Goal: Information Seeking & Learning: Learn about a topic

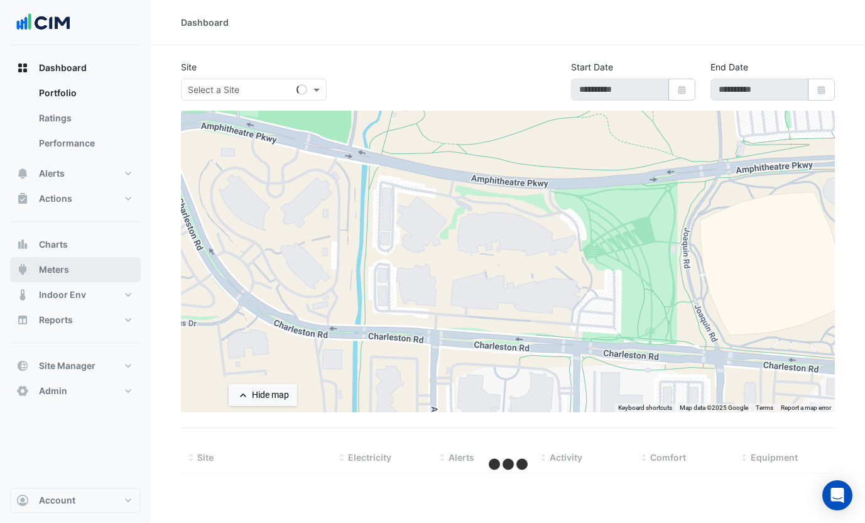
click at [77, 276] on button "Meters" at bounding box center [75, 269] width 131 height 25
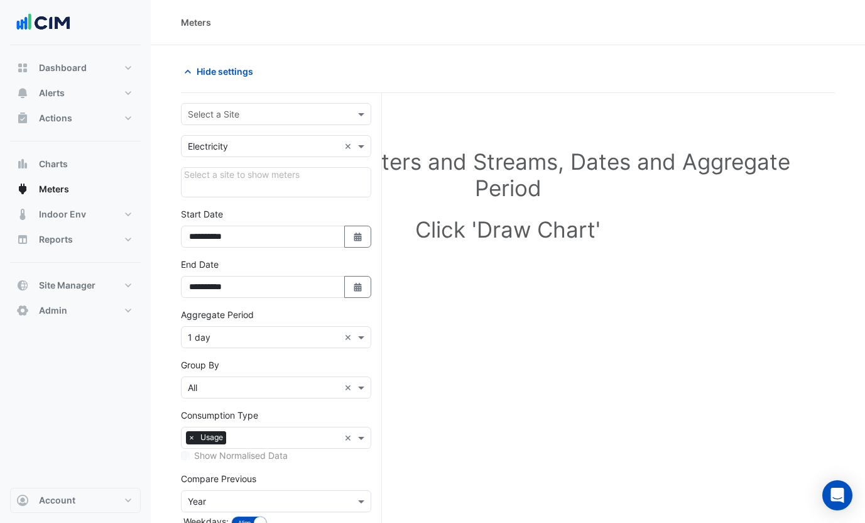
click at [237, 115] on input "text" at bounding box center [263, 114] width 151 height 13
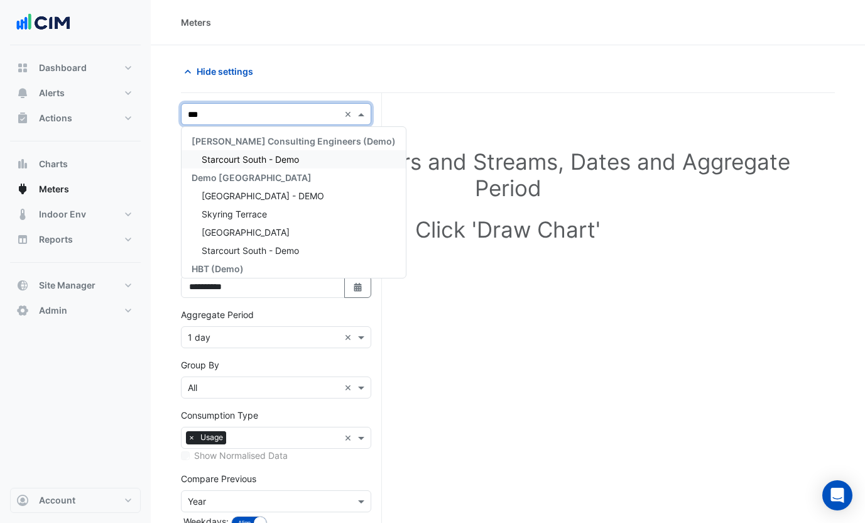
type input "****"
click at [258, 217] on span "Skyring Terrace" at bounding box center [234, 213] width 65 height 11
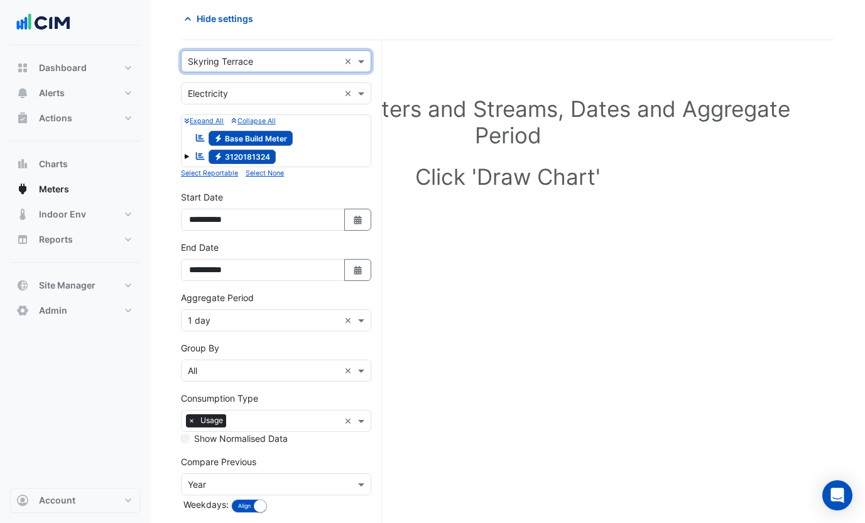
scroll to position [0, 0]
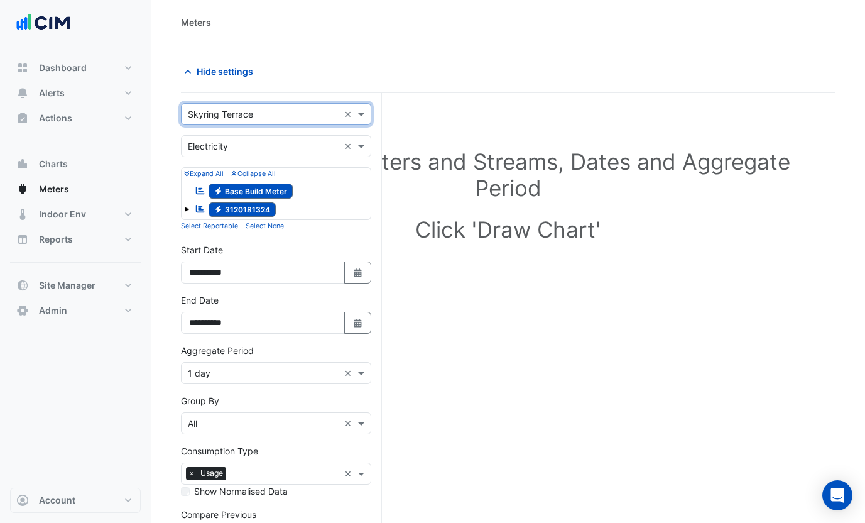
click at [184, 212] on span at bounding box center [186, 207] width 5 height 11
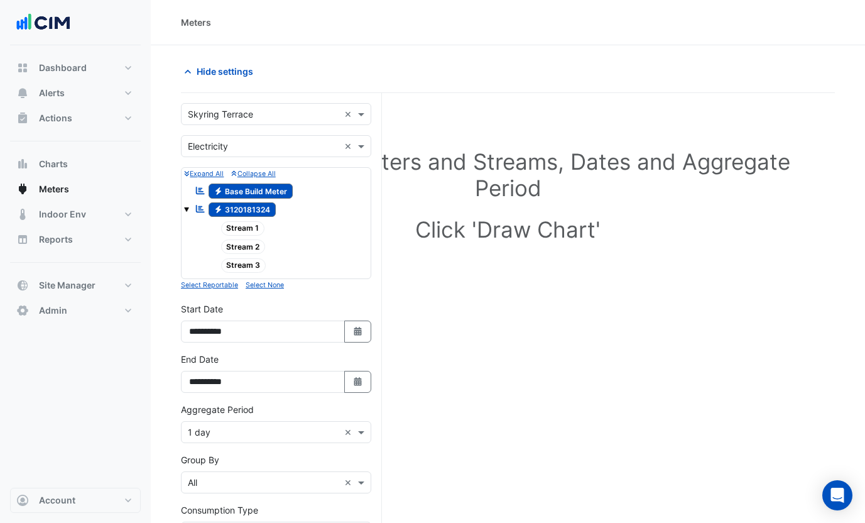
scroll to position [171, 0]
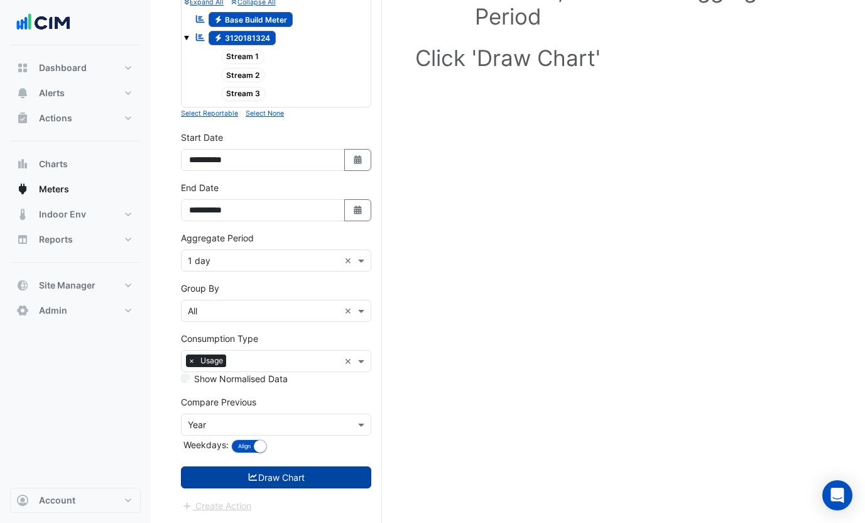
click at [291, 478] on button "Draw Chart" at bounding box center [276, 477] width 190 height 22
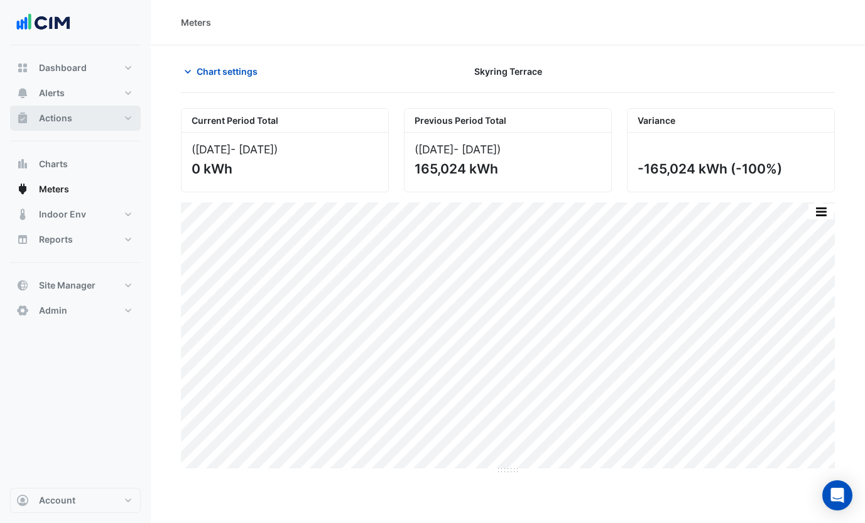
click at [67, 119] on span "Actions" at bounding box center [55, 118] width 33 height 13
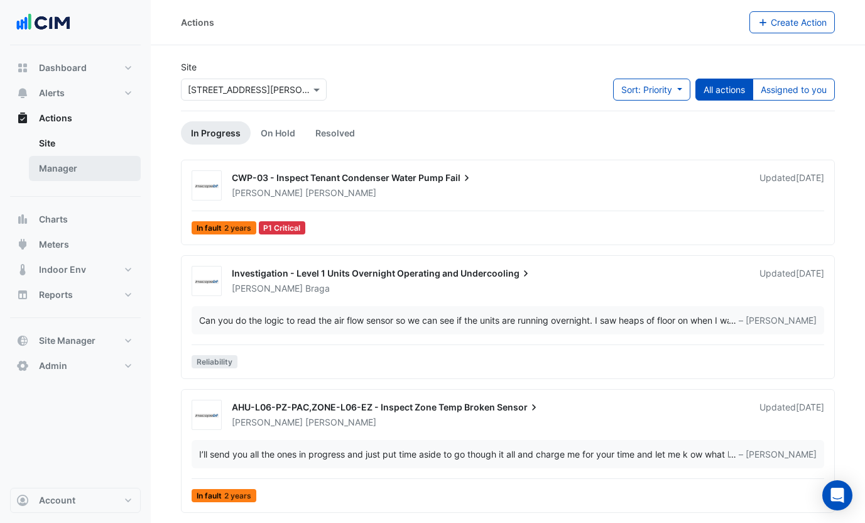
click at [76, 166] on link "Manager" at bounding box center [85, 168] width 112 height 25
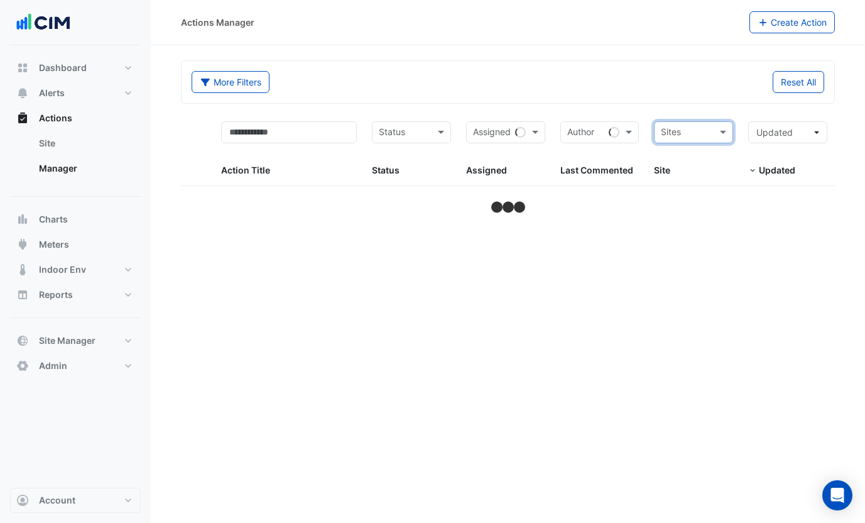
select select "***"
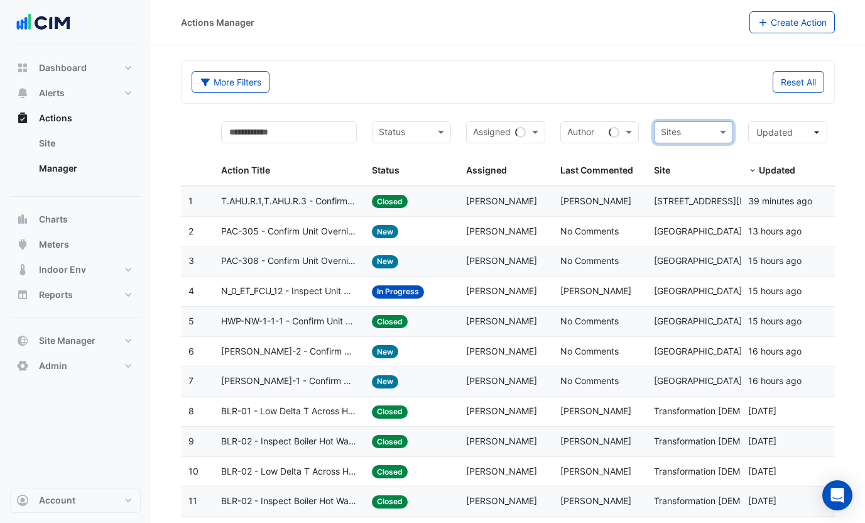
click at [372, 207] on app-ticket-status "Closed" at bounding box center [390, 201] width 36 height 13
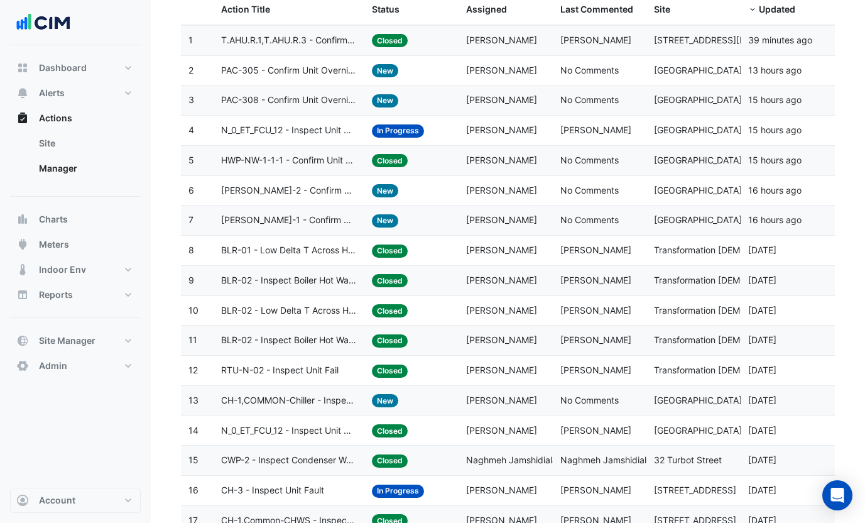
scroll to position [391, 0]
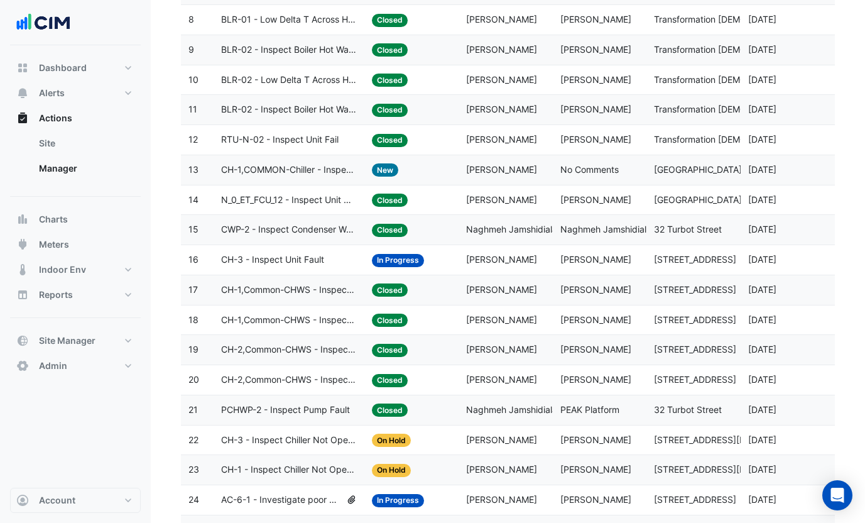
click at [506, 269] on datatable-body-cell "Assigned: Gagandeep Singh" at bounding box center [505, 260] width 94 height 30
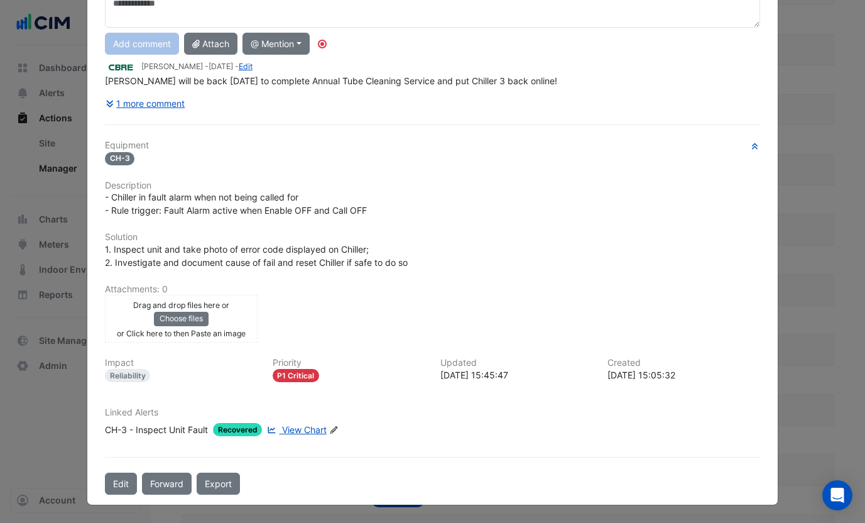
scroll to position [0, 0]
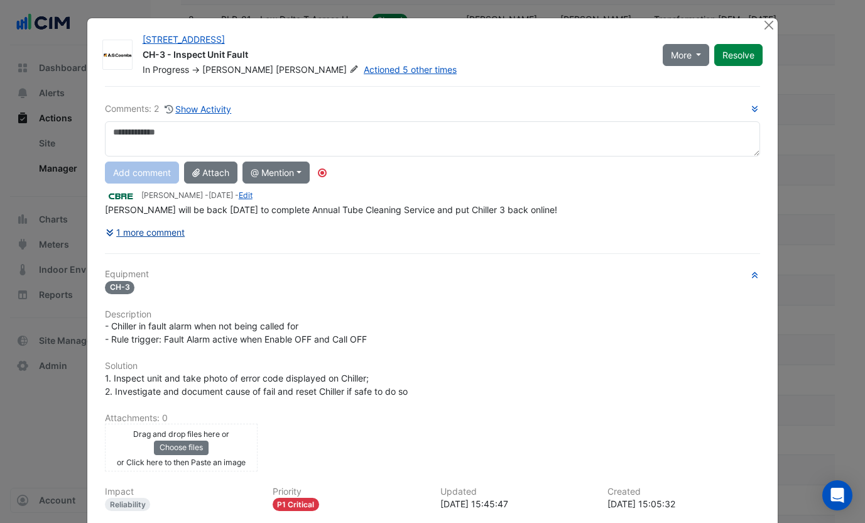
click at [150, 232] on button "1 more comment" at bounding box center [145, 232] width 81 height 22
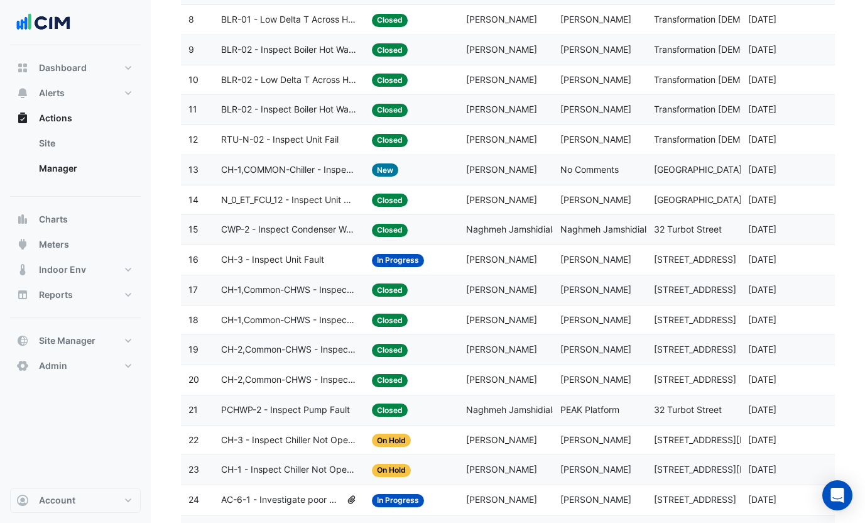
click at [393, 267] on datatable-body-cell "Status: In Progress" at bounding box center [411, 260] width 94 height 30
click at [398, 288] on span "Closed" at bounding box center [390, 289] width 36 height 13
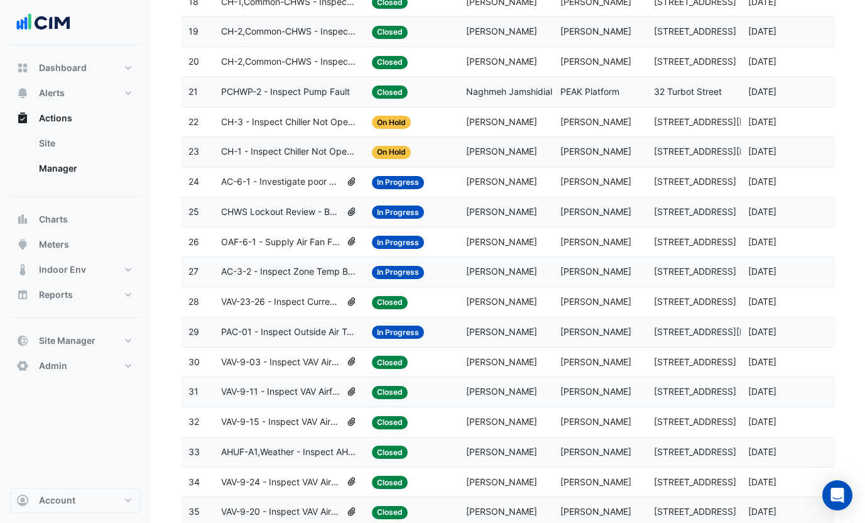
scroll to position [778, 0]
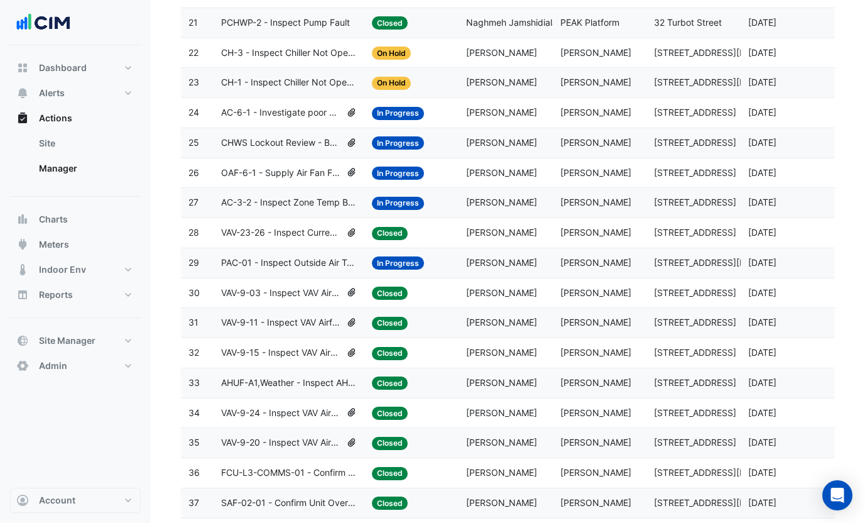
click at [496, 301] on datatable-body-cell "Assigned: Kulvinder Bhatia" at bounding box center [505, 293] width 94 height 30
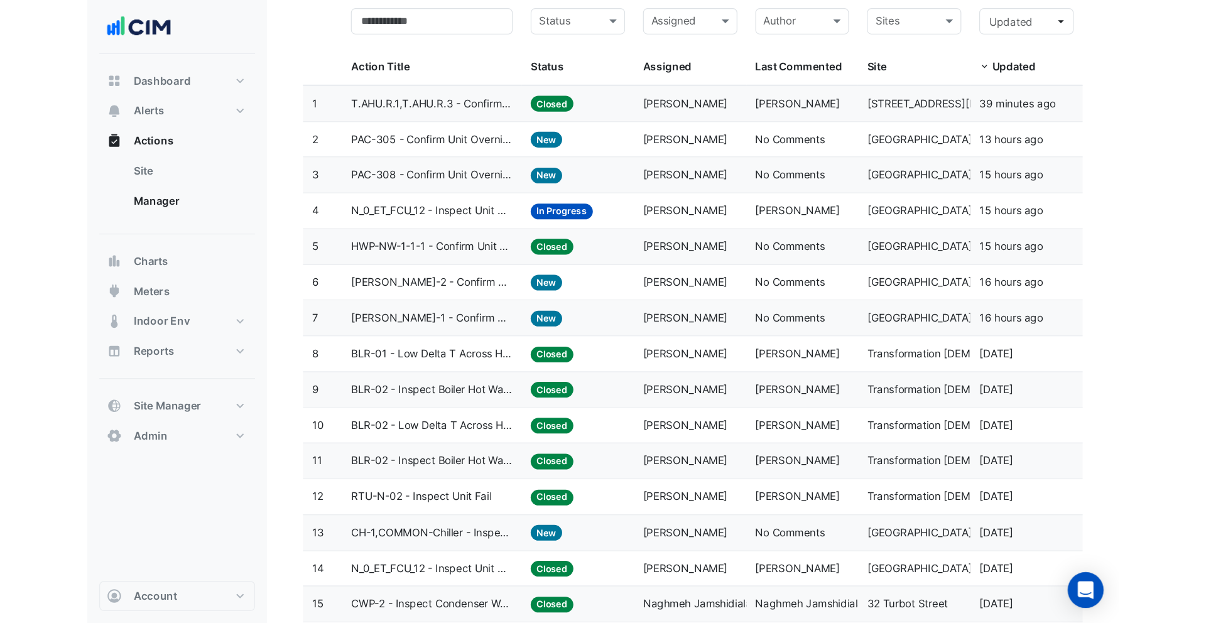
scroll to position [20, 0]
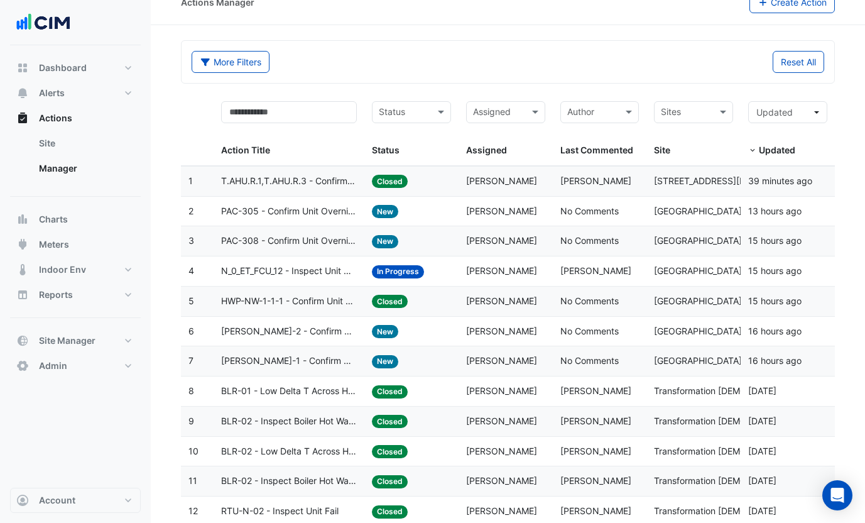
click at [322, 215] on span "PAC-305 - Confirm Unit Overnight Operation (Energy Waste)" at bounding box center [289, 211] width 136 height 14
click at [326, 249] on datatable-body-cell "Action Title: PAC-308 - Confirm Unit Overnight Operation (Energy Waste)" at bounding box center [289, 241] width 151 height 30
click at [705, 114] on input "text" at bounding box center [686, 113] width 51 height 14
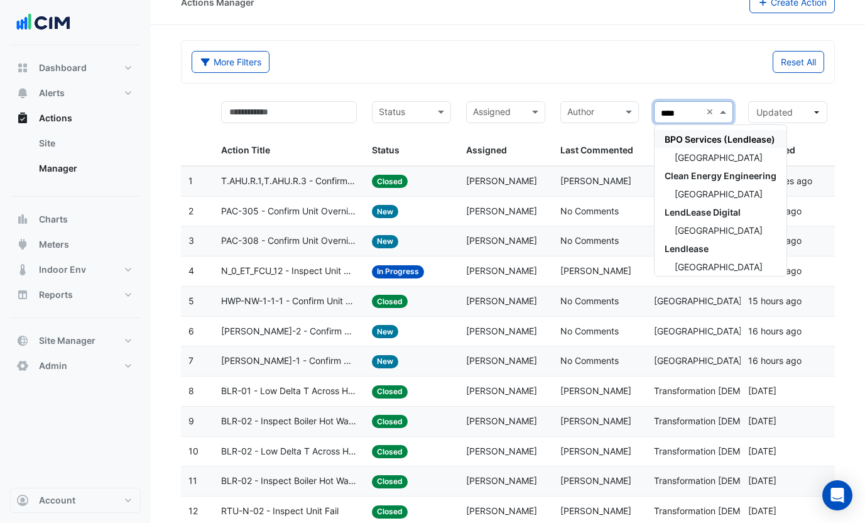
type input "*****"
click at [708, 154] on span "Tweed City Shopping Centre" at bounding box center [718, 157] width 88 height 11
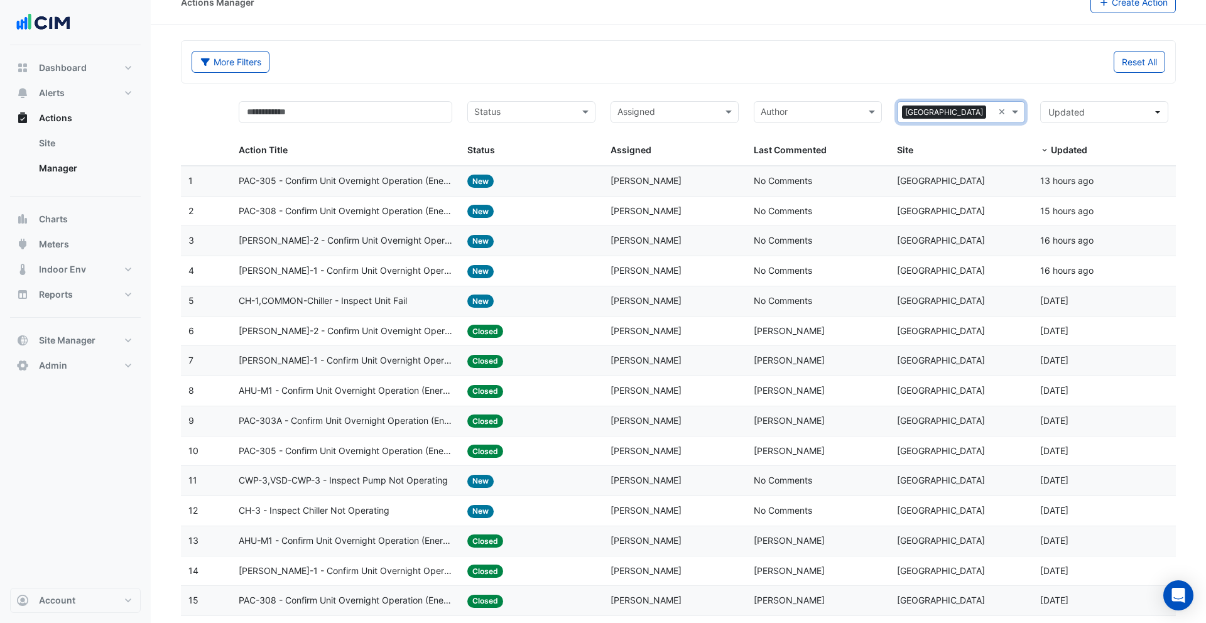
click at [452, 374] on datatable-body-cell "Action Title: AC-BL-1 - Confirm Unit Overnight Operation (Energy Waste)" at bounding box center [345, 361] width 229 height 30
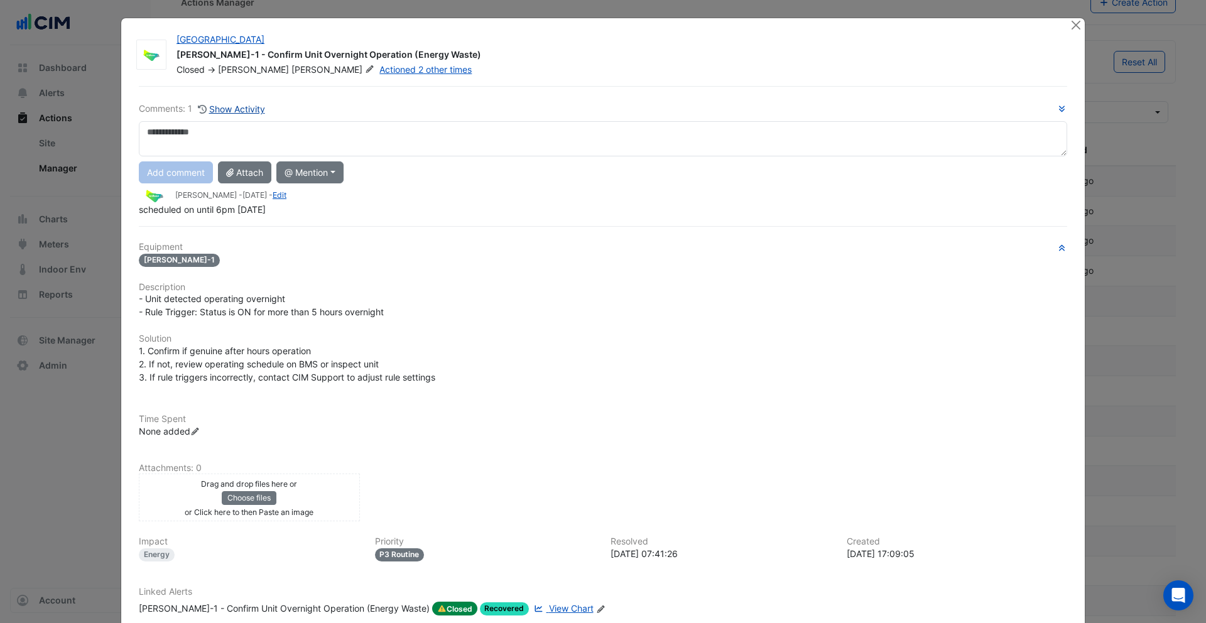
click at [240, 111] on button "Show Activity" at bounding box center [231, 109] width 68 height 14
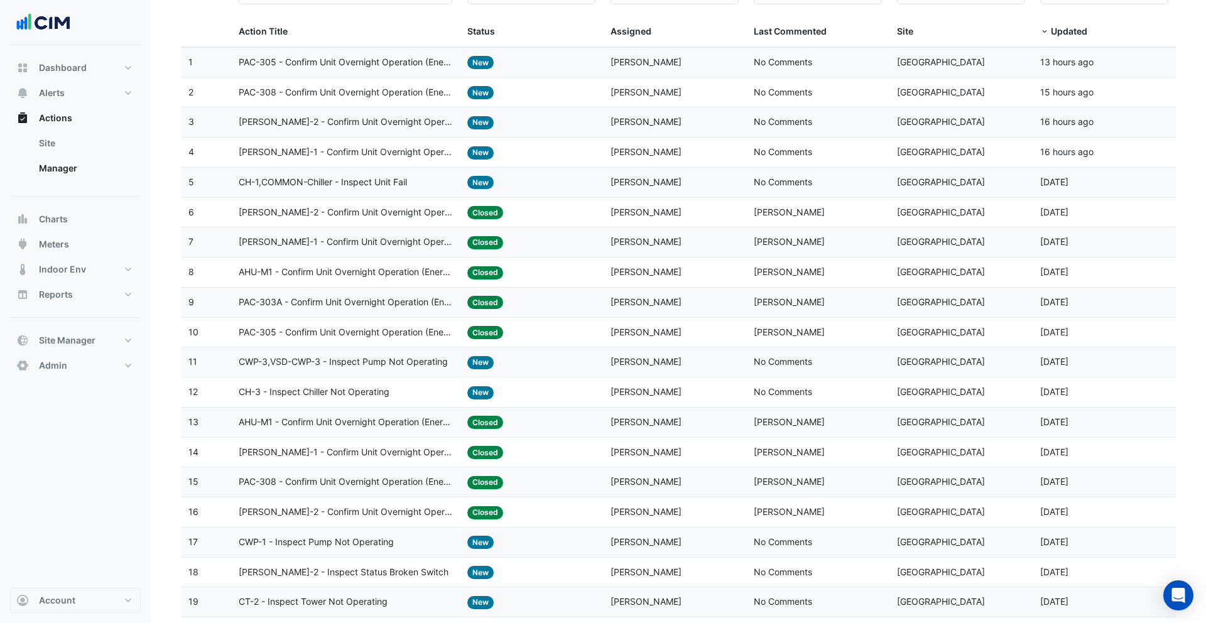
scroll to position [176, 0]
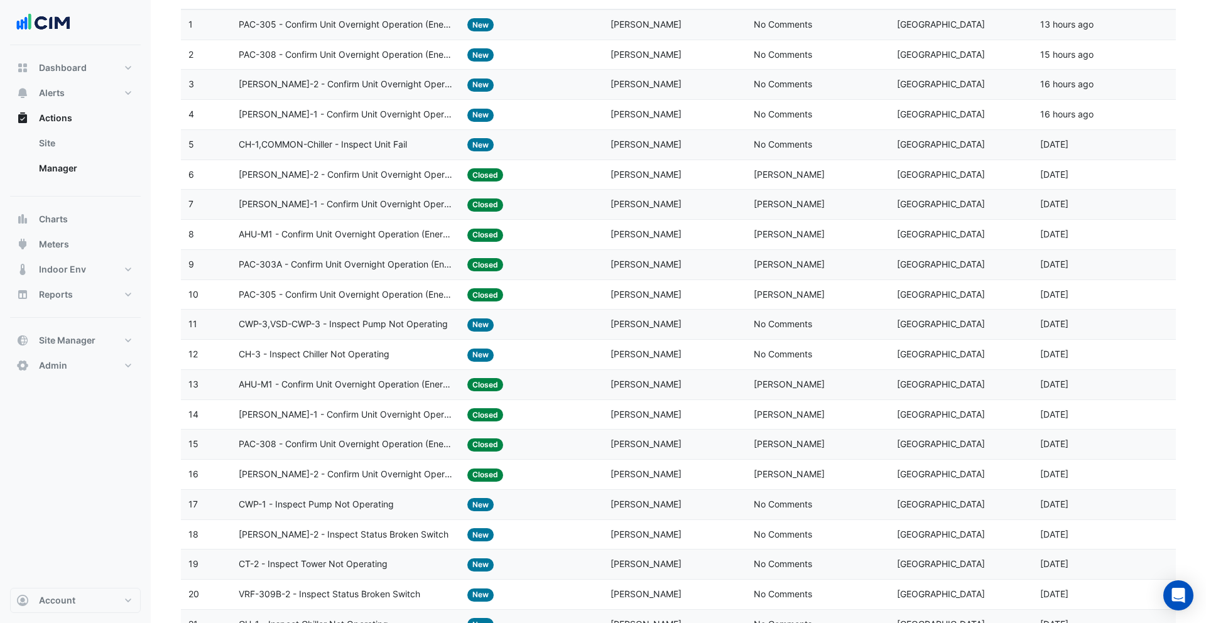
click at [480, 477] on span "Closed" at bounding box center [485, 475] width 36 height 13
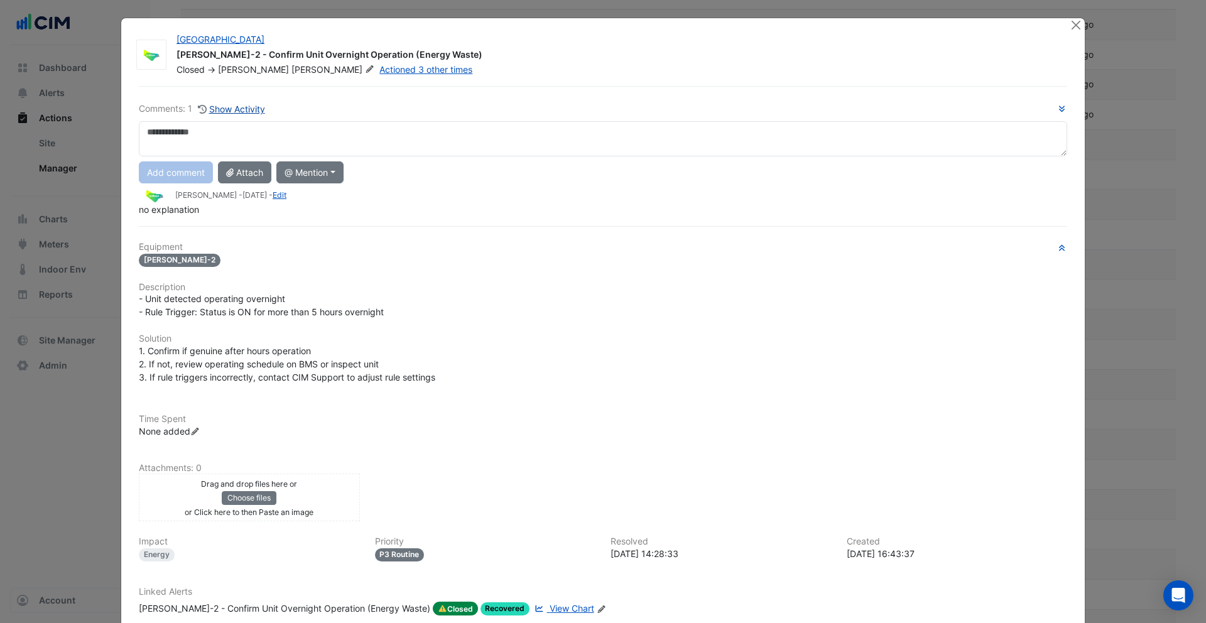
click at [221, 110] on button "Show Activity" at bounding box center [231, 109] width 68 height 14
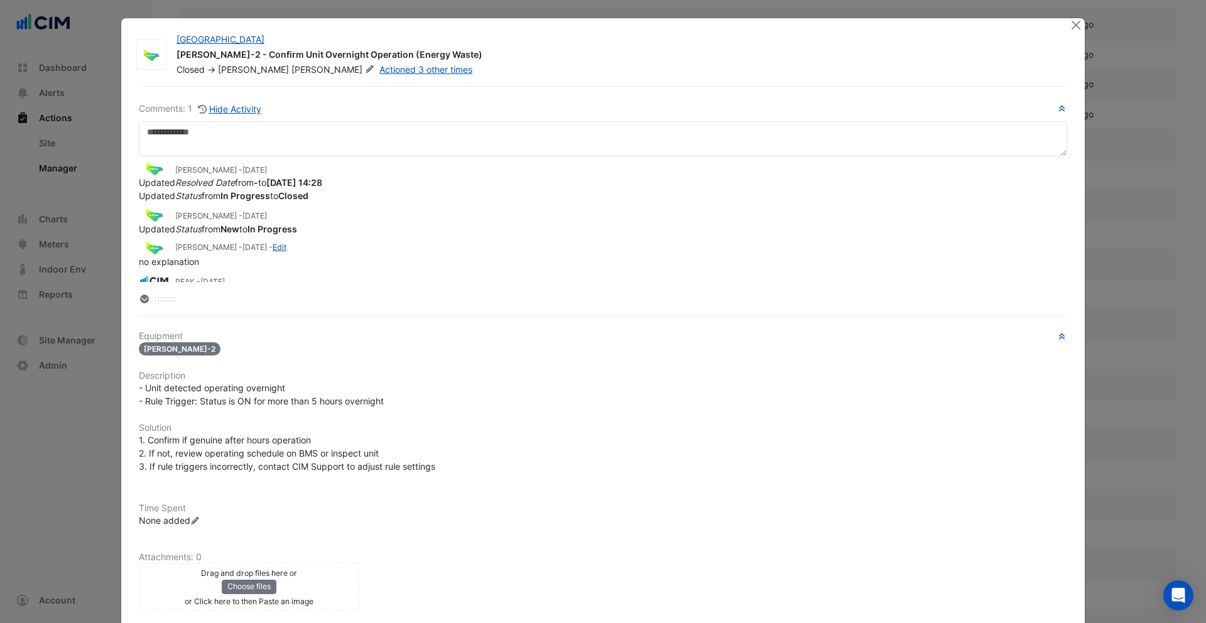
scroll to position [19, 0]
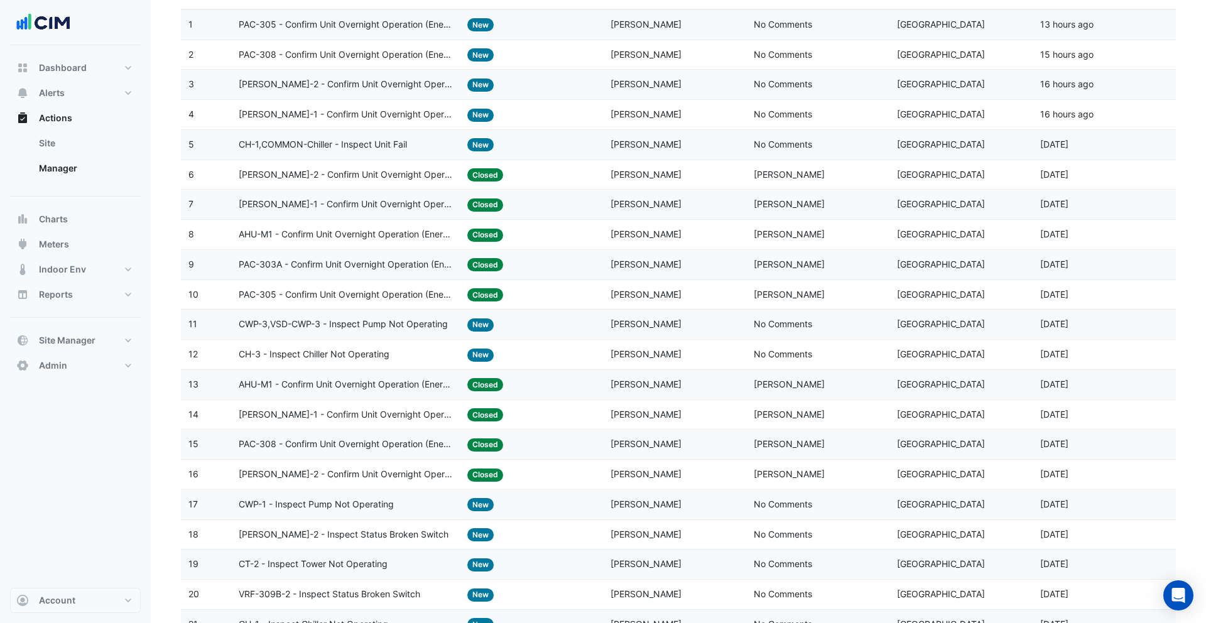
click at [318, 121] on datatable-body-cell "Action Title: AC-BL-1 - Confirm Unit Overnight Operation (Energy Waste)" at bounding box center [345, 115] width 229 height 30
click at [320, 209] on span "AC-BL-1 - Confirm Unit Overnight Operation (Energy Waste)" at bounding box center [346, 204] width 214 height 14
click at [323, 112] on span "AC-BL-1 - Confirm Unit Overnight Operation (Energy Waste)" at bounding box center [346, 114] width 214 height 14
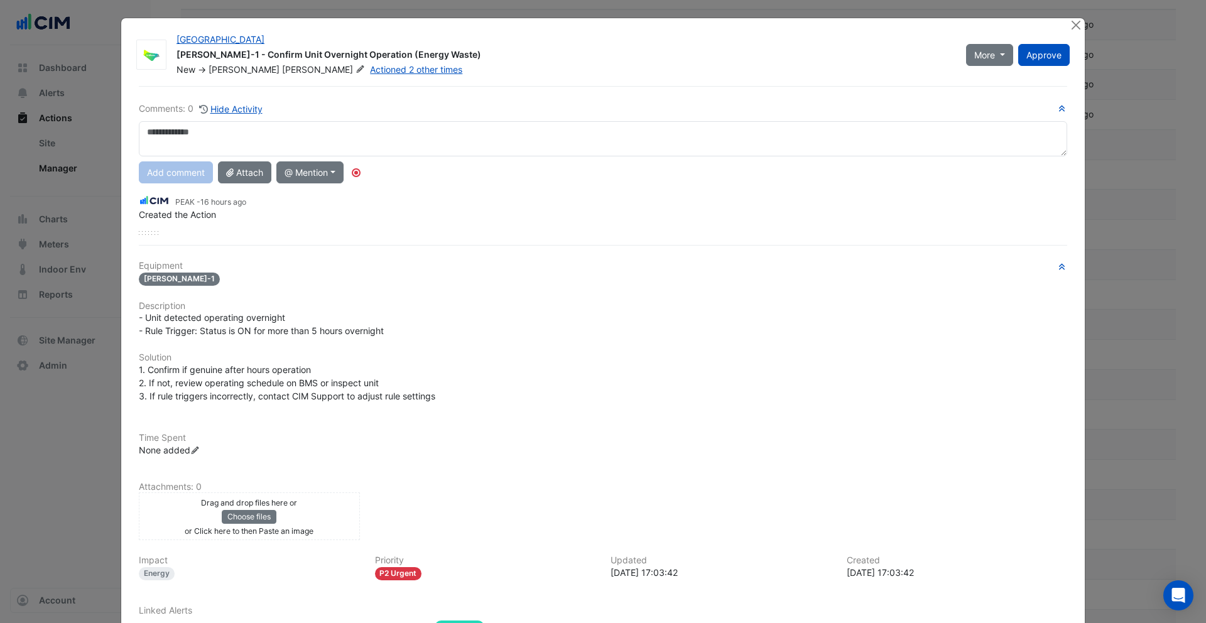
scroll to position [97, 0]
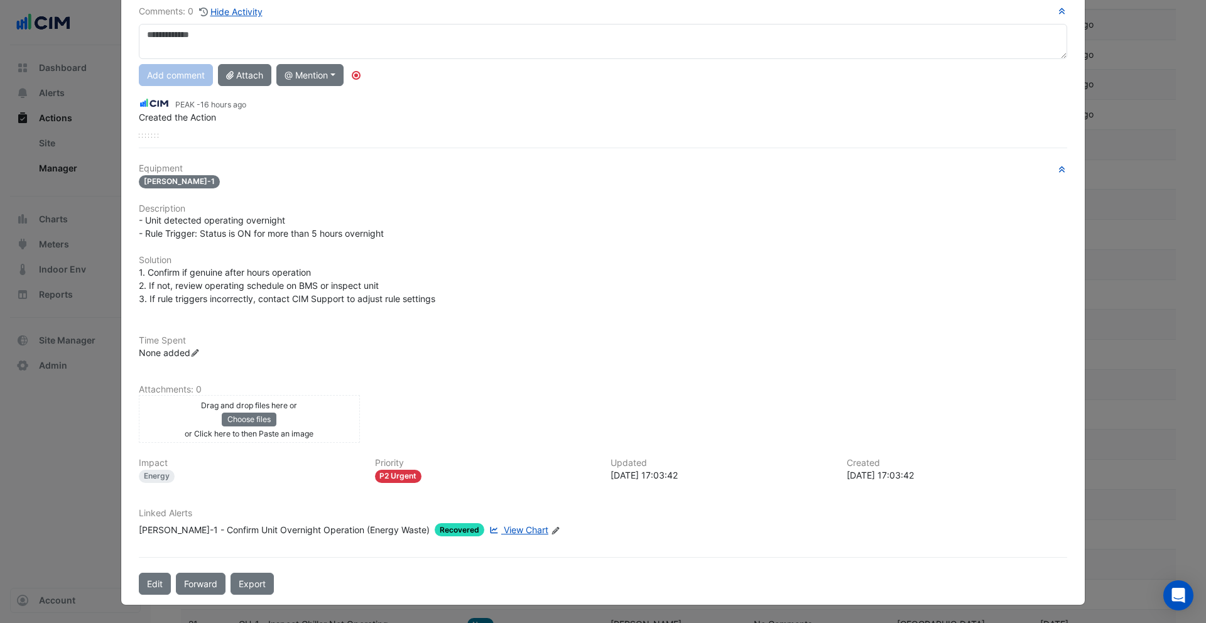
click at [504, 522] on span "View Chart" at bounding box center [526, 529] width 45 height 11
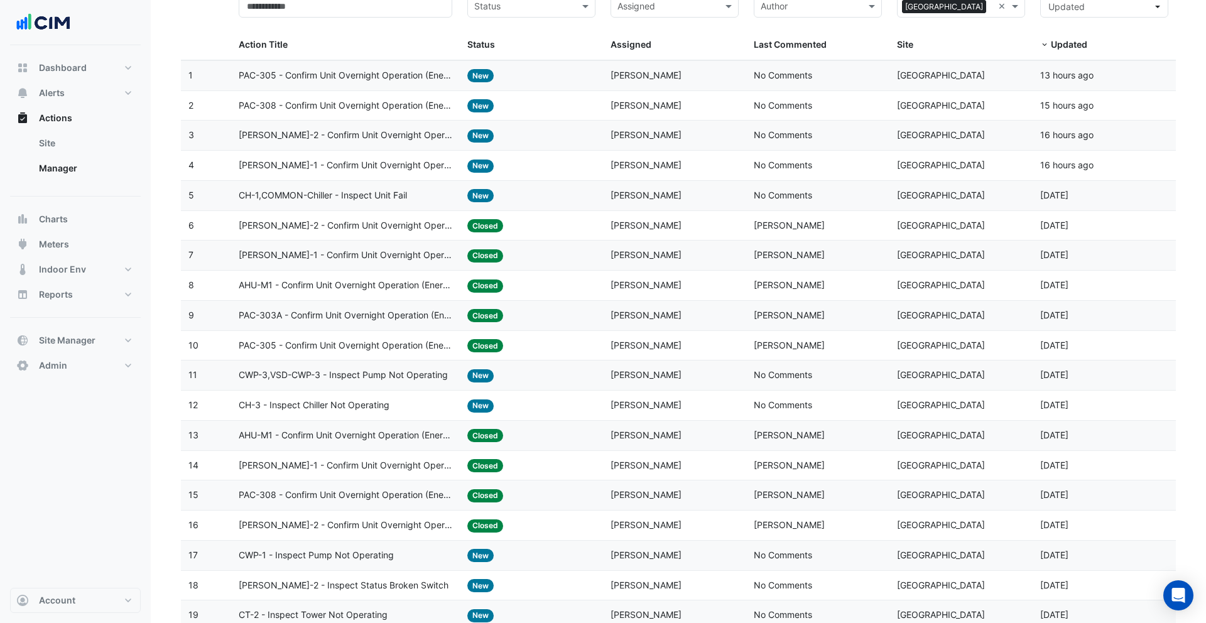
scroll to position [104, 0]
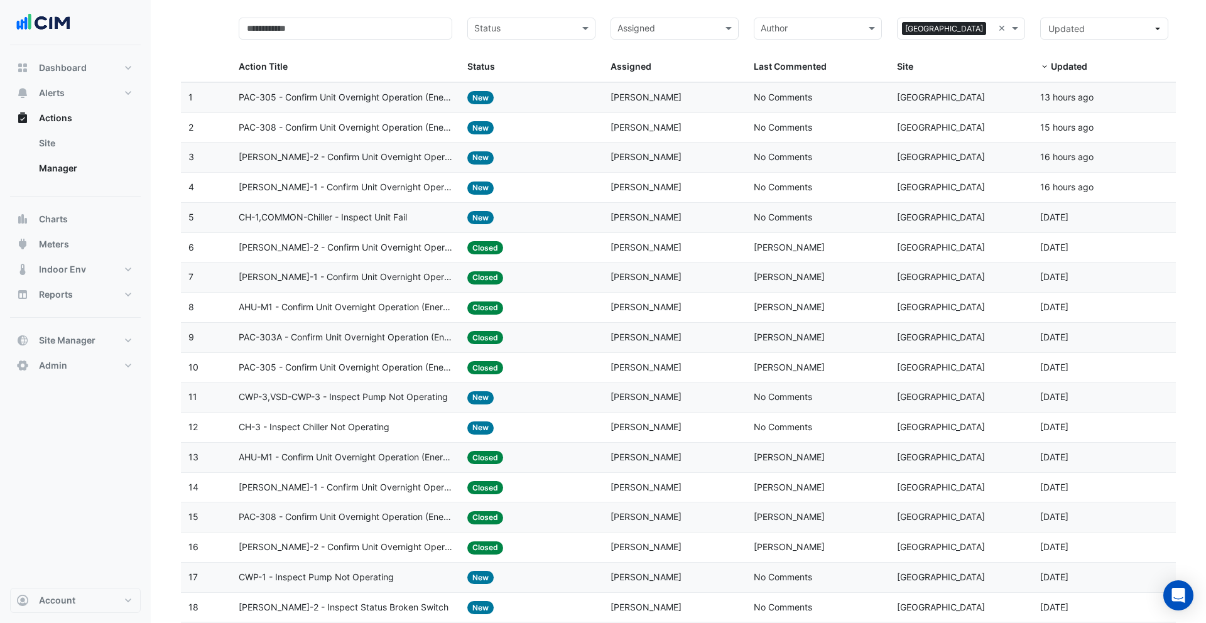
click at [389, 197] on datatable-body-cell "Action Title: AC-BL-1 - Confirm Unit Overnight Operation (Energy Waste)" at bounding box center [345, 188] width 229 height 30
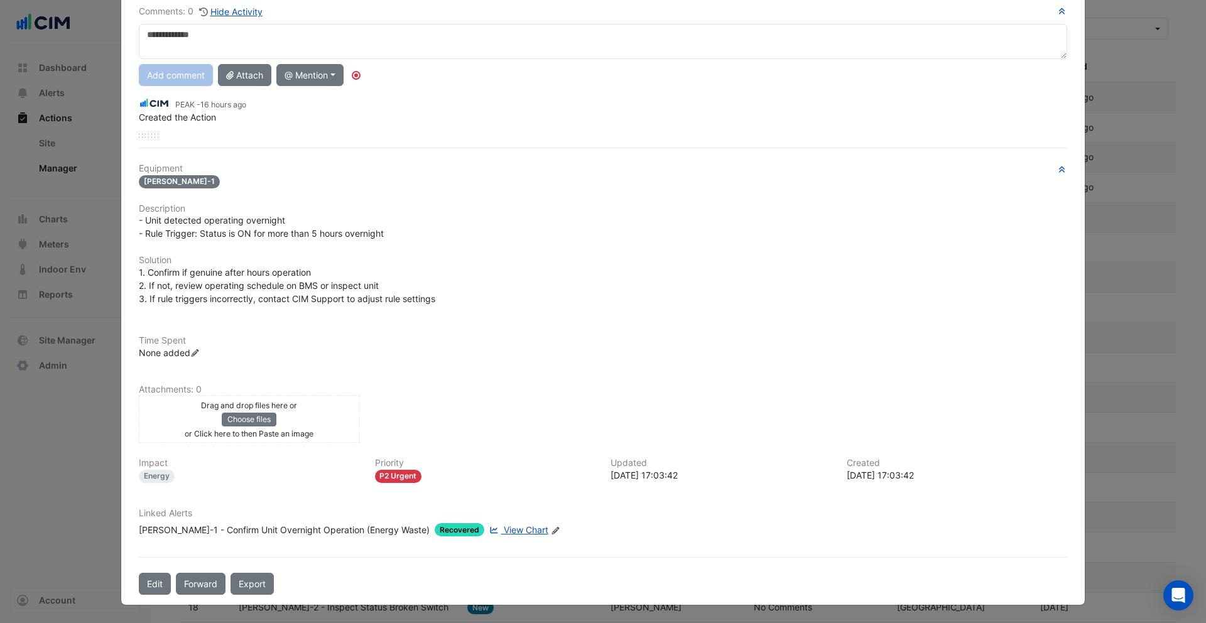
click at [327, 522] on div "AC-BL-1 - Confirm Unit Overnight Operation (Energy Waste)" at bounding box center [284, 529] width 291 height 13
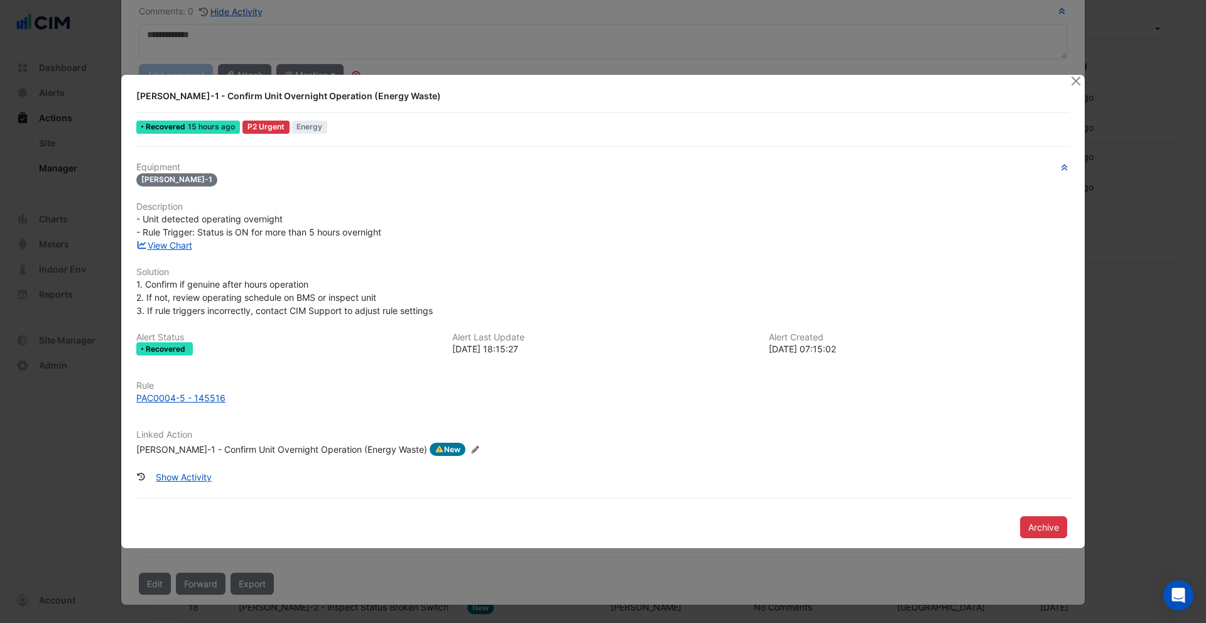
scroll to position [65, 0]
click at [180, 401] on div "PAC0004-5 - 145516" at bounding box center [180, 397] width 89 height 13
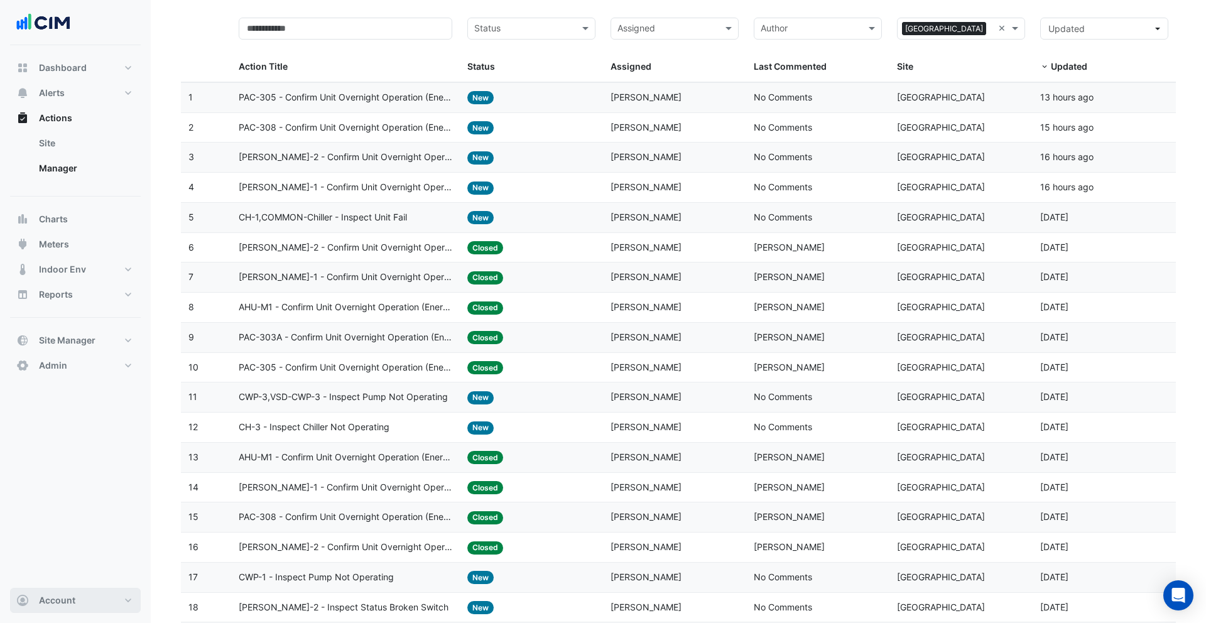
click at [107, 522] on button "Account" at bounding box center [75, 600] width 131 height 25
click at [100, 522] on button "Account" at bounding box center [75, 600] width 131 height 25
click at [84, 522] on button "Account" at bounding box center [75, 600] width 131 height 25
click at [68, 522] on link "Sign Out" at bounding box center [75, 568] width 119 height 25
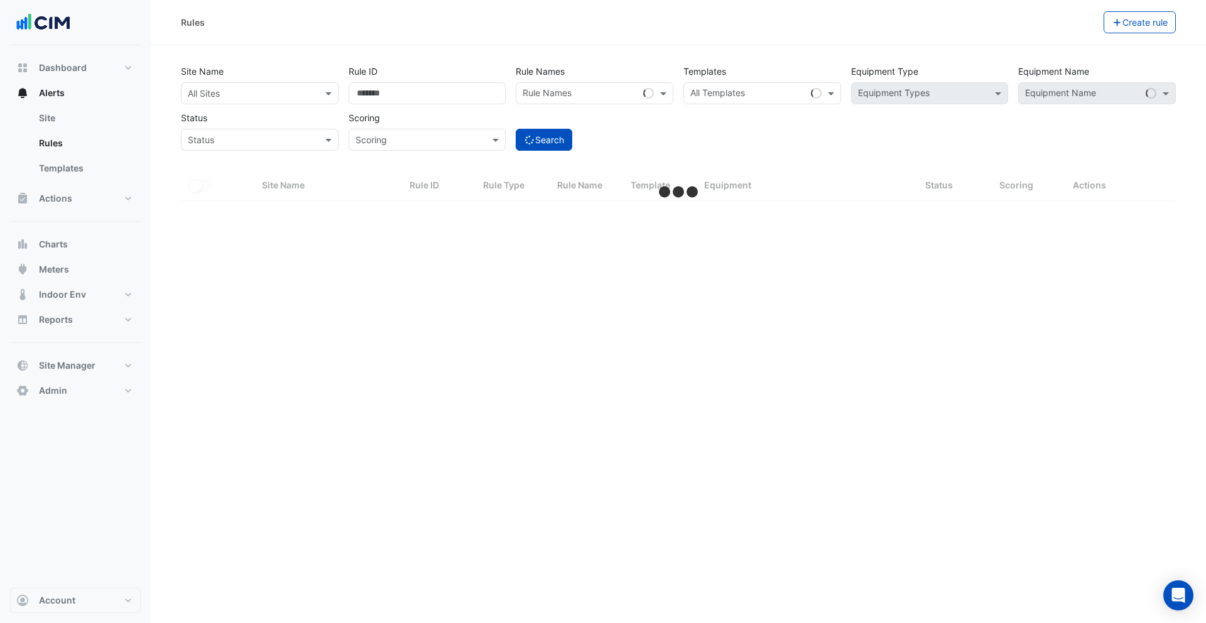
select select "***"
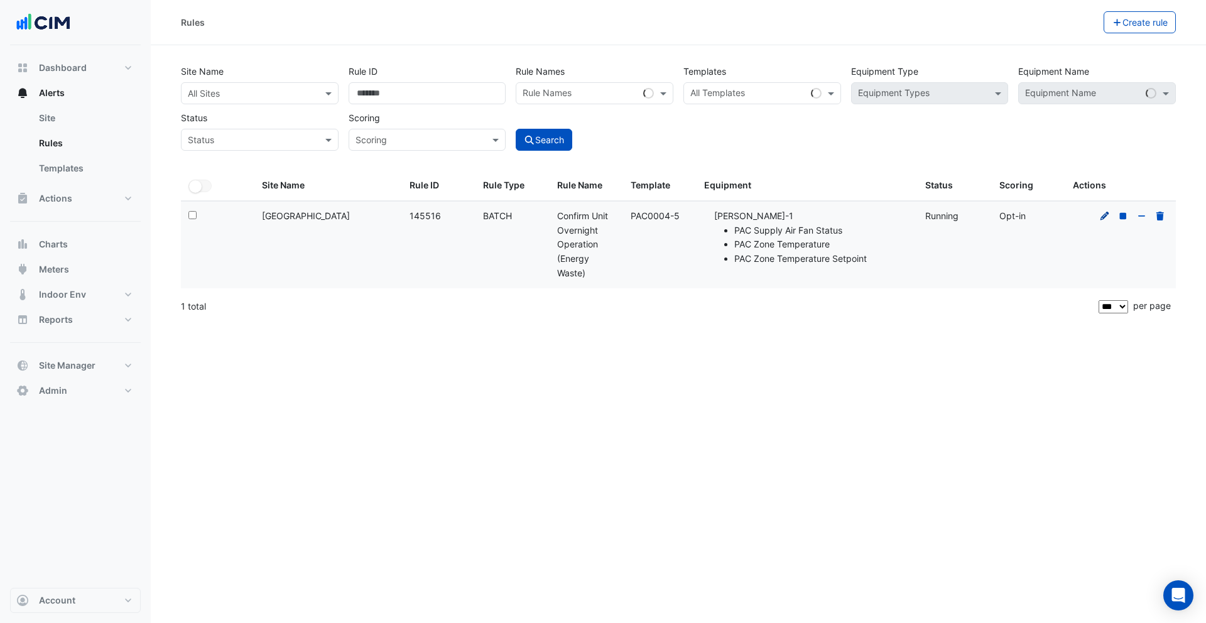
click at [1100, 217] on icon at bounding box center [1104, 216] width 11 height 9
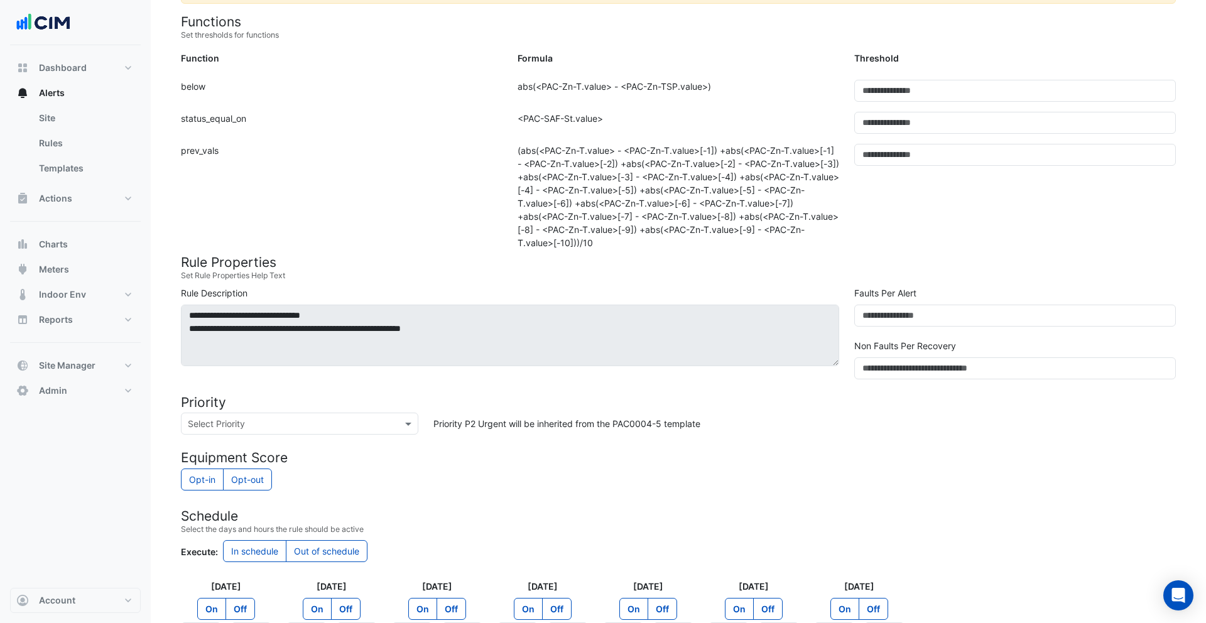
scroll to position [517, 0]
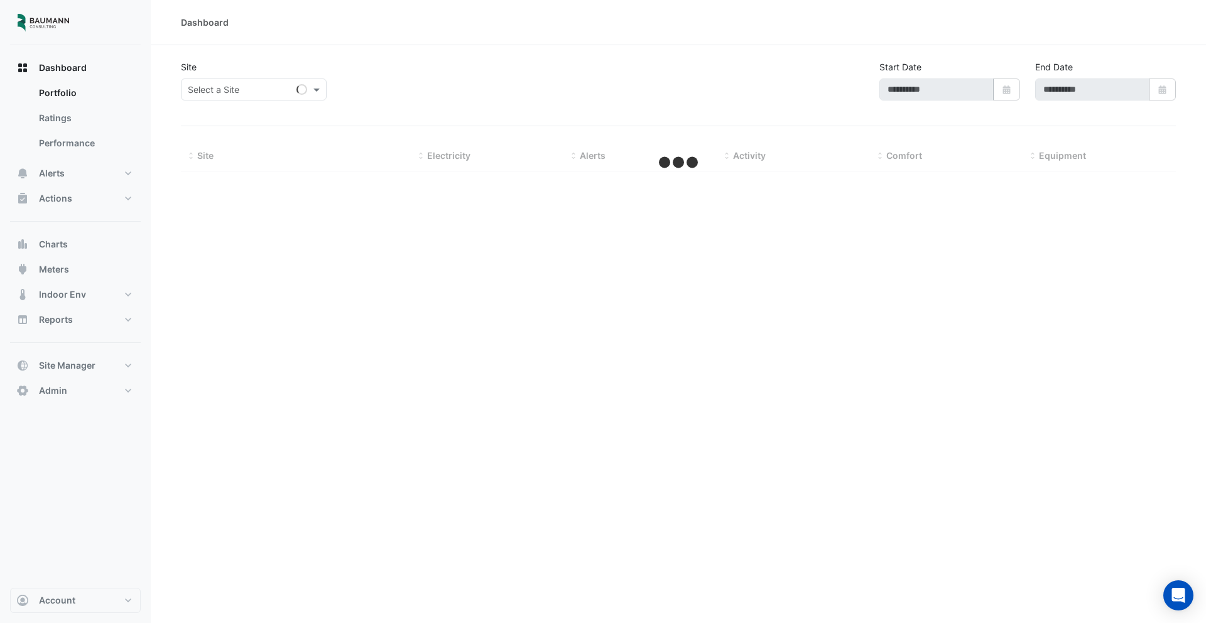
type input "**********"
select select "***"
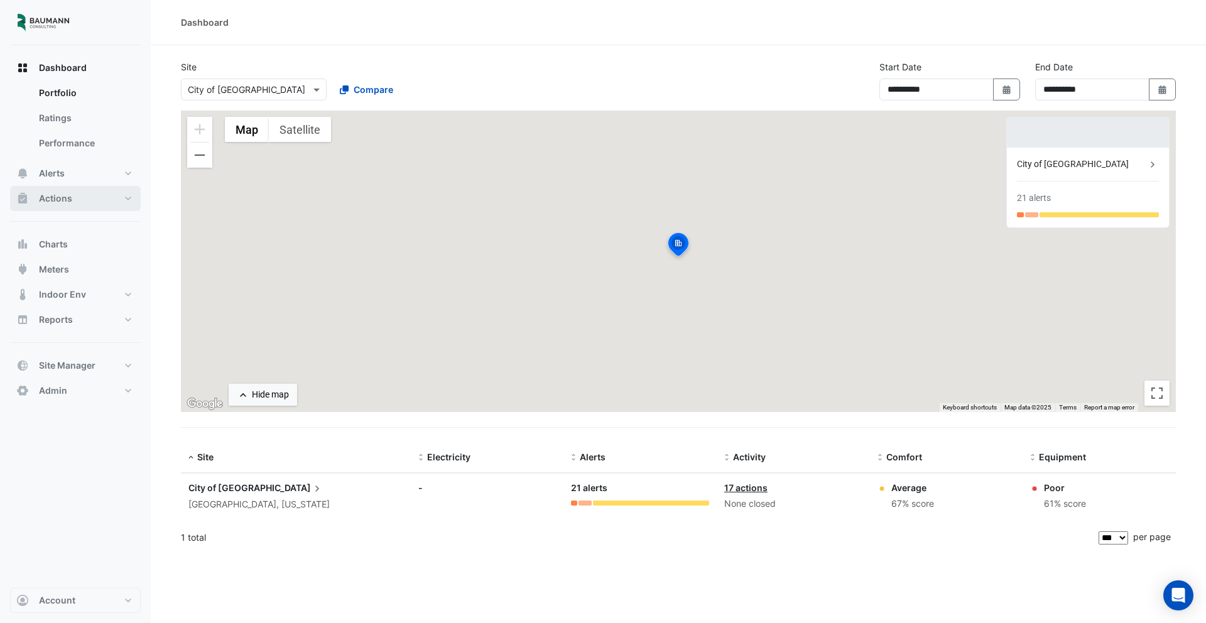
click at [88, 197] on button "Actions" at bounding box center [75, 198] width 131 height 25
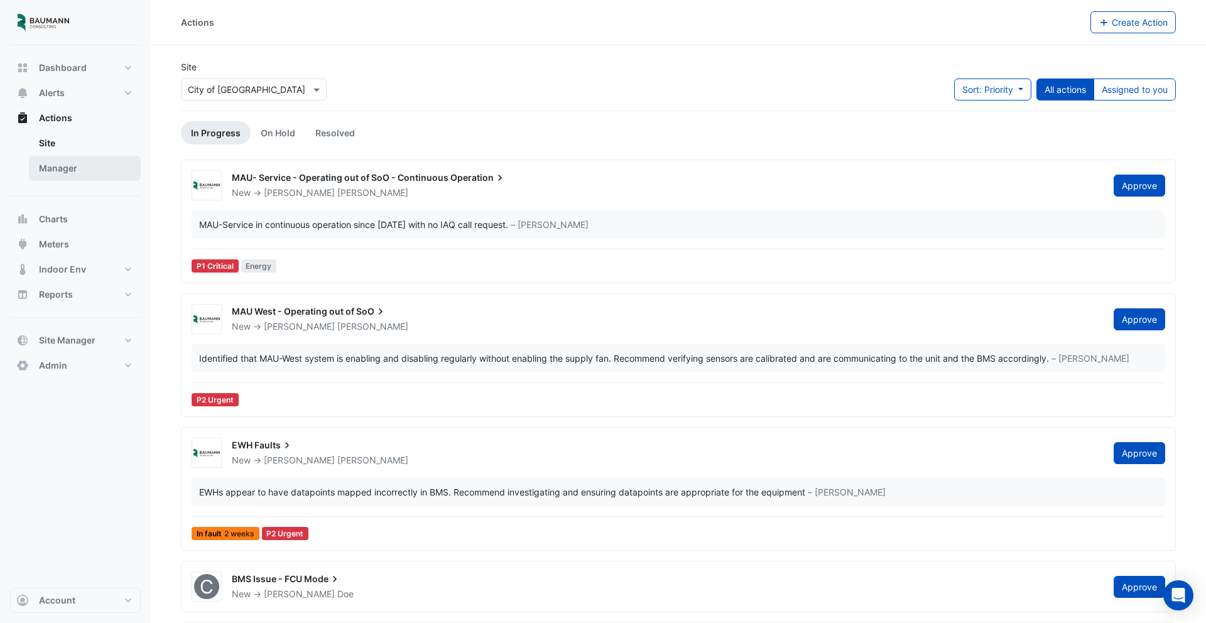
click at [80, 172] on link "Manager" at bounding box center [85, 168] width 112 height 25
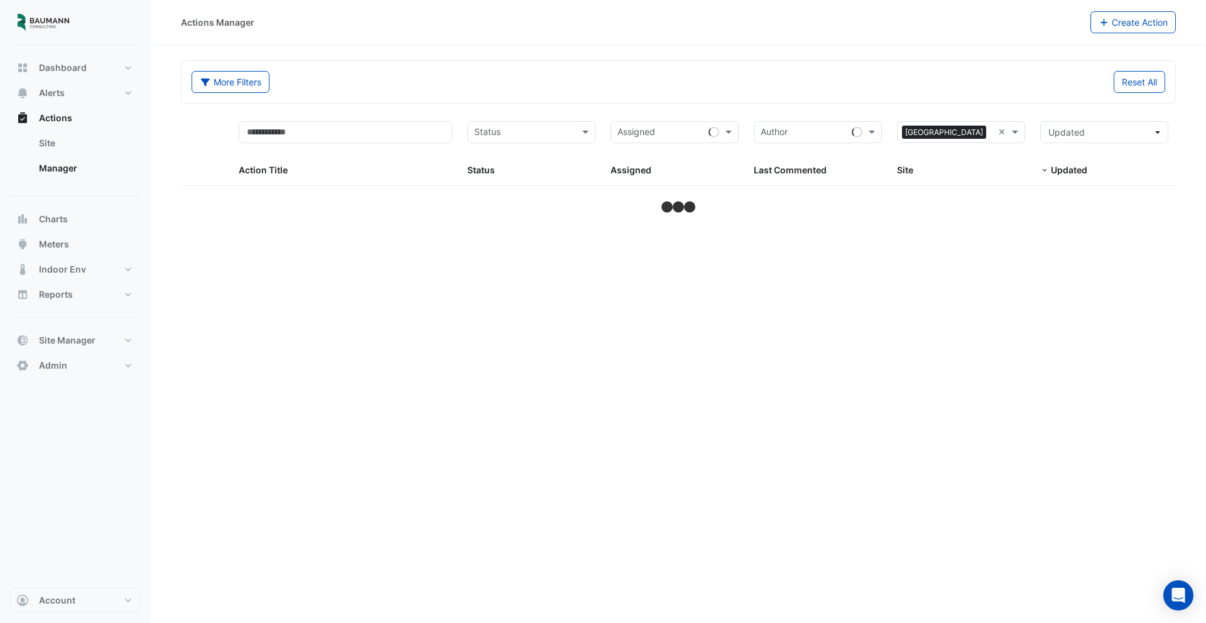
select select "***"
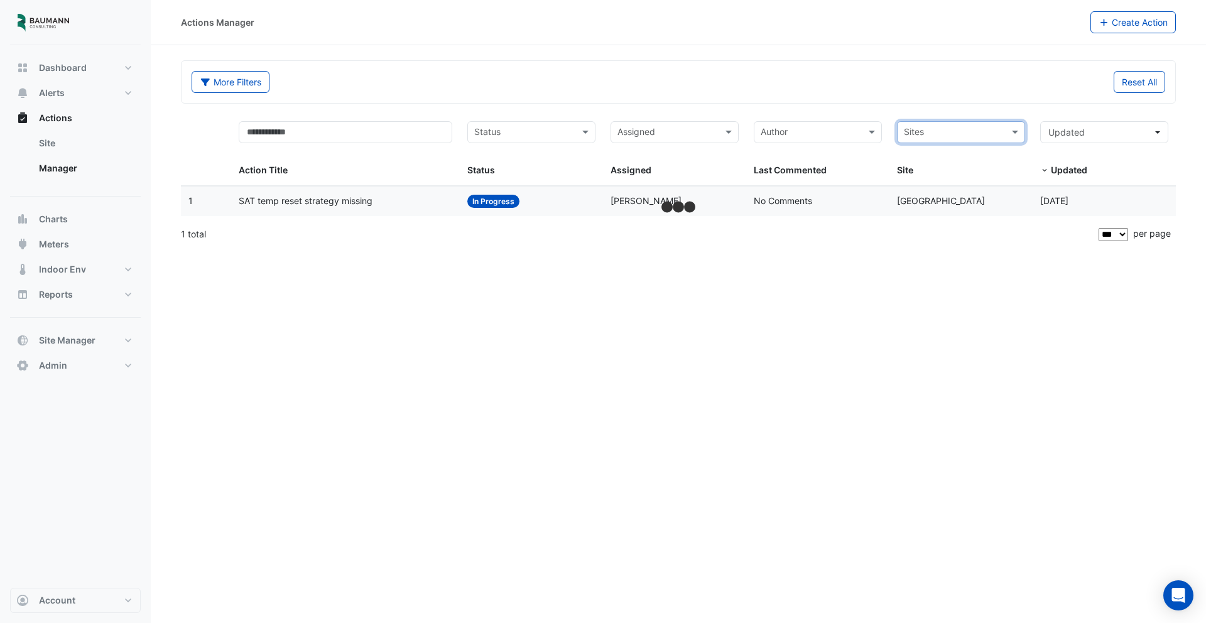
click at [970, 110] on form "More Filters Reset All Status Assigned Sites Action Title Status Status Assigne…" at bounding box center [678, 155] width 995 height 190
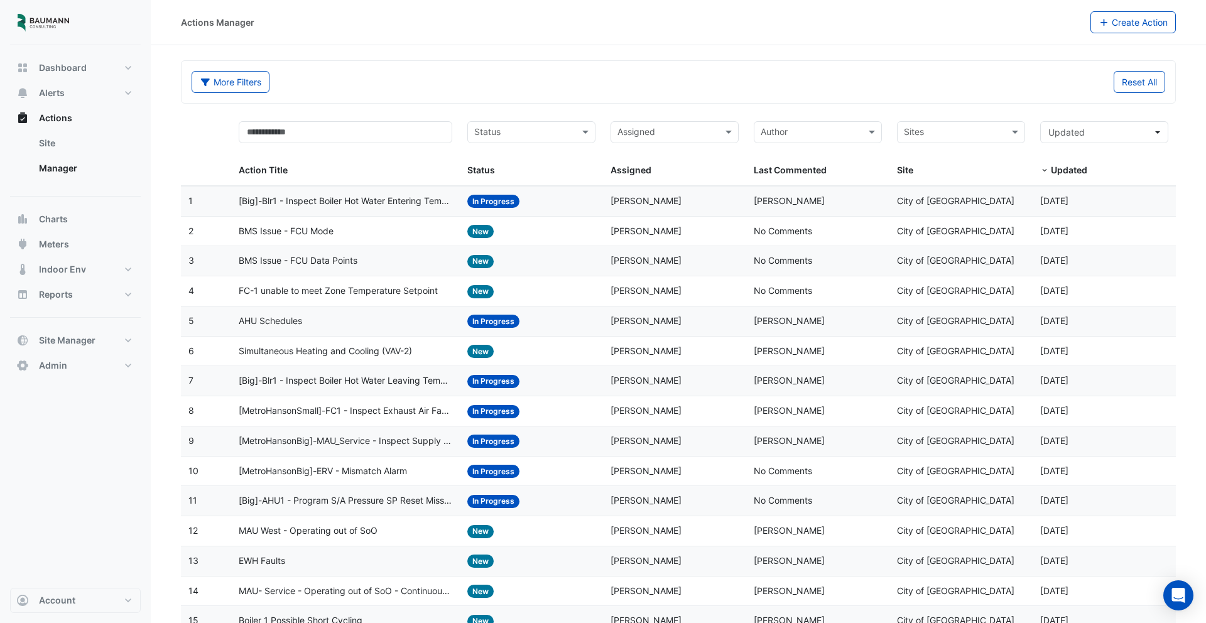
click at [585, 217] on datatable-body-cell "Status: New" at bounding box center [531, 232] width 143 height 30
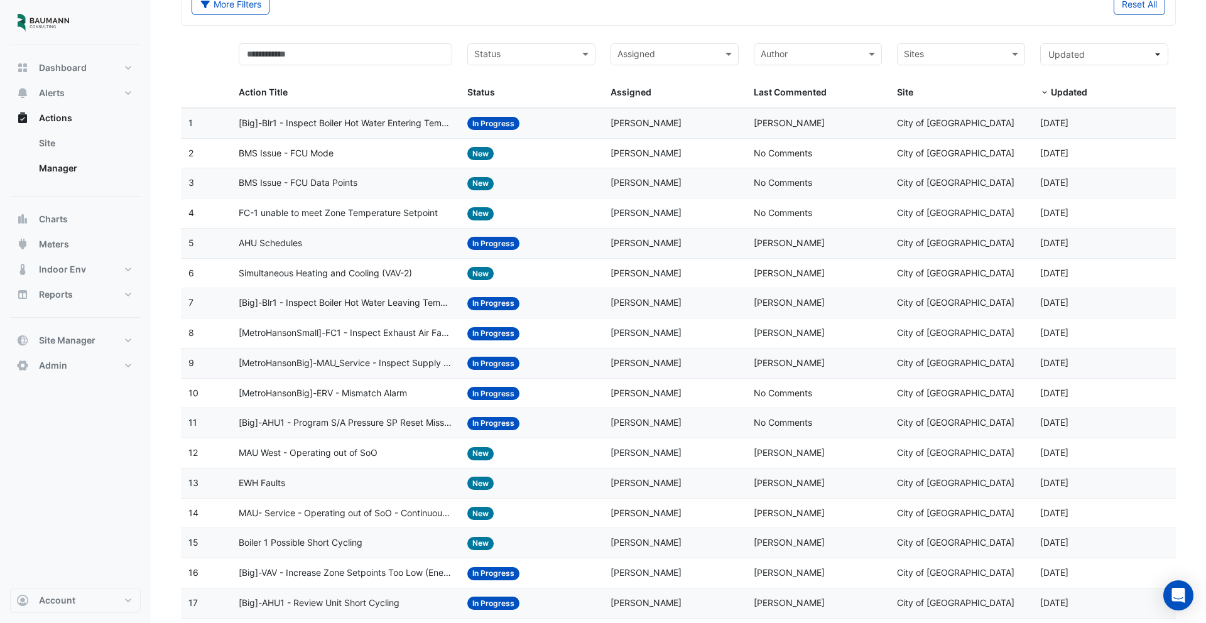
scroll to position [41, 0]
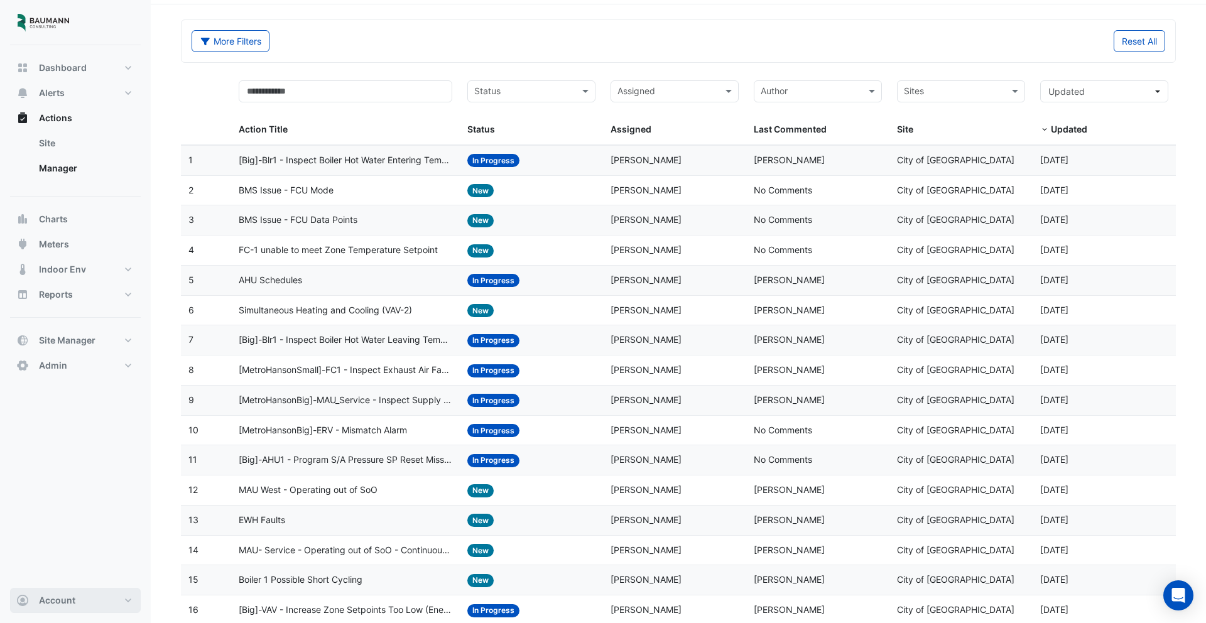
click at [38, 608] on button "Account" at bounding box center [75, 600] width 131 height 25
click at [71, 576] on link "Sign Out" at bounding box center [75, 568] width 119 height 25
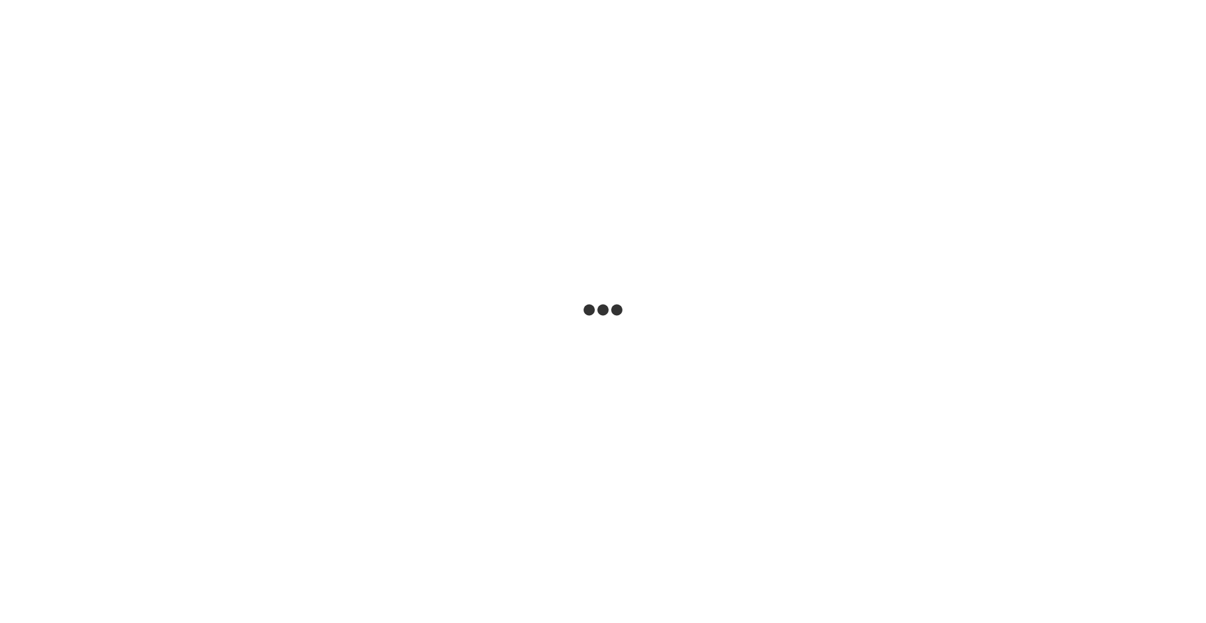
select select "***"
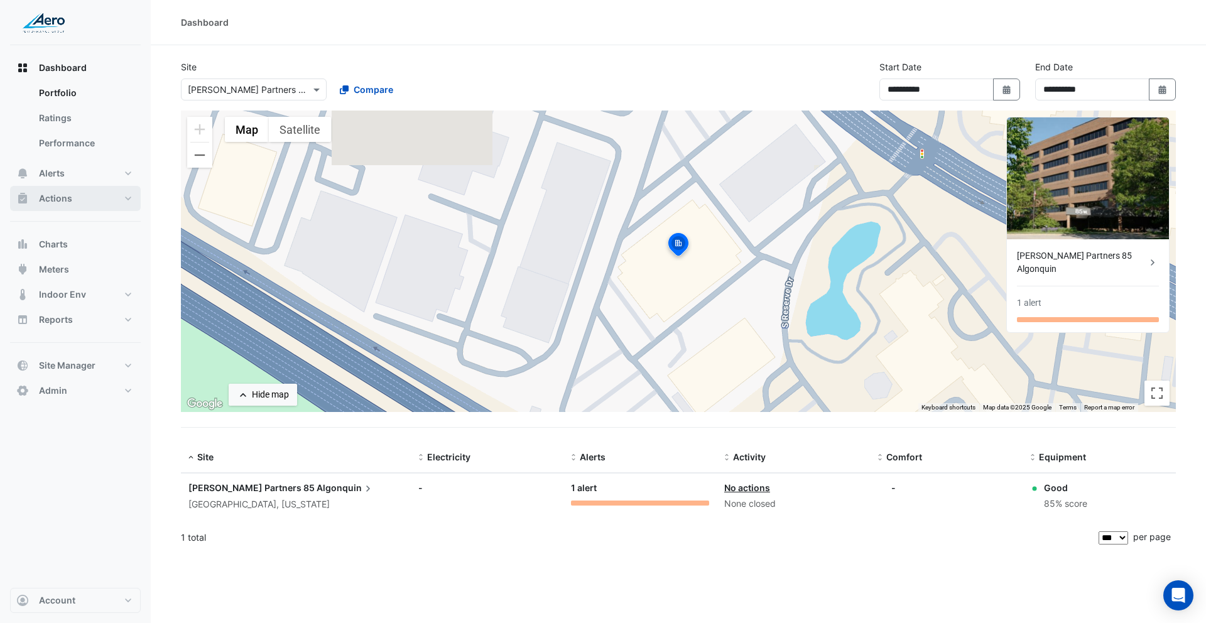
click at [72, 194] on button "Actions" at bounding box center [75, 198] width 131 height 25
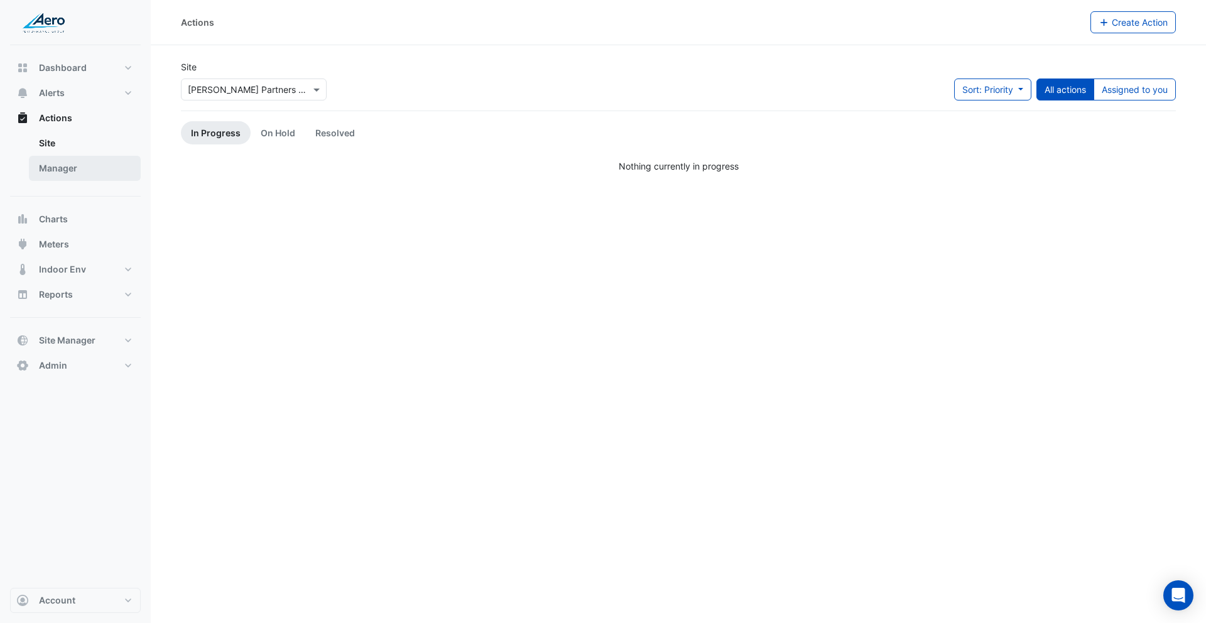
click at [62, 170] on link "Manager" at bounding box center [85, 168] width 112 height 25
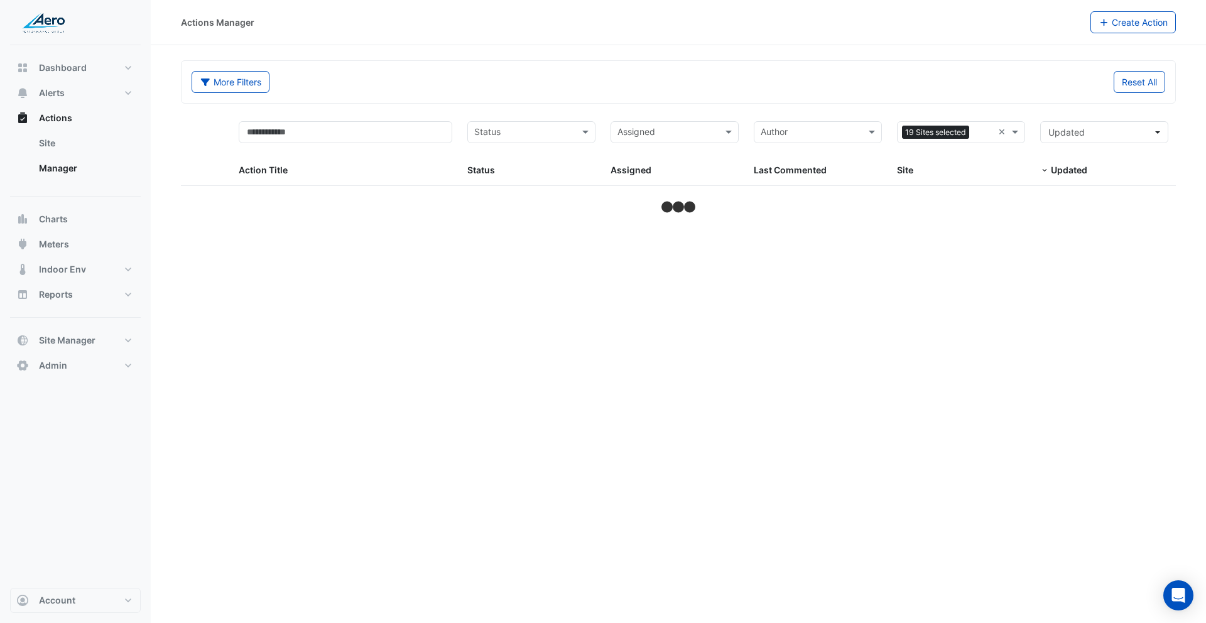
select select "***"
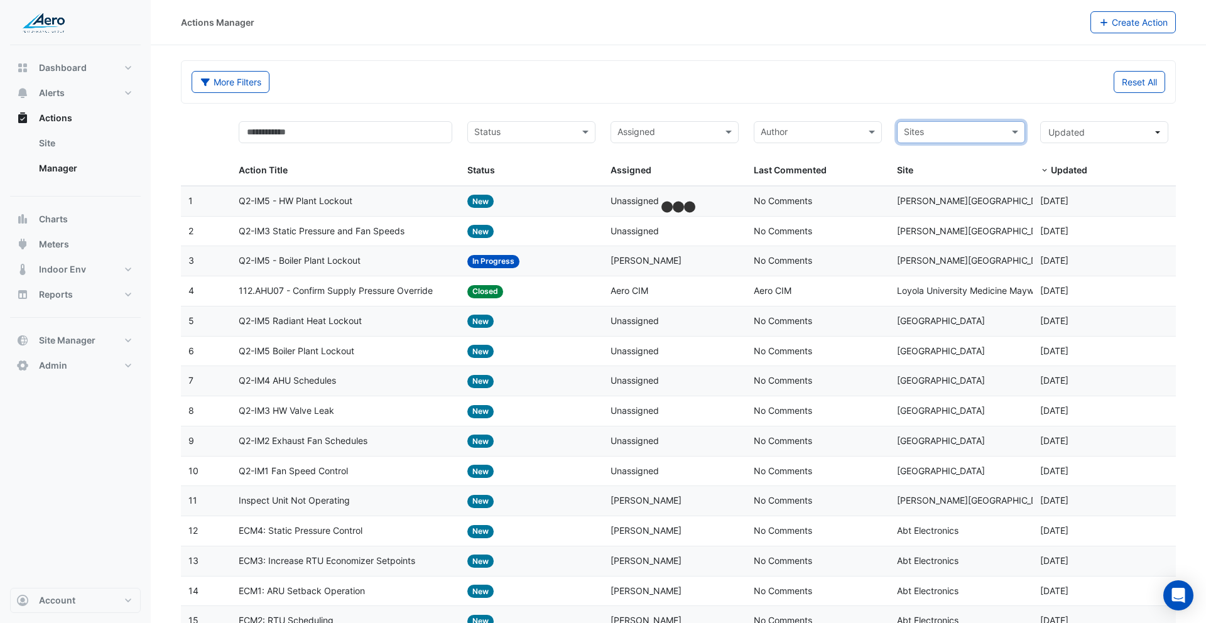
click at [946, 99] on div "More Filters Reset All" at bounding box center [678, 82] width 994 height 42
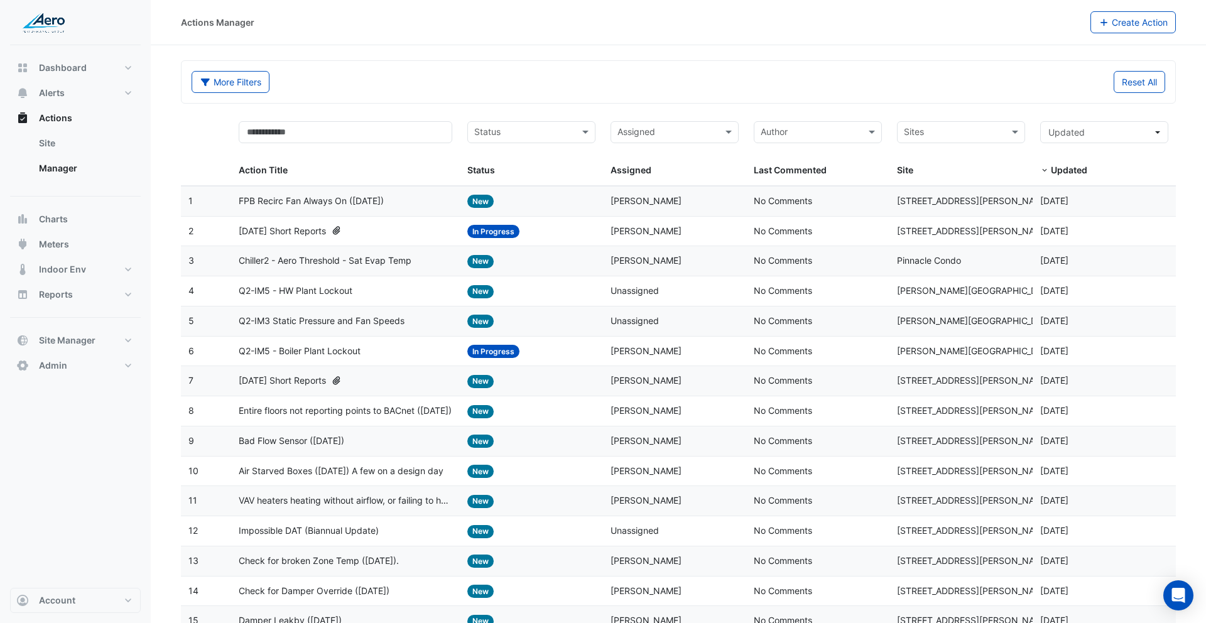
click at [433, 209] on datatable-body-cell "Action Title: FPB Recirc Fan Always On (August 2025)" at bounding box center [345, 202] width 229 height 30
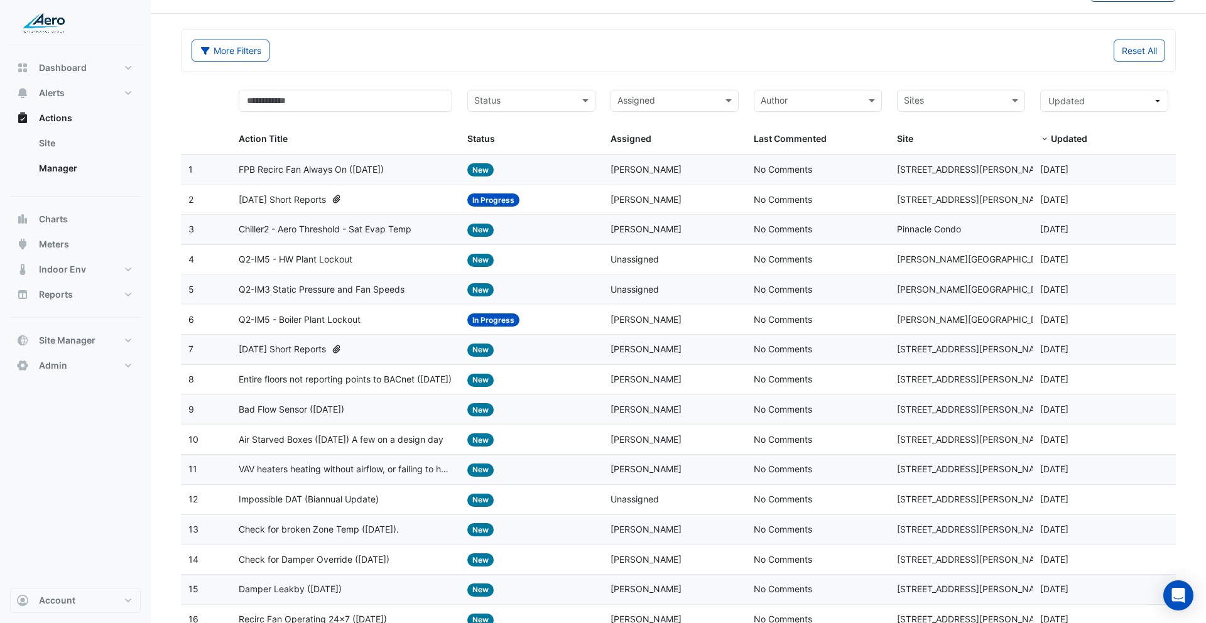
scroll to position [65, 0]
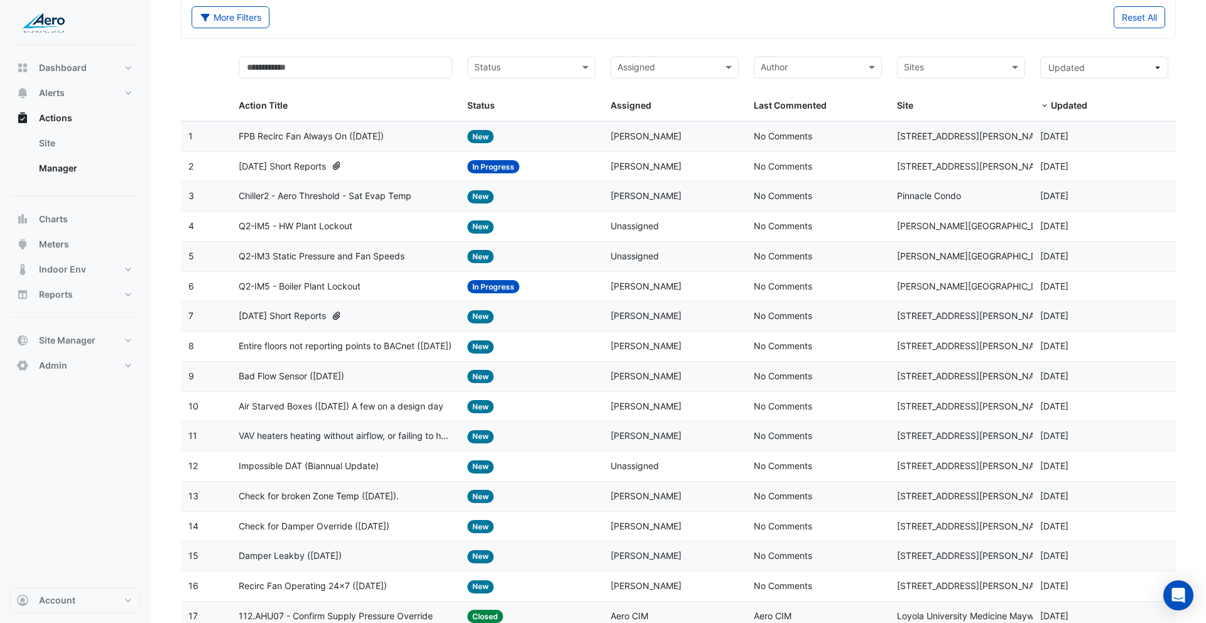
click at [398, 256] on span "Q2-IM3 Static Pressure and Fan Speeds" at bounding box center [322, 256] width 166 height 14
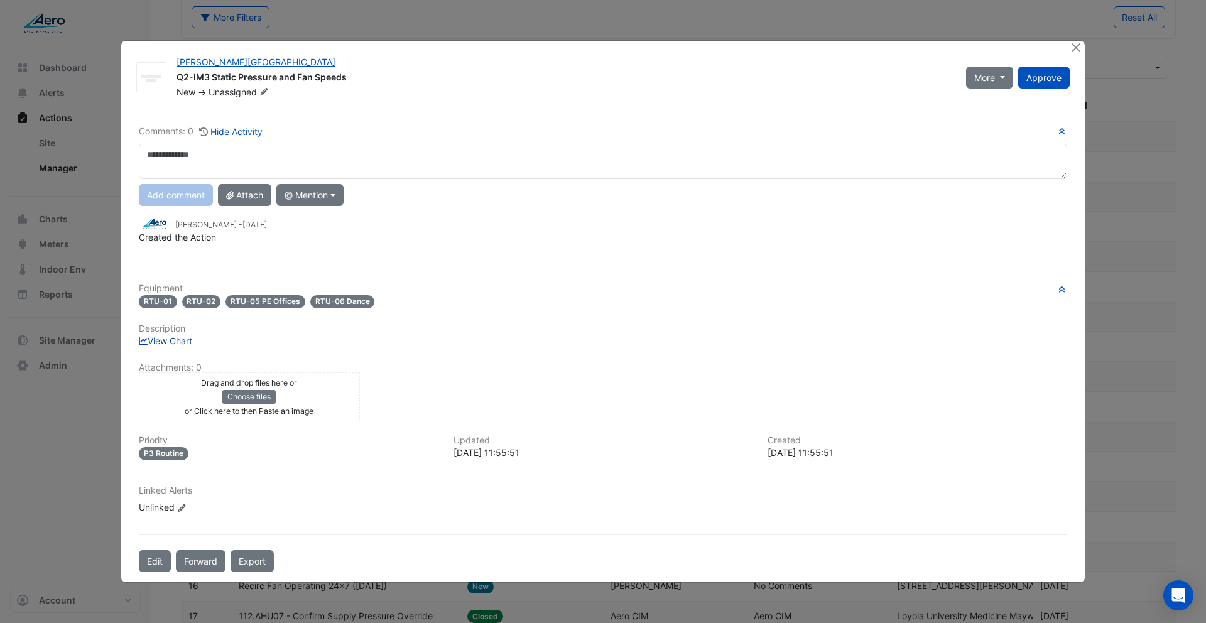
click at [183, 343] on link "View Chart" at bounding box center [165, 340] width 53 height 11
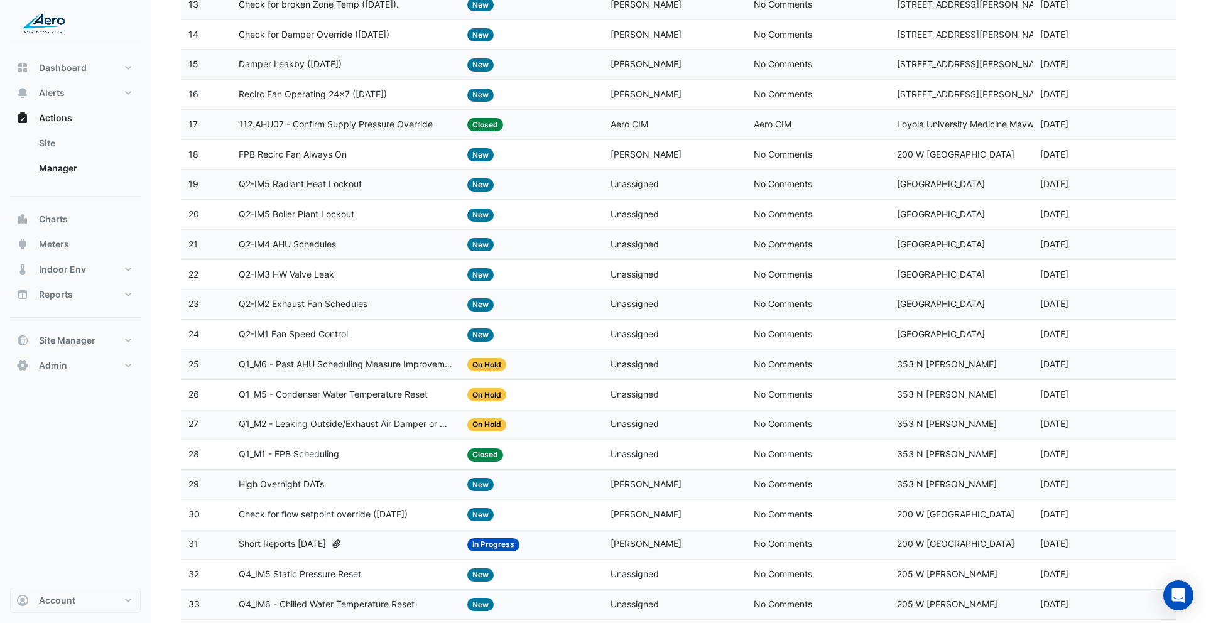
scroll to position [604, 0]
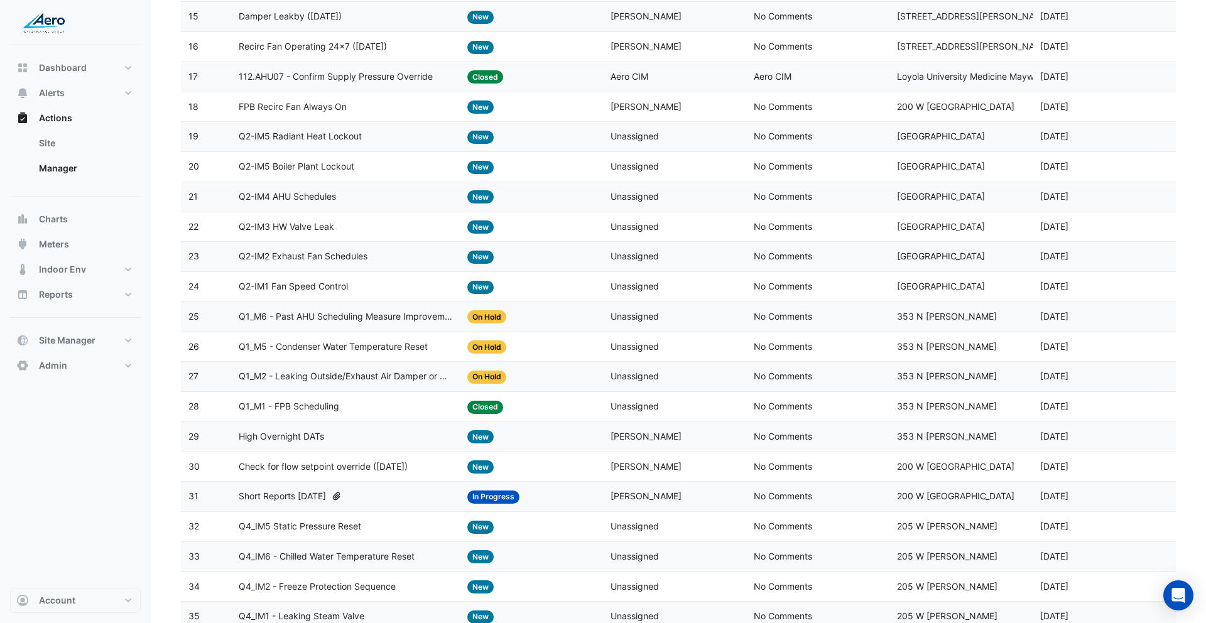
click at [367, 348] on span "Q1_M5 - Condenser Water Temperature Reset" at bounding box center [333, 347] width 189 height 14
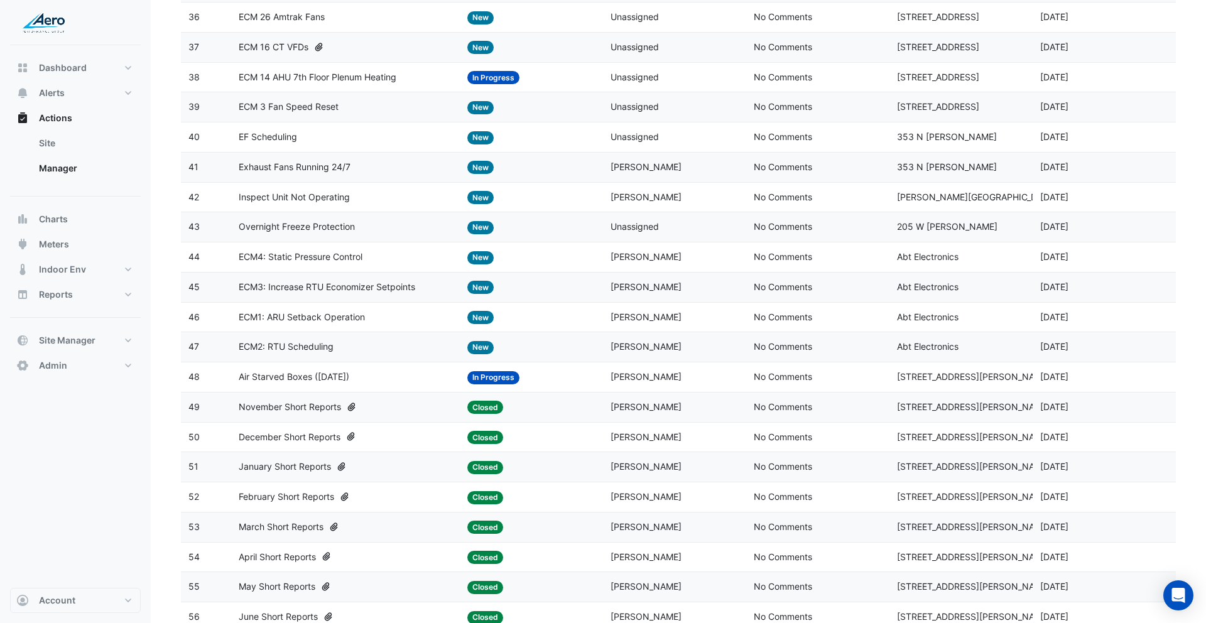
scroll to position [1250, 0]
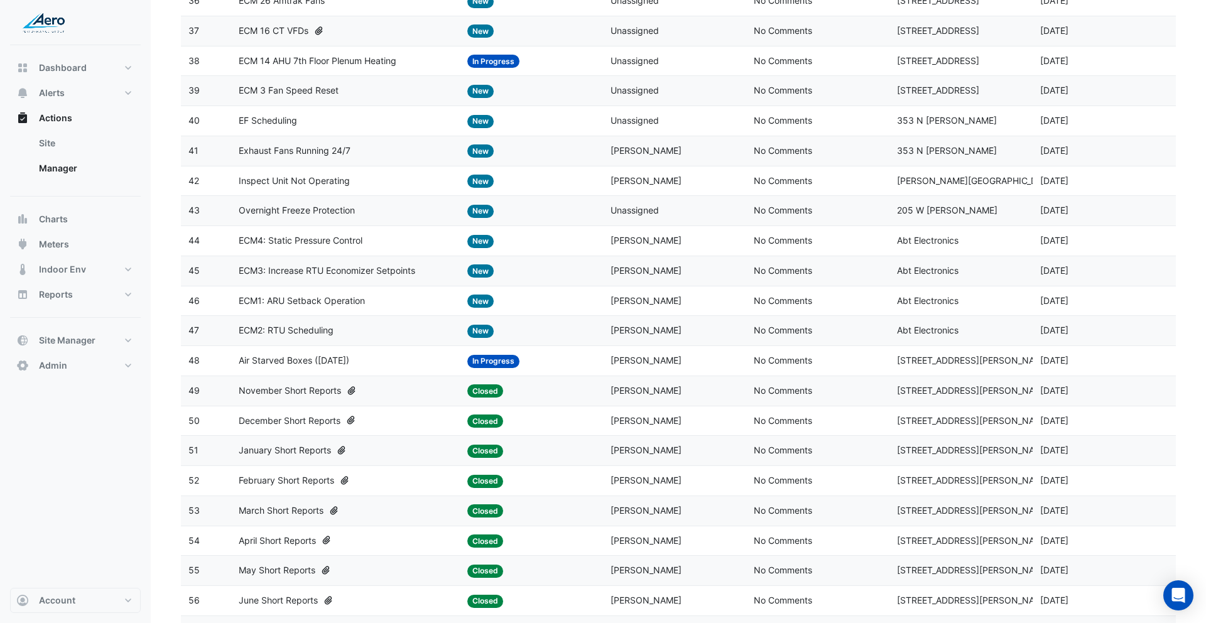
click at [321, 301] on span "ECM1: ARU Setback Operation" at bounding box center [302, 301] width 126 height 14
click at [67, 610] on button "Account" at bounding box center [75, 600] width 131 height 25
click at [66, 577] on link "Sign Out" at bounding box center [75, 568] width 119 height 25
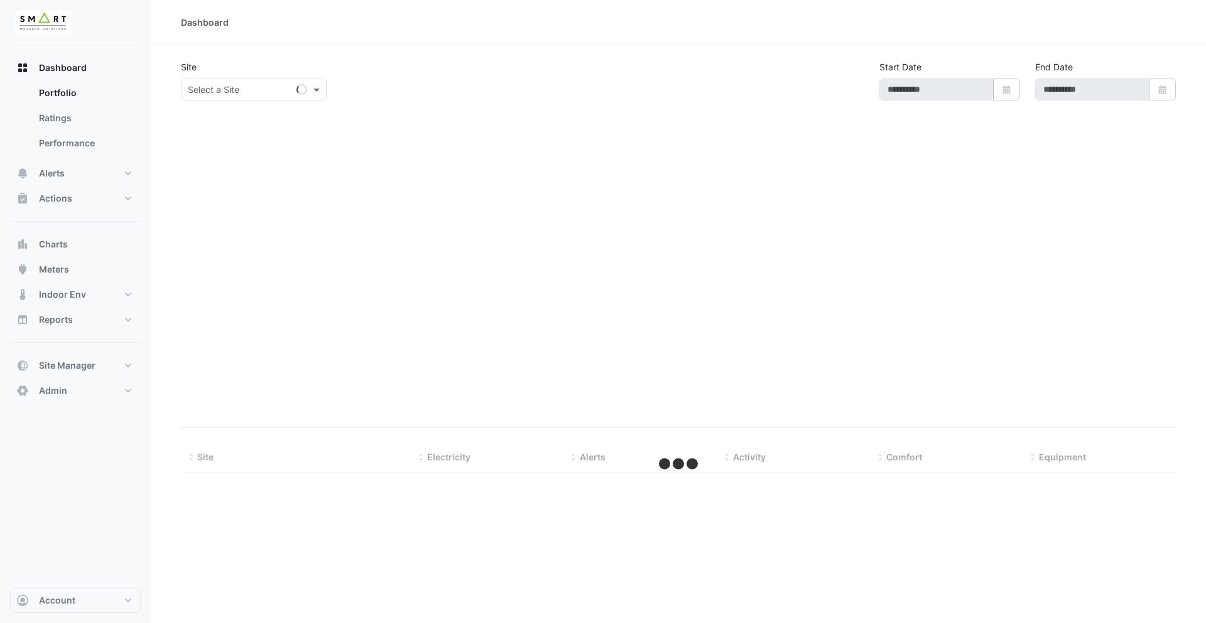
type input "**********"
select select "**"
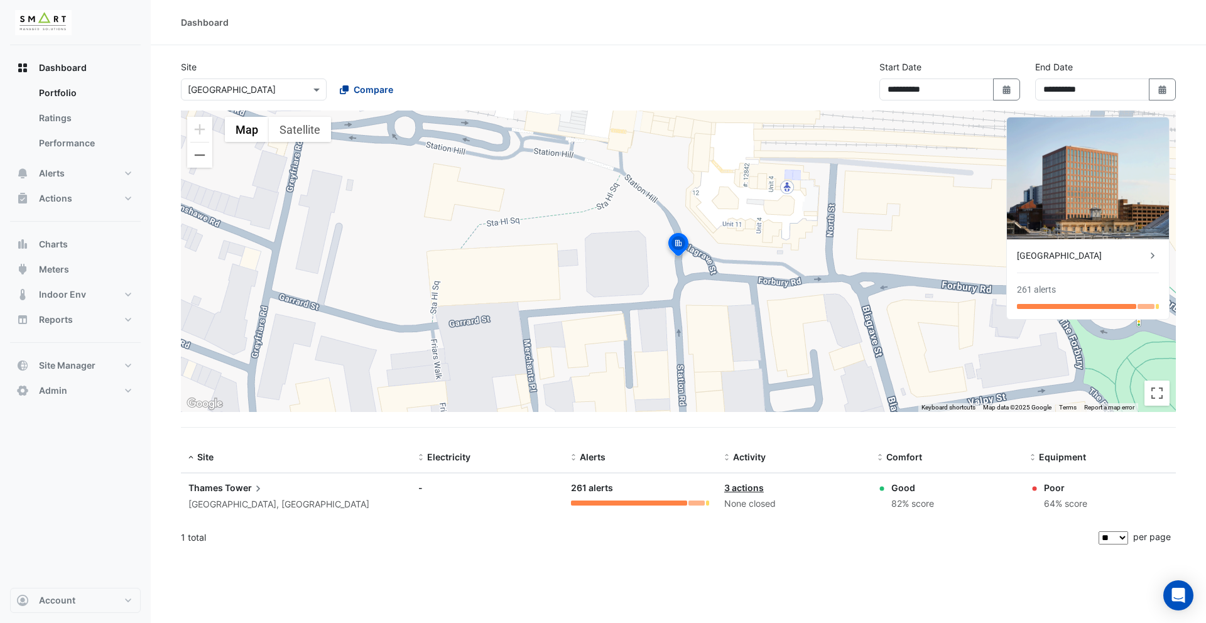
click at [376, 85] on span "Compare" at bounding box center [374, 89] width 40 height 13
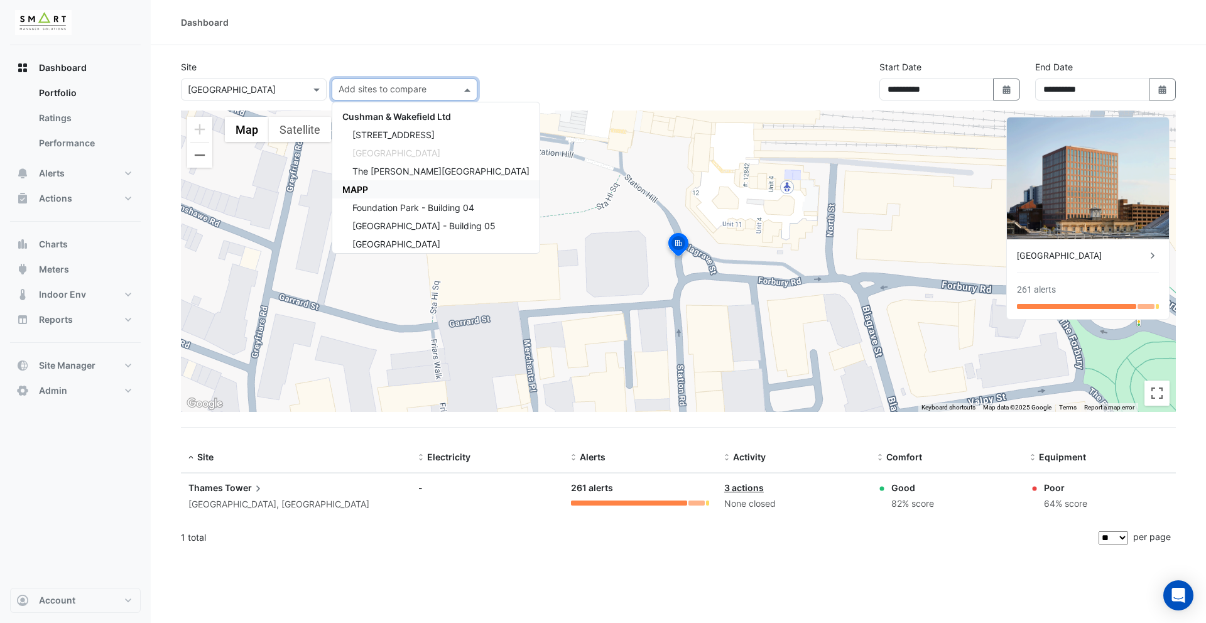
click at [411, 194] on div "MAPP" at bounding box center [435, 189] width 207 height 18
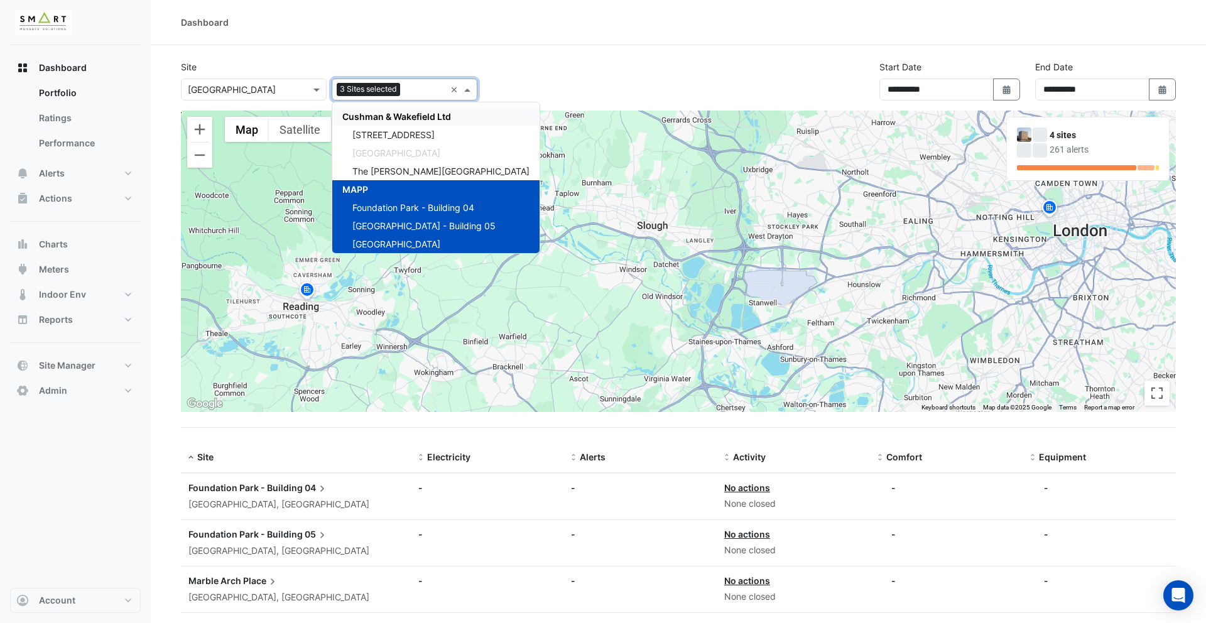
click at [408, 117] on span "Cushman & Wakefield Ltd" at bounding box center [396, 116] width 109 height 11
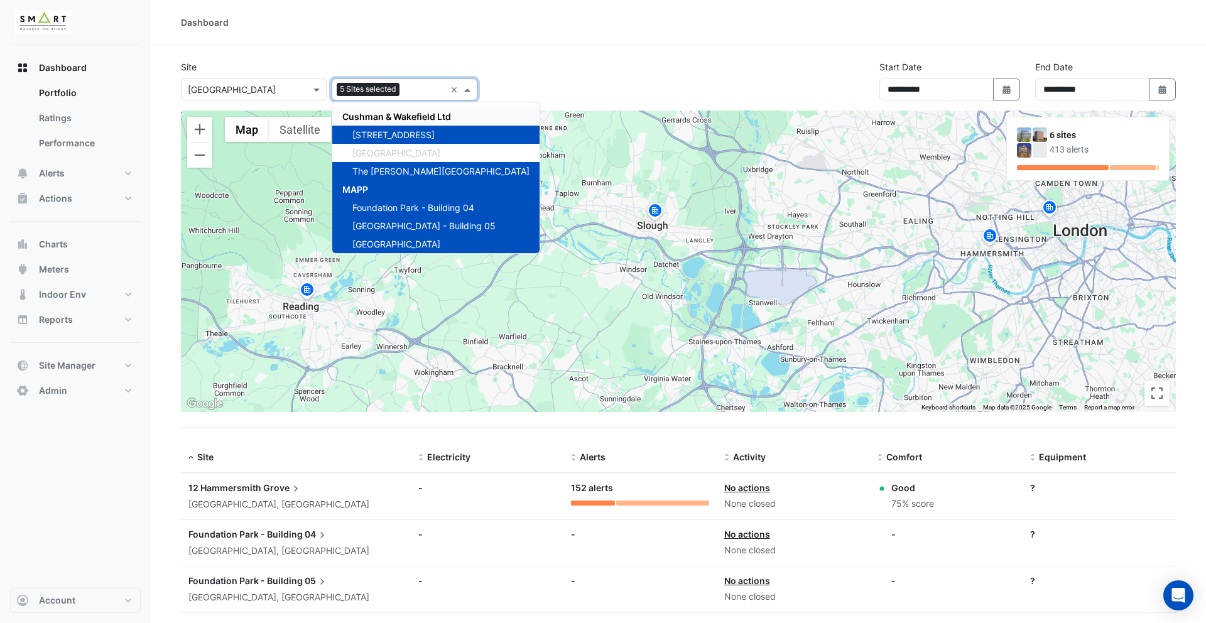
click at [407, 92] on input "text" at bounding box center [424, 90] width 41 height 13
click at [587, 51] on section "**********" at bounding box center [678, 435] width 1055 height 780
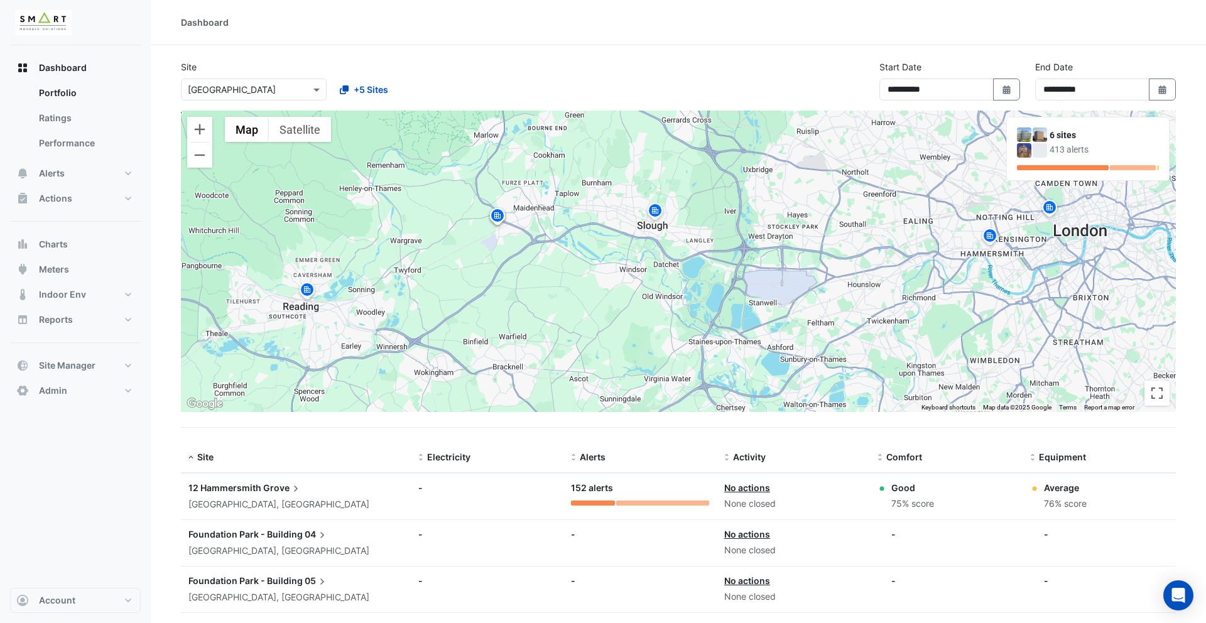
click at [650, 209] on img at bounding box center [655, 213] width 20 height 22
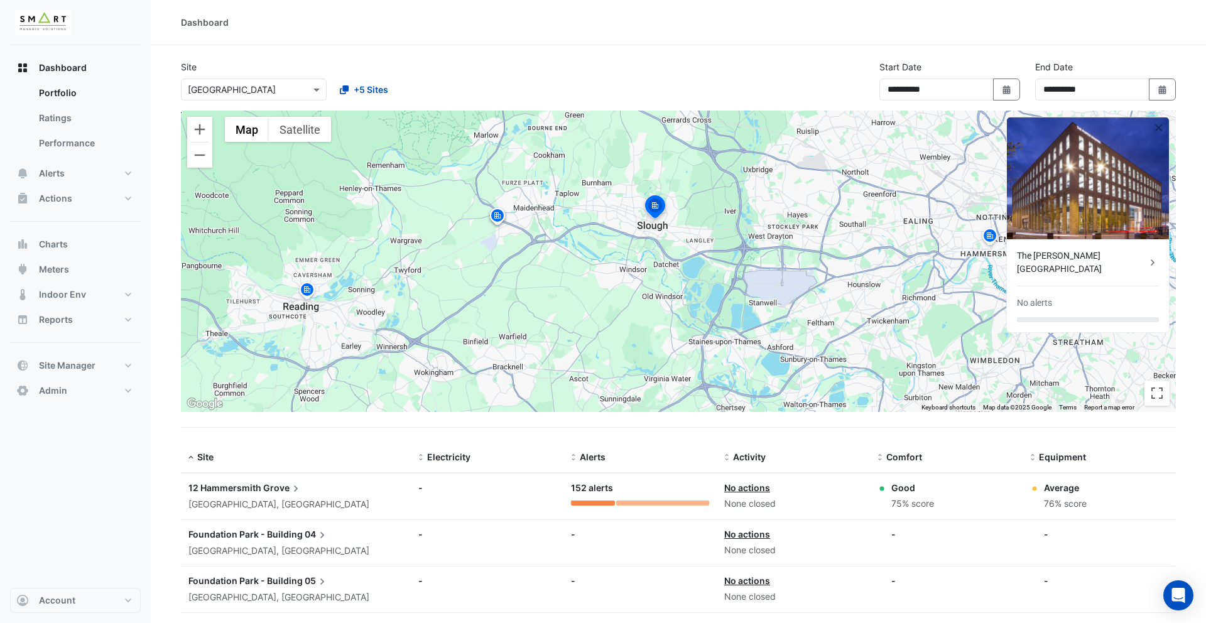
click at [497, 216] on img at bounding box center [497, 218] width 20 height 22
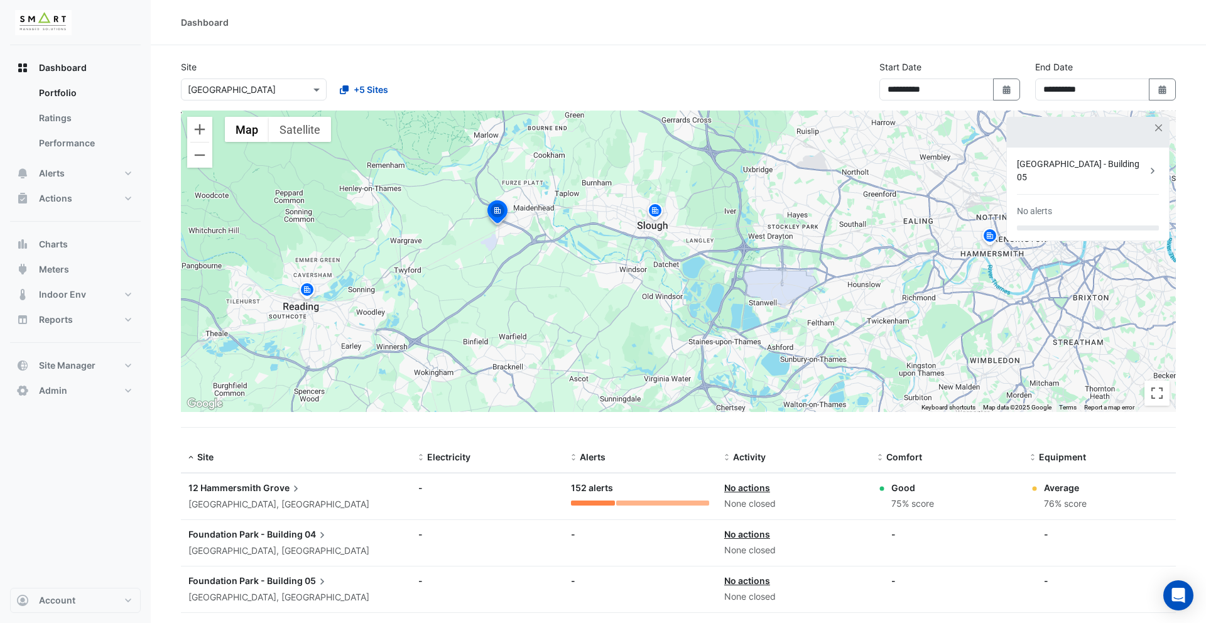
click at [988, 237] on img at bounding box center [990, 238] width 20 height 22
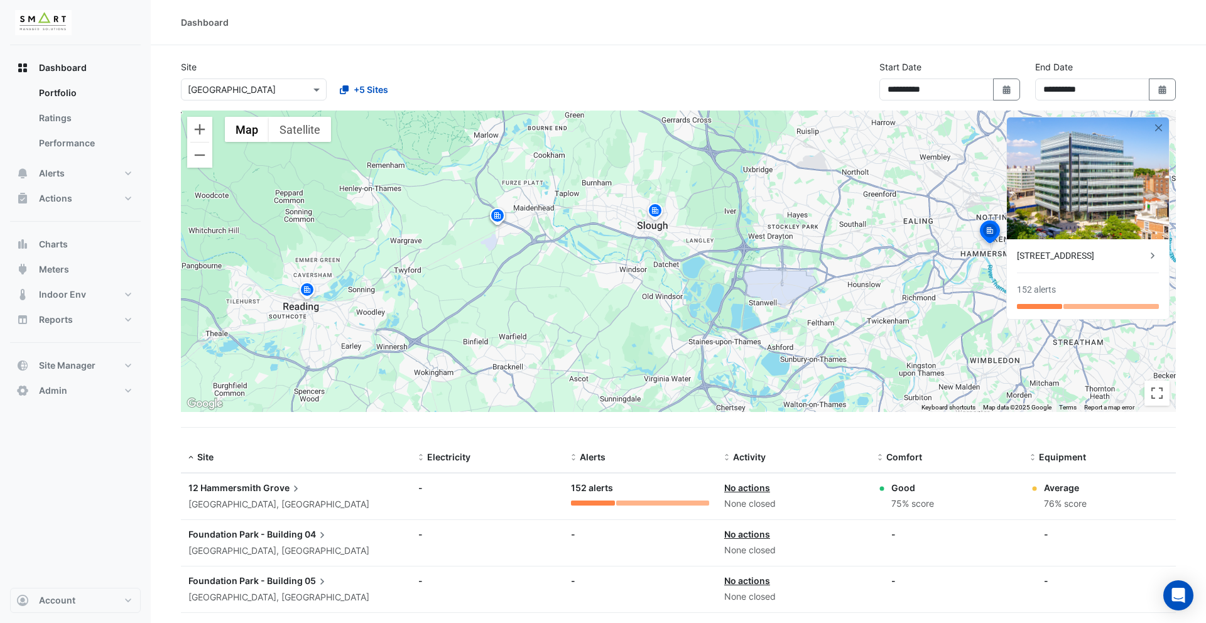
click at [305, 294] on img at bounding box center [307, 292] width 20 height 22
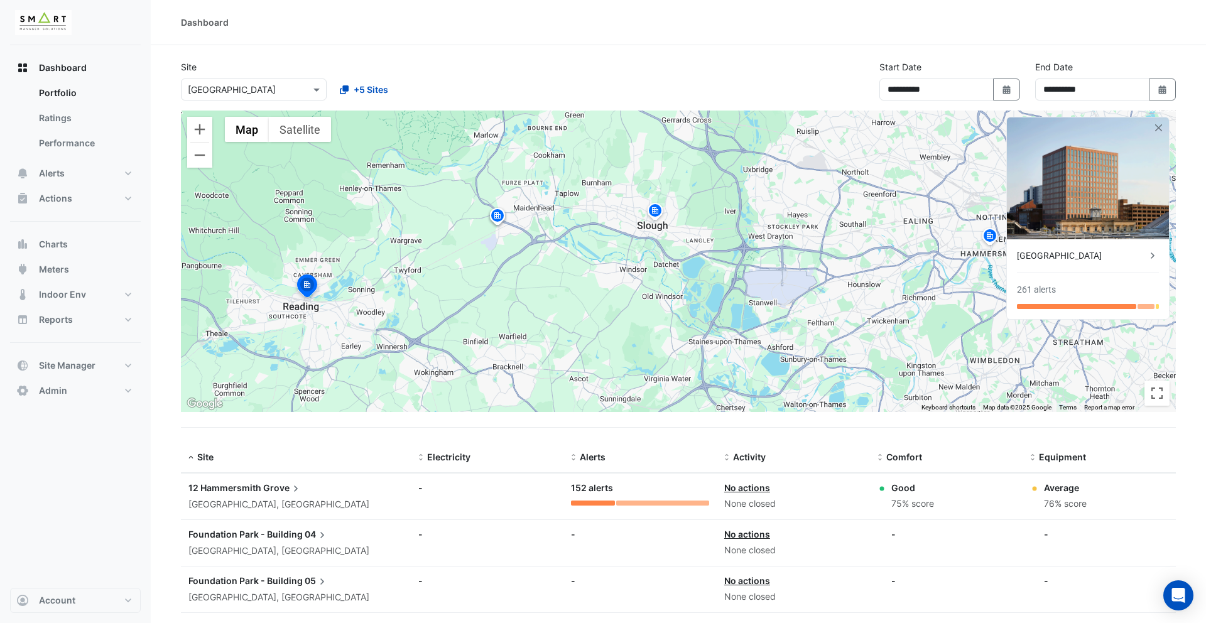
click at [497, 304] on div "To navigate, press the arrow keys. To activate drag with keyboard, press Alt + …" at bounding box center [678, 261] width 995 height 301
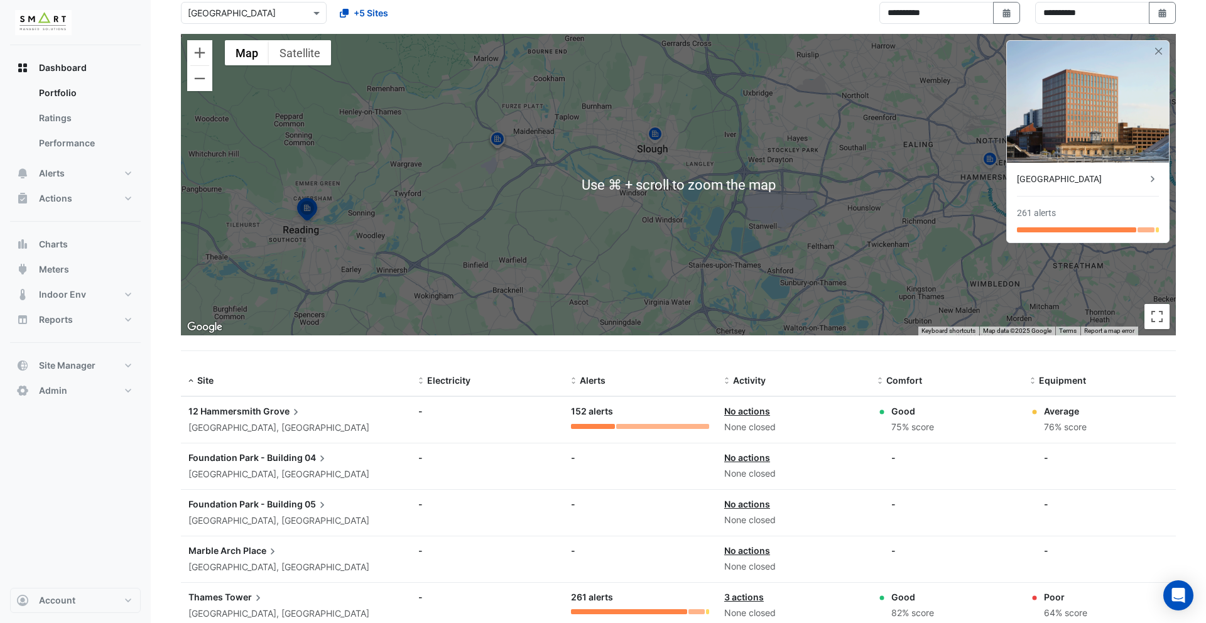
scroll to position [45, 0]
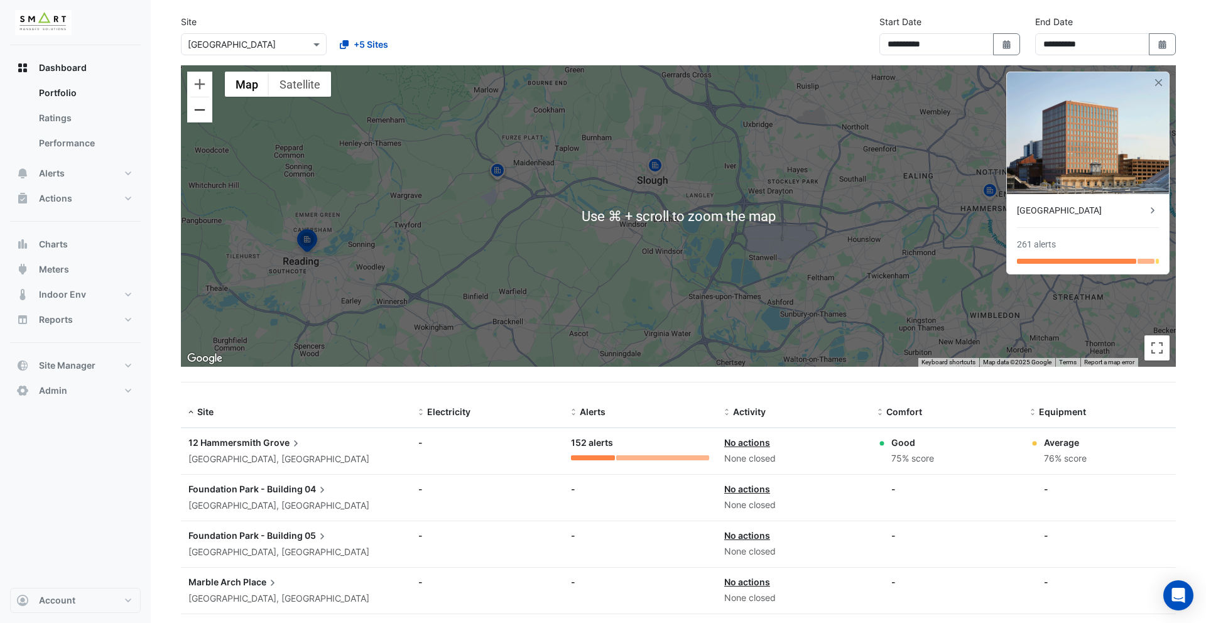
click at [199, 114] on button "Zoom out" at bounding box center [199, 109] width 25 height 25
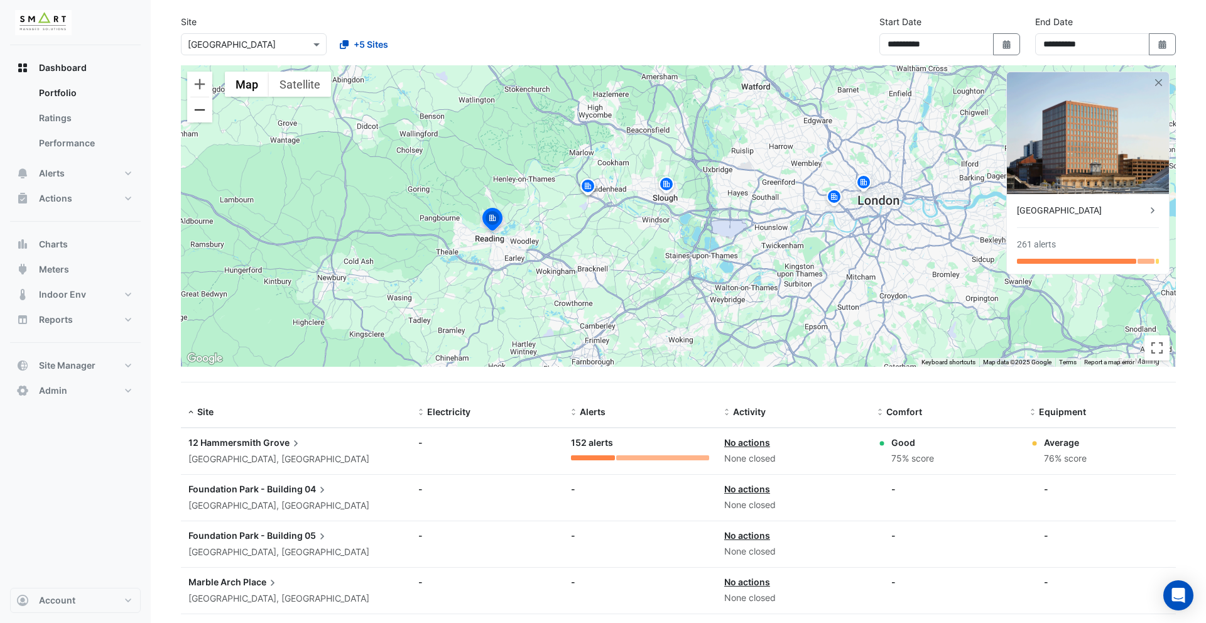
click at [199, 114] on button "Zoom out" at bounding box center [199, 109] width 25 height 25
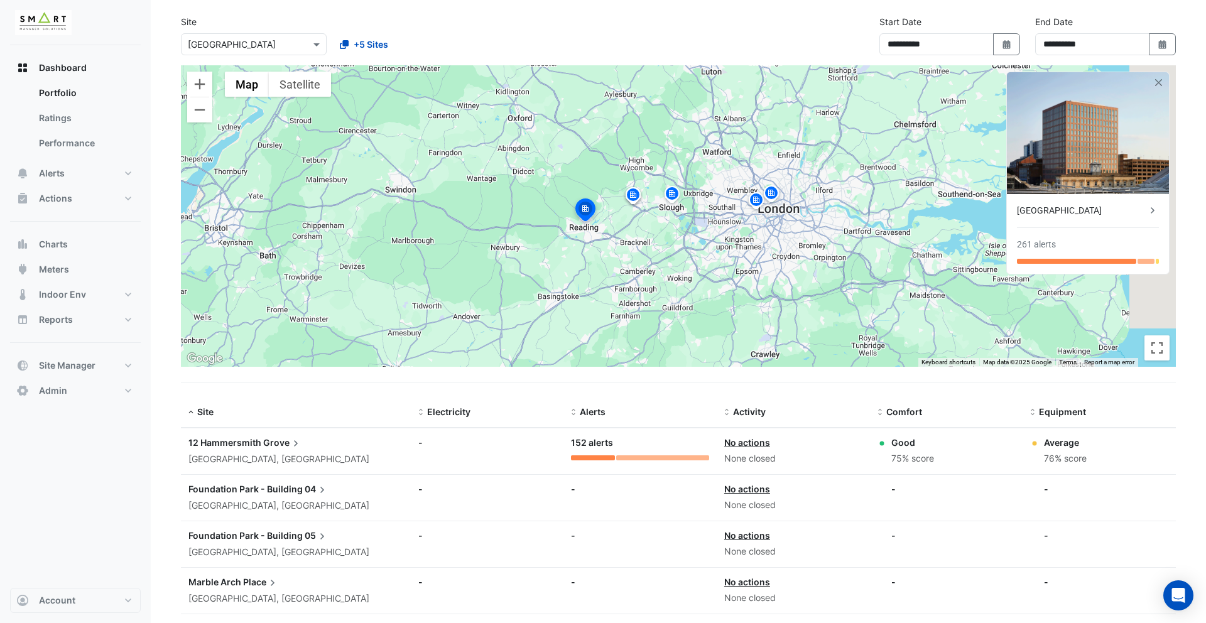
click at [772, 193] on img at bounding box center [771, 195] width 20 height 22
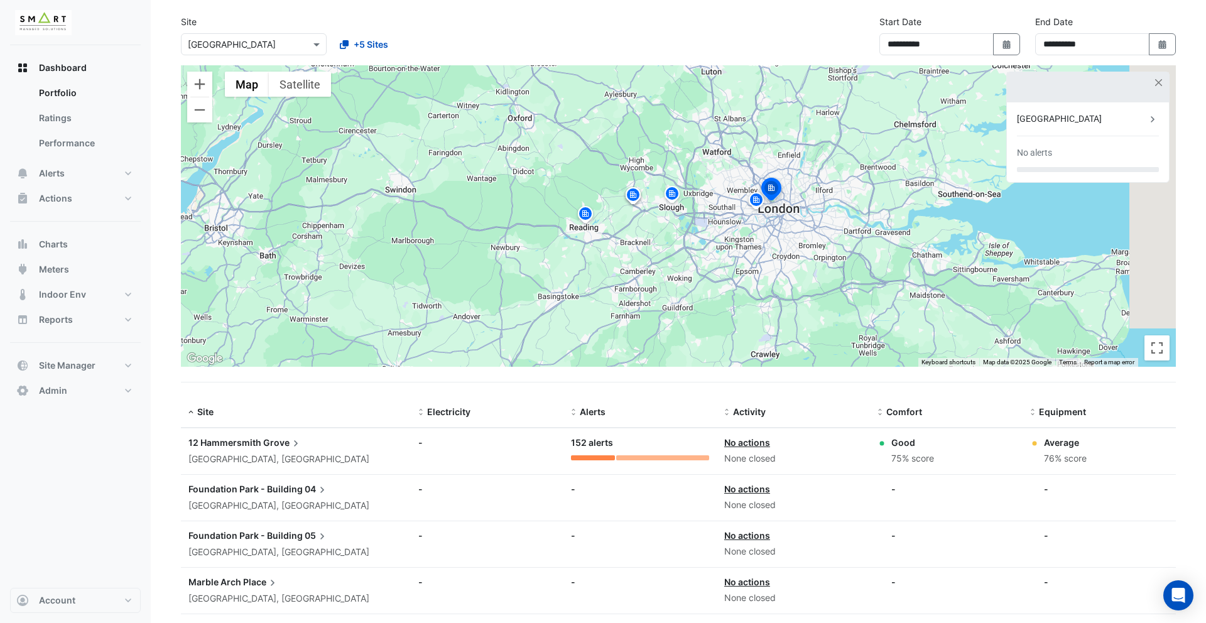
click at [754, 209] on img at bounding box center [756, 202] width 20 height 22
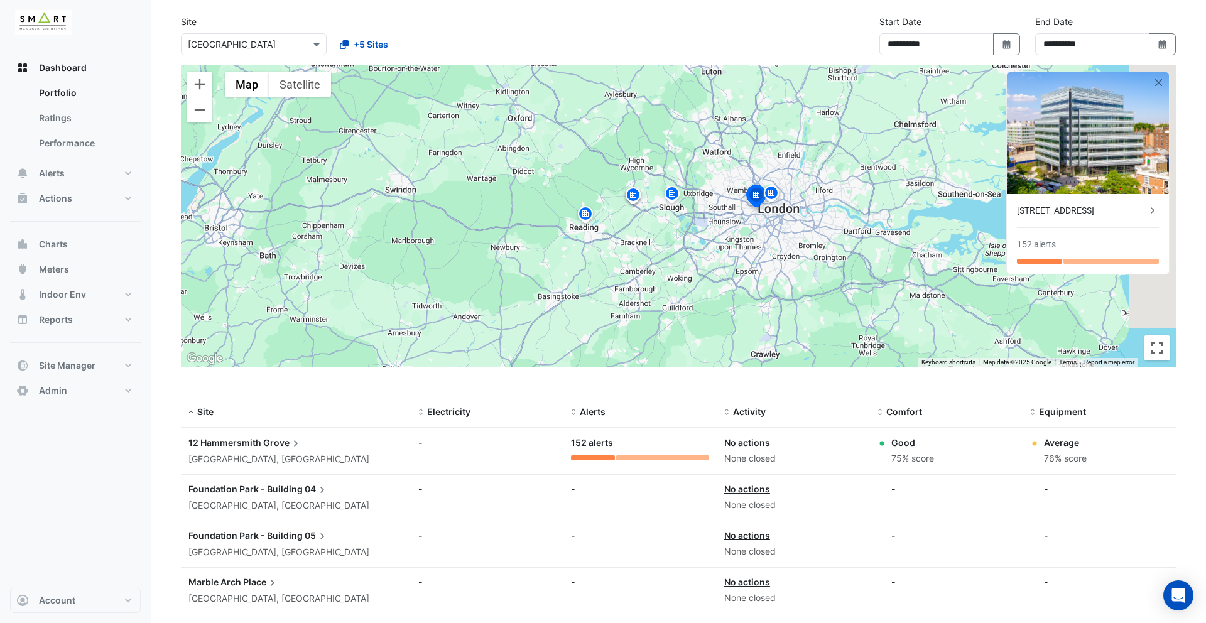
click at [668, 196] on img at bounding box center [672, 196] width 20 height 22
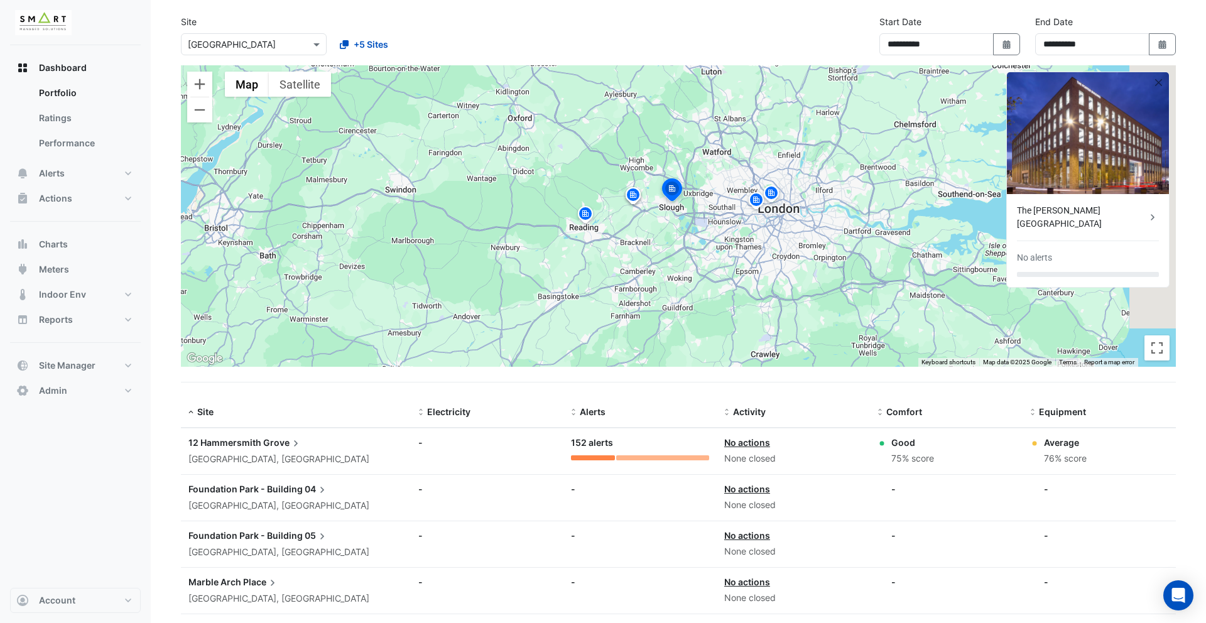
click at [634, 195] on img at bounding box center [633, 197] width 20 height 22
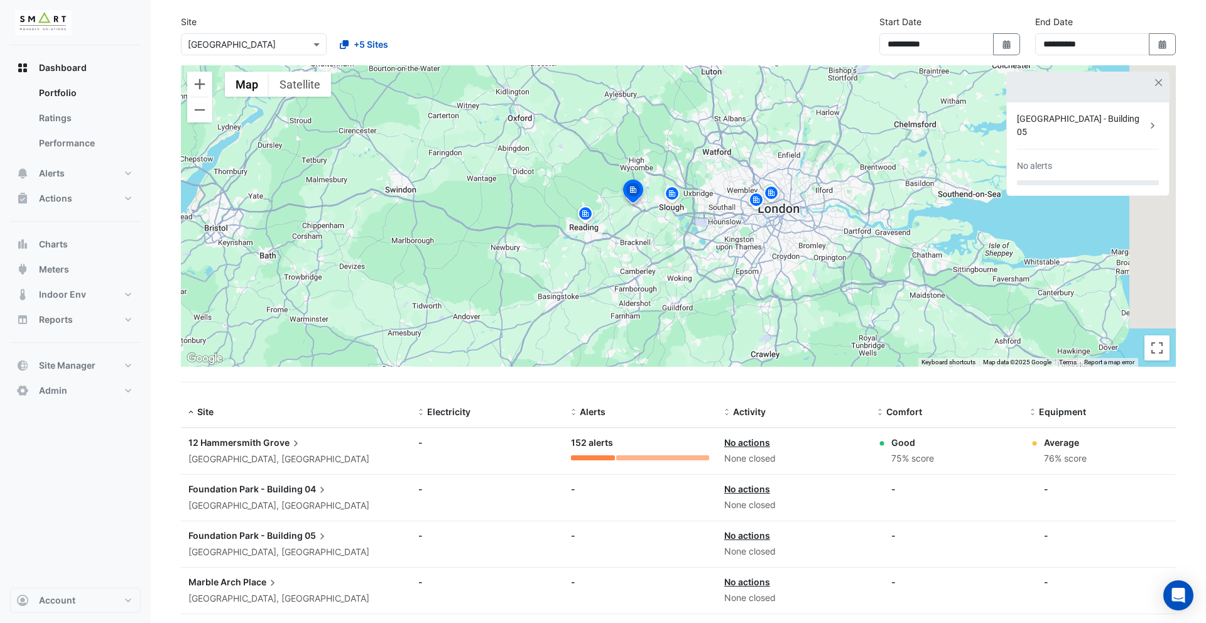
click at [581, 213] on img at bounding box center [585, 216] width 20 height 22
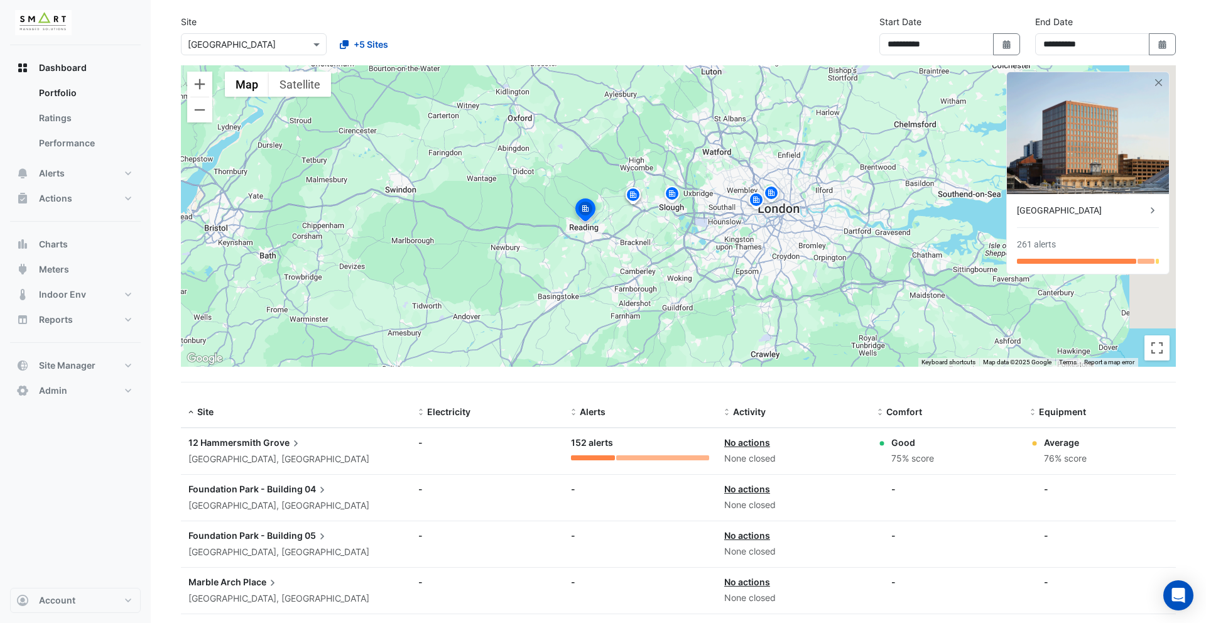
click at [774, 192] on img at bounding box center [771, 195] width 20 height 22
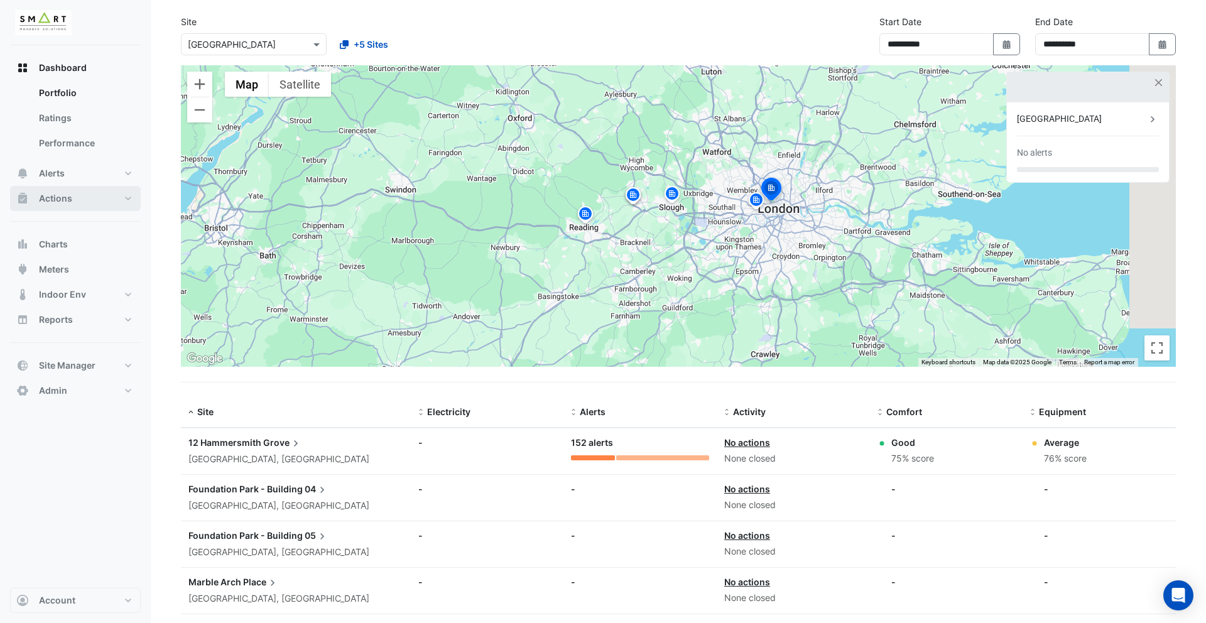
click at [92, 199] on button "Actions" at bounding box center [75, 198] width 131 height 25
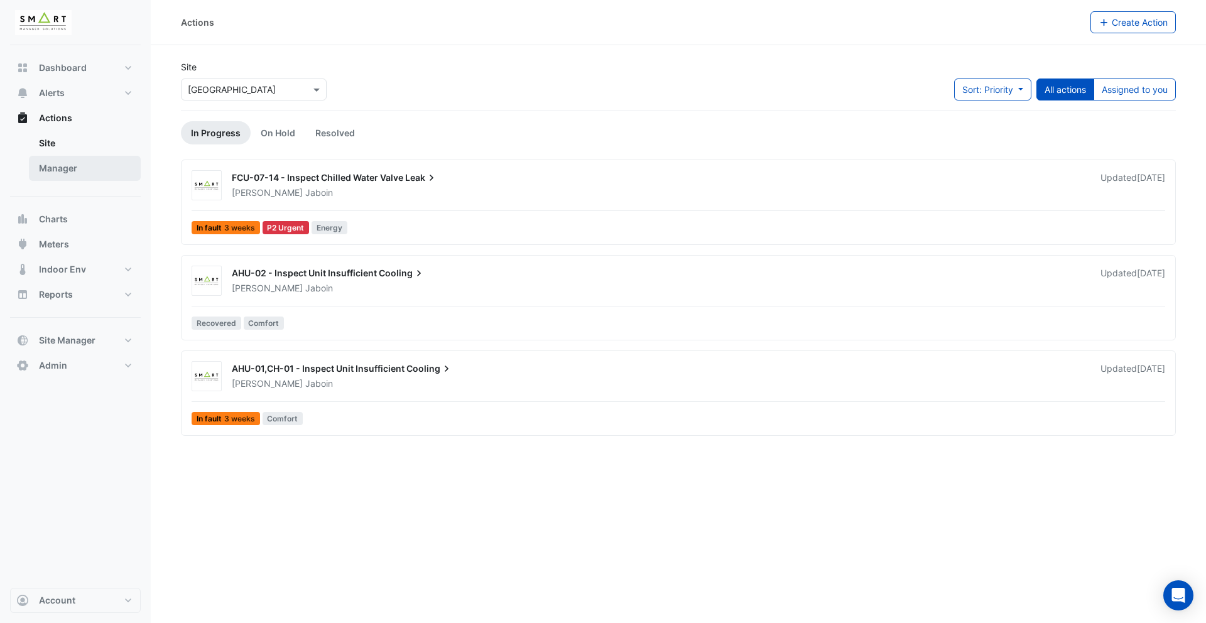
click at [86, 176] on link "Manager" at bounding box center [85, 168] width 112 height 25
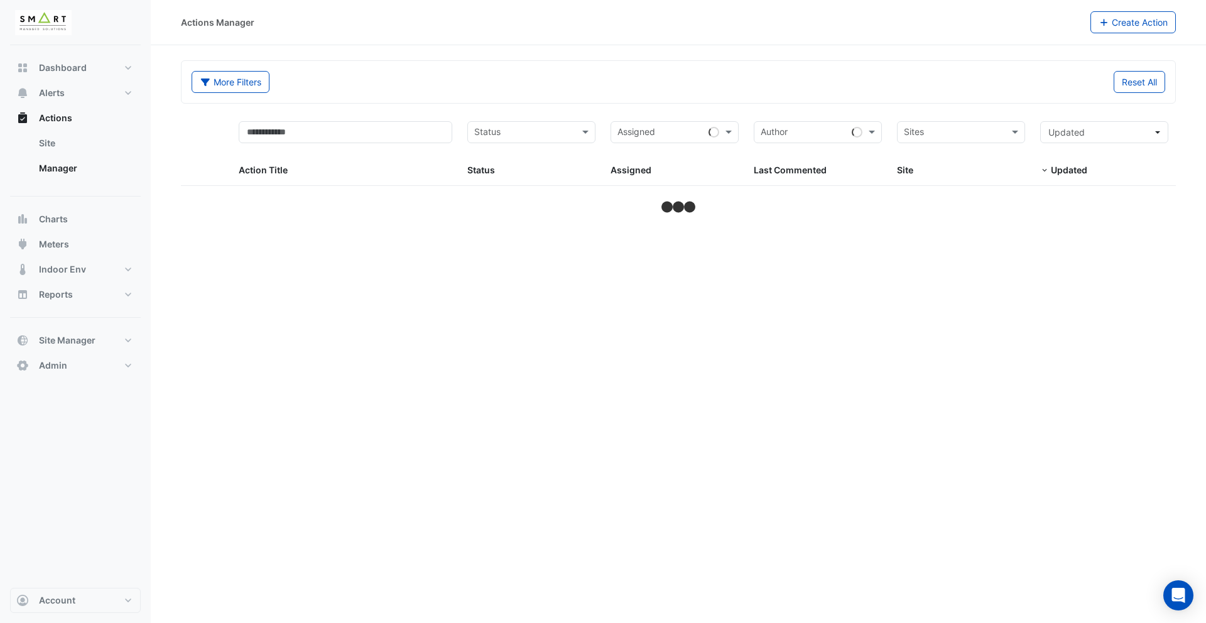
select select "**"
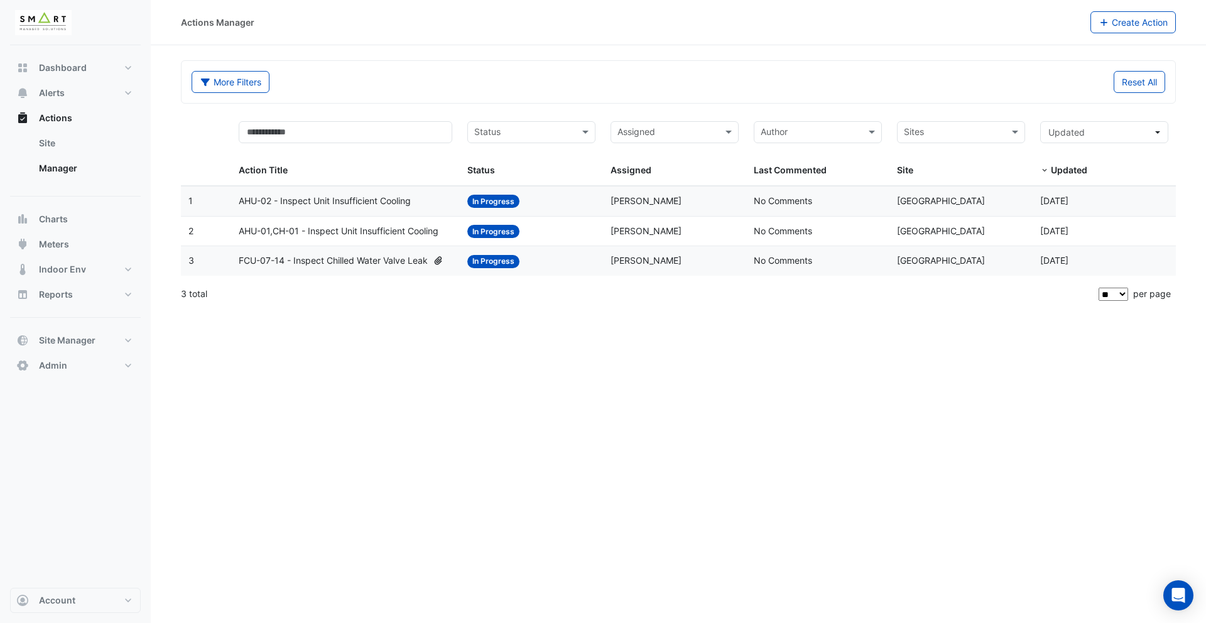
click at [443, 200] on div "AHU-02 - Inspect Unit Insufficient Cooling" at bounding box center [346, 201] width 214 height 14
click at [404, 236] on span "AHU-01,CH-01 - Inspect Unit Insufficient Cooling" at bounding box center [339, 231] width 200 height 14
click at [376, 228] on span "AHU-01,CH-01 - Inspect Unit Insufficient Cooling" at bounding box center [339, 231] width 200 height 14
click at [71, 83] on button "Alerts" at bounding box center [75, 92] width 131 height 25
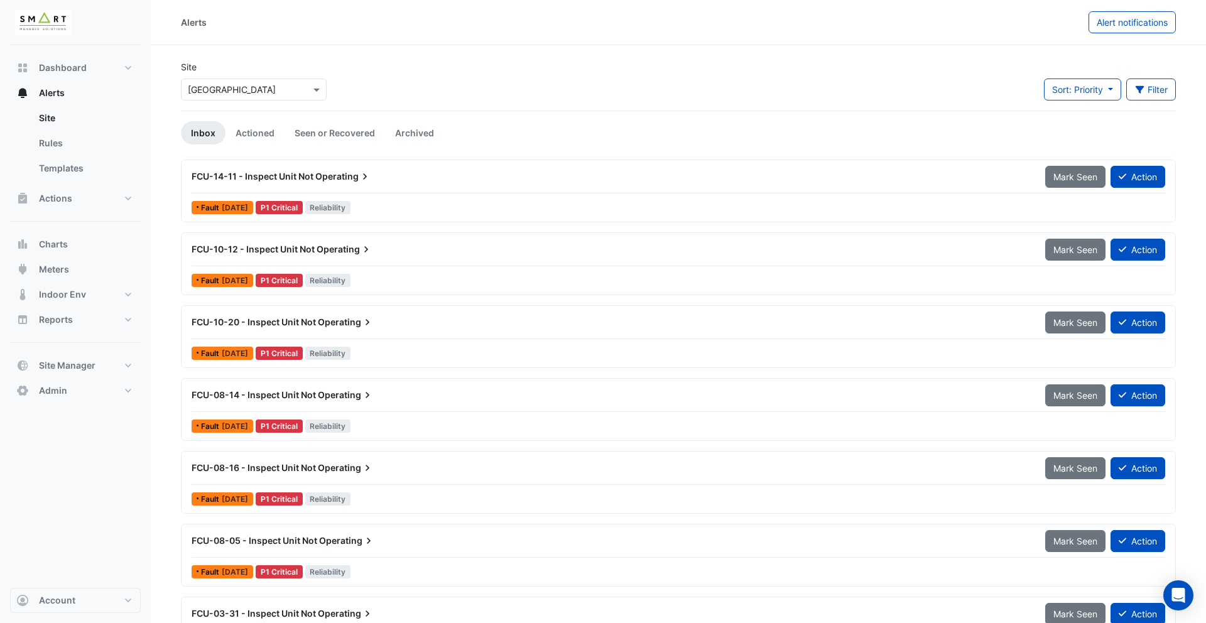
click at [312, 175] on span "FCU-14-11 - Inspect Unit Not" at bounding box center [253, 176] width 122 height 11
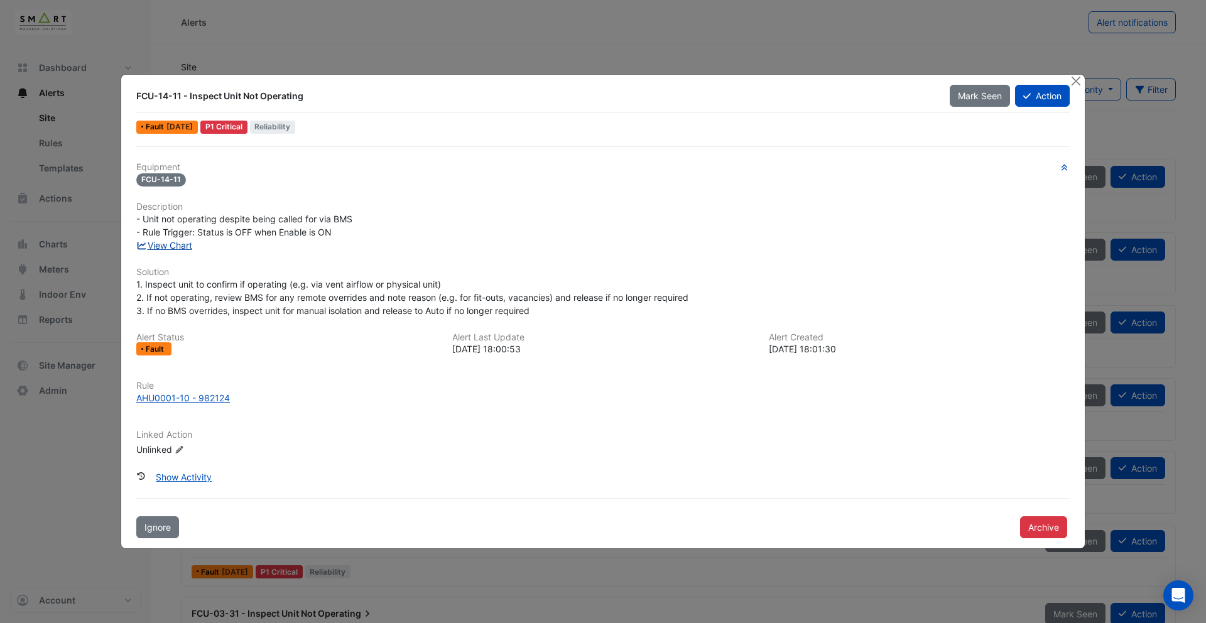
click at [164, 246] on link "View Chart" at bounding box center [164, 245] width 56 height 11
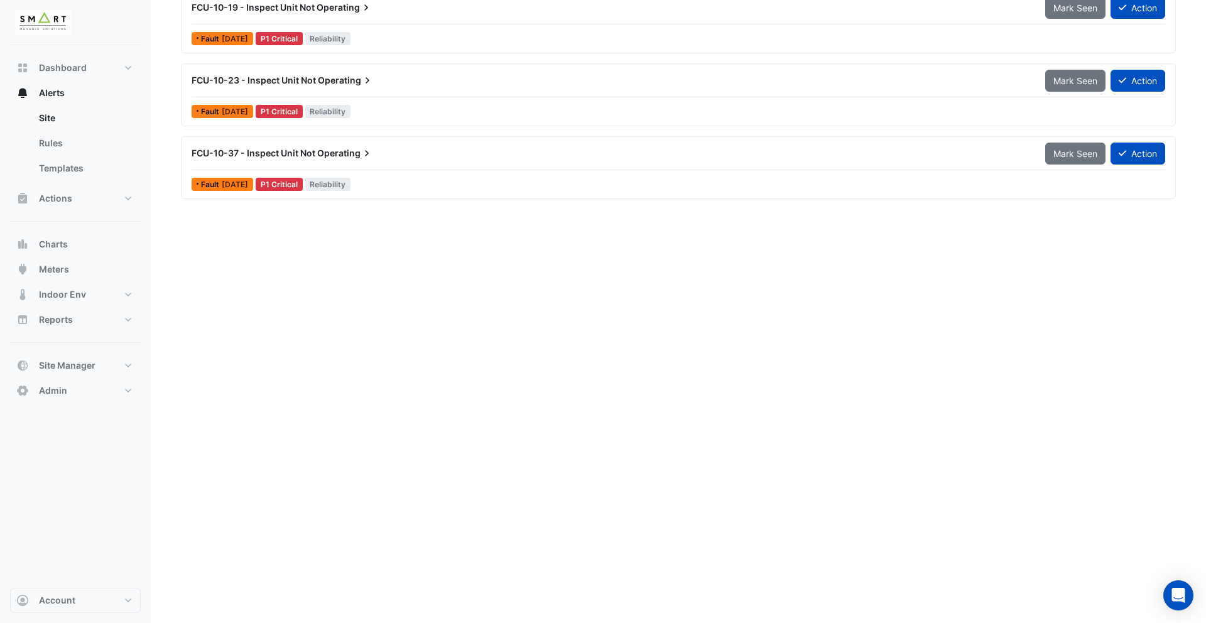
scroll to position [1031, 0]
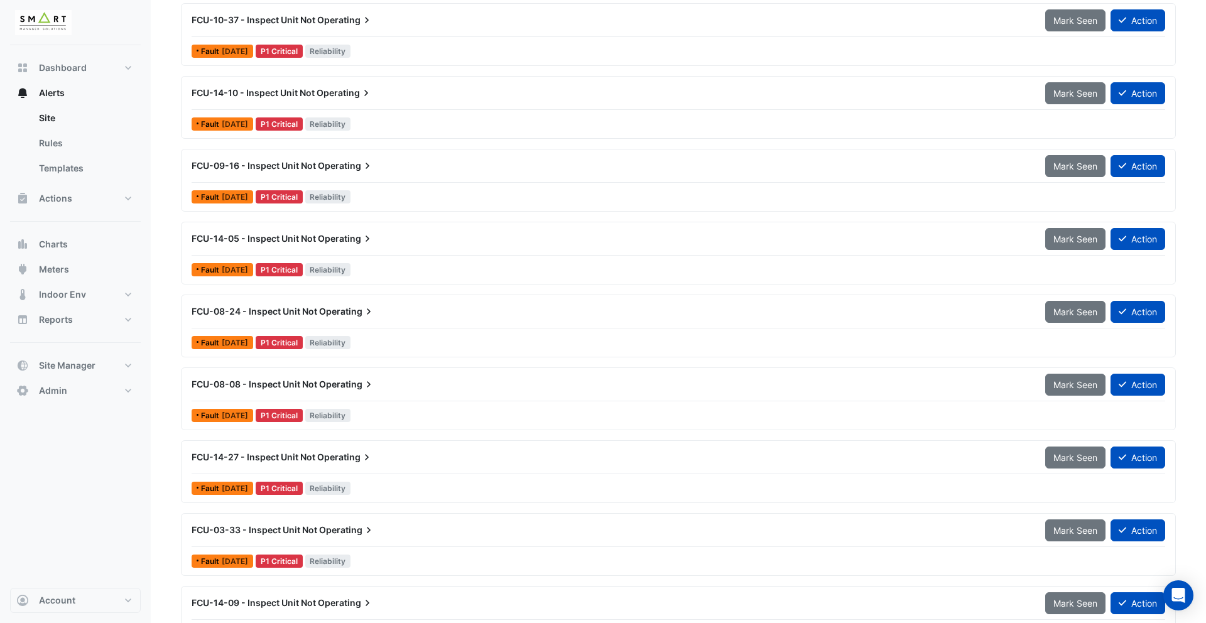
click at [367, 315] on icon at bounding box center [368, 311] width 13 height 13
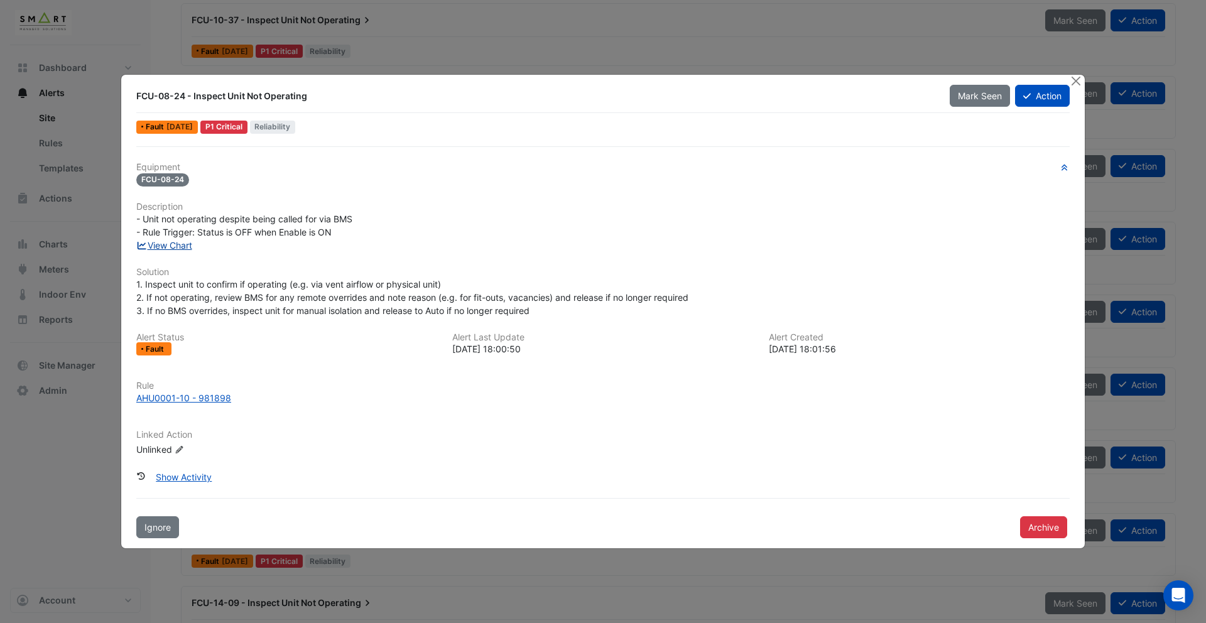
click at [160, 250] on link "View Chart" at bounding box center [164, 245] width 56 height 11
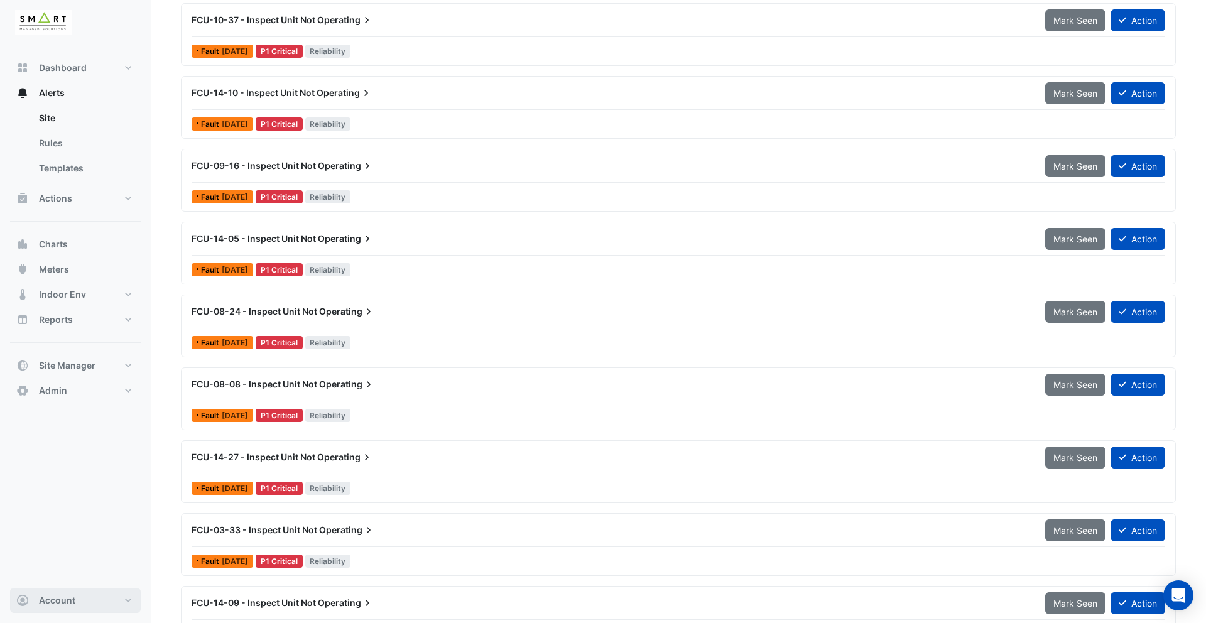
click at [107, 594] on button "Account" at bounding box center [75, 600] width 131 height 25
click at [80, 570] on link "Sign Out" at bounding box center [75, 568] width 119 height 25
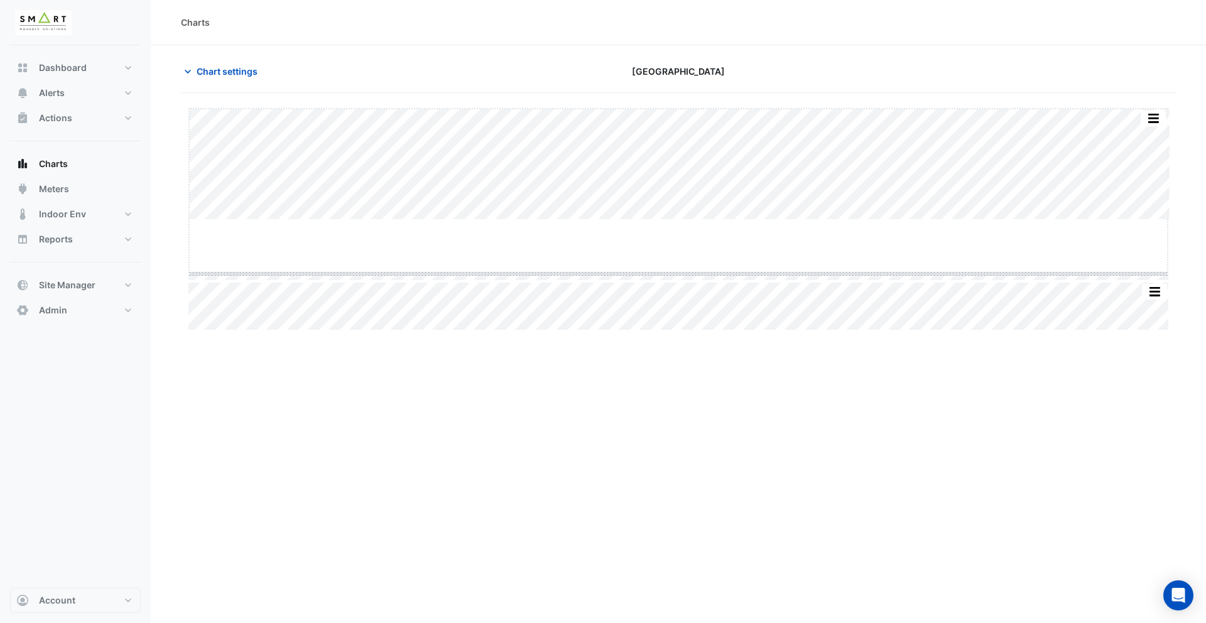
drag, startPoint x: 672, startPoint y: 221, endPoint x: 677, endPoint y: 275, distance: 54.2
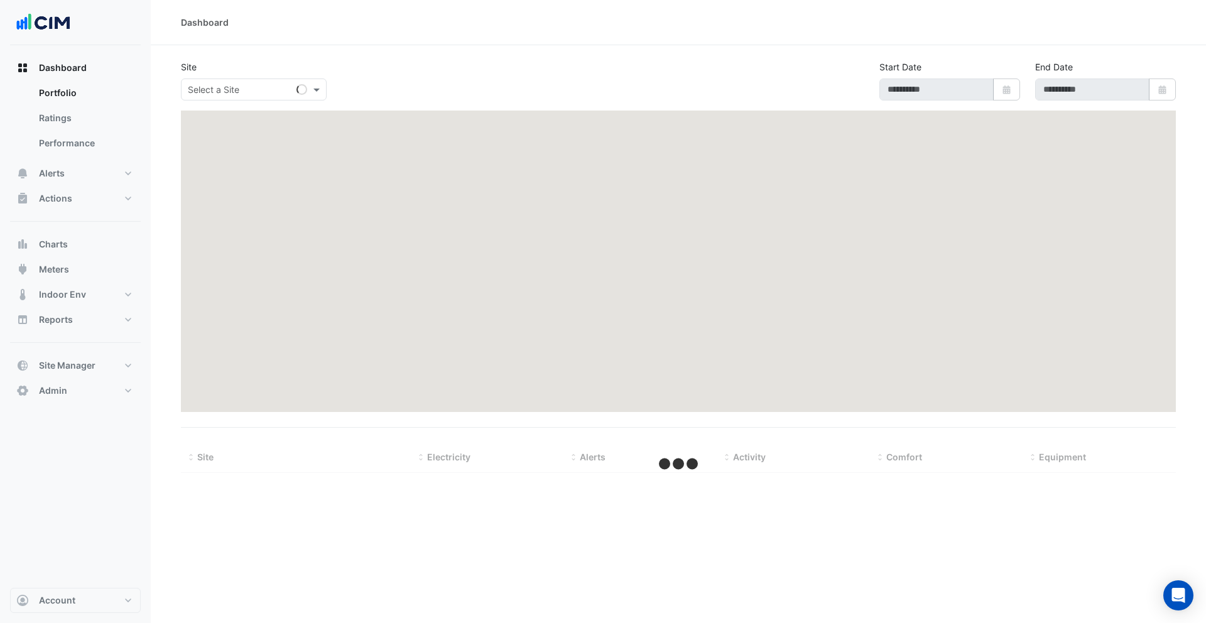
select select "***"
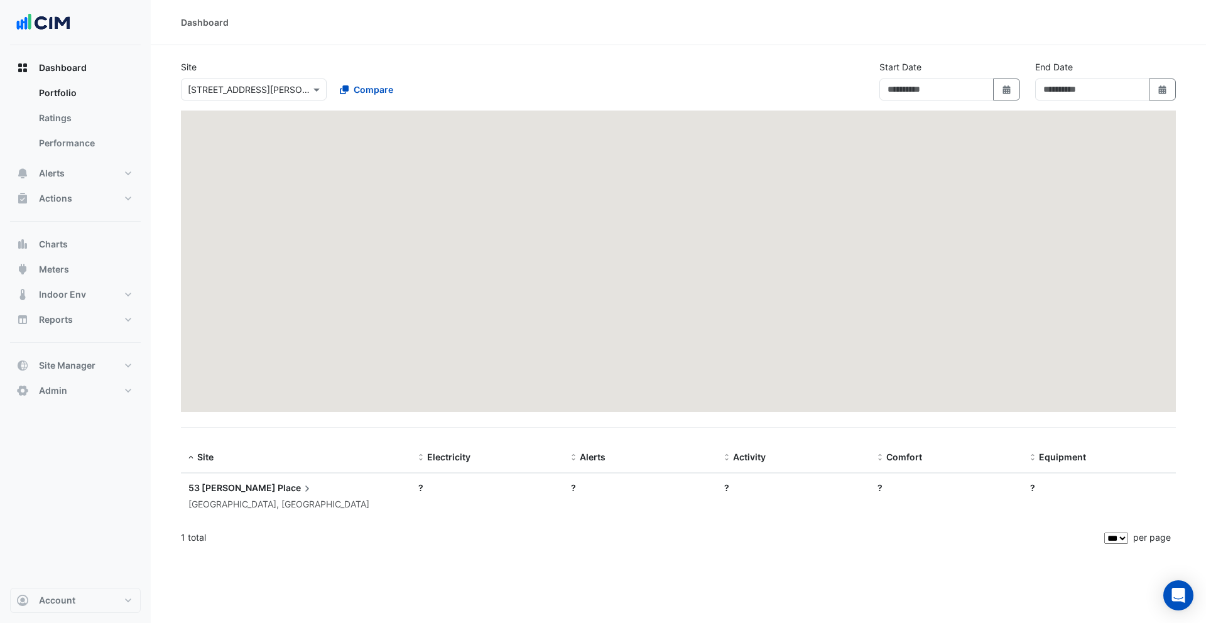
type input "**********"
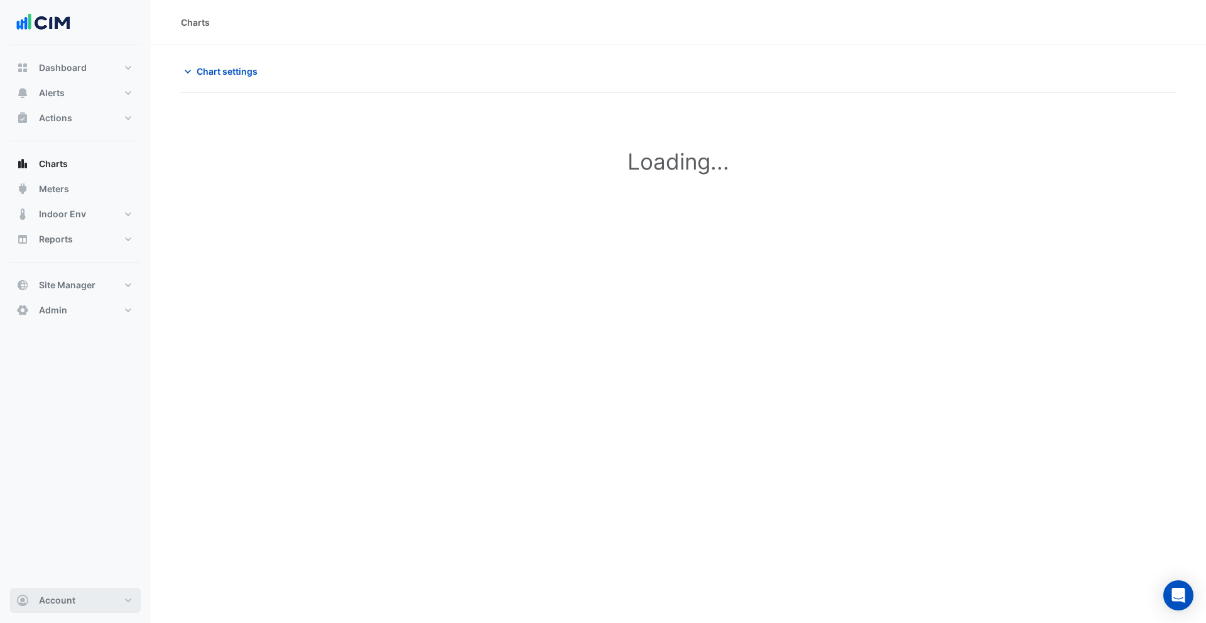
click at [74, 602] on span "Account" at bounding box center [57, 600] width 36 height 13
click at [77, 565] on link "Sign Out" at bounding box center [75, 568] width 119 height 25
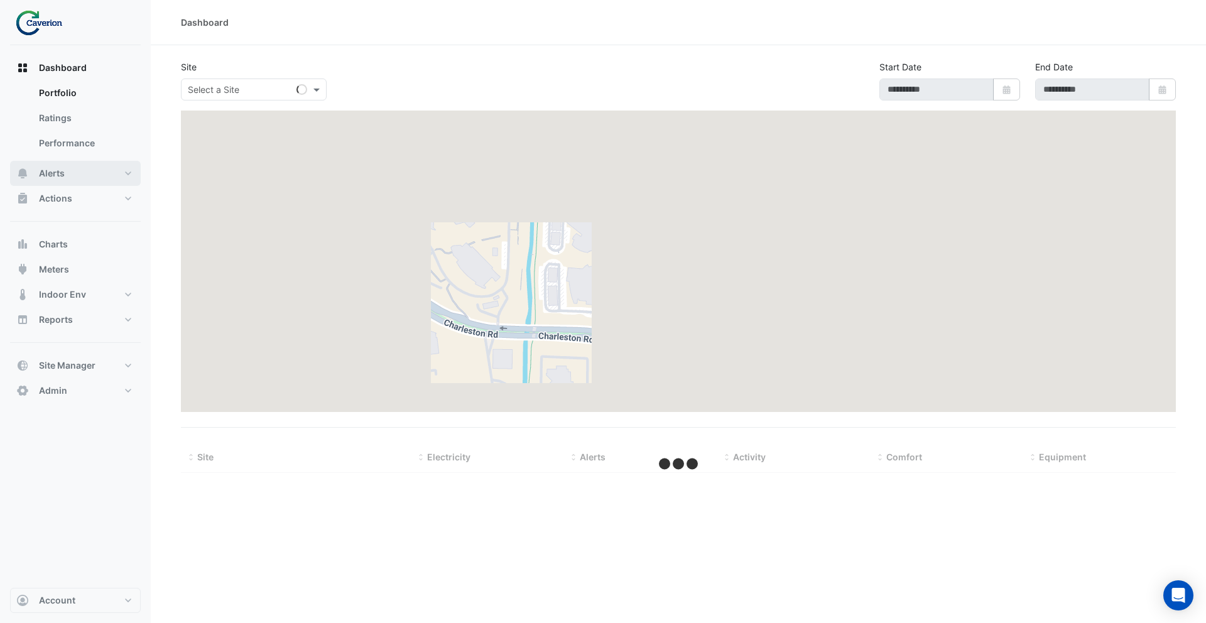
type input "**********"
select select "***"
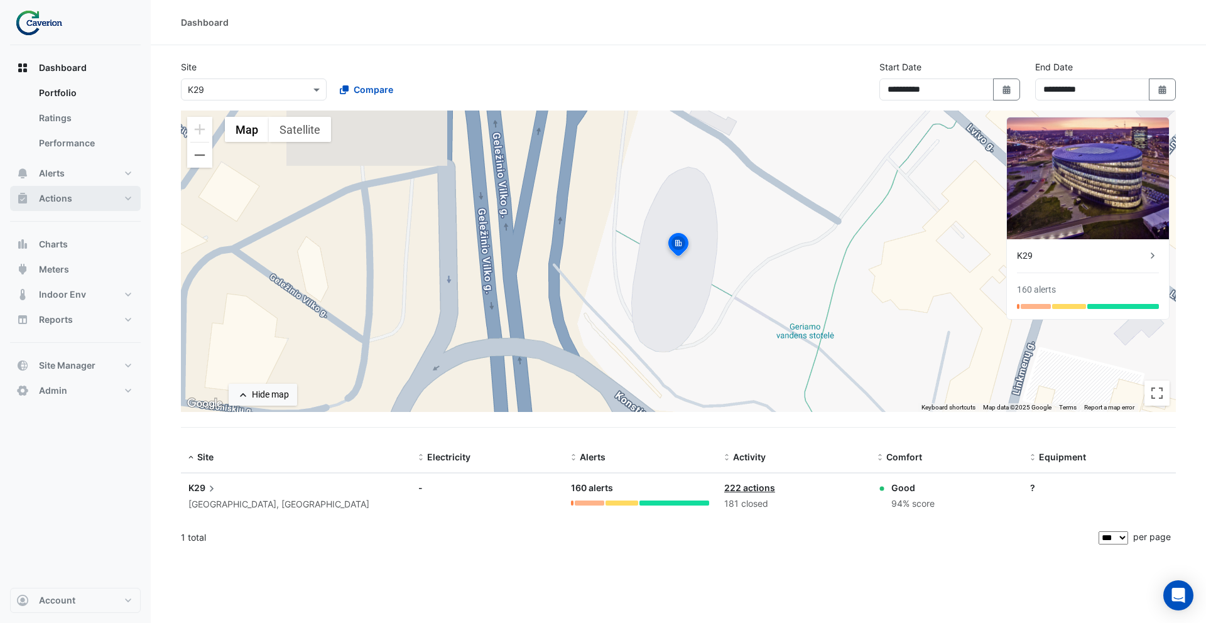
click at [70, 192] on span "Actions" at bounding box center [55, 198] width 33 height 13
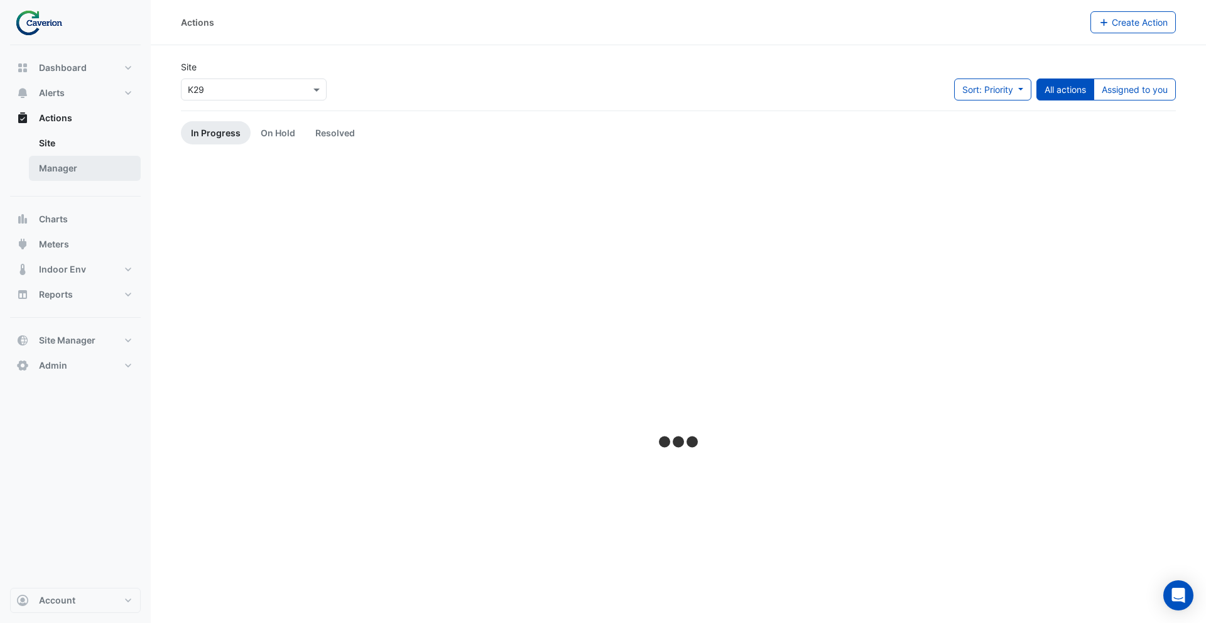
click at [76, 171] on link "Manager" at bounding box center [85, 168] width 112 height 25
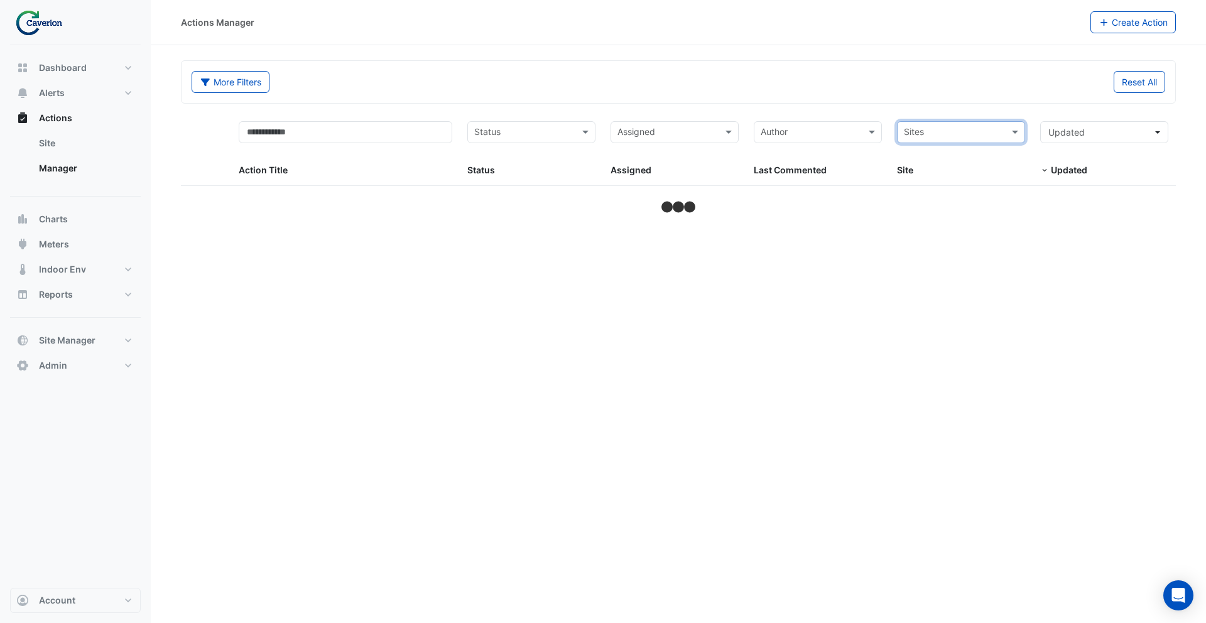
click at [955, 103] on div "More Filters Reset All" at bounding box center [678, 81] width 995 height 43
select select "***"
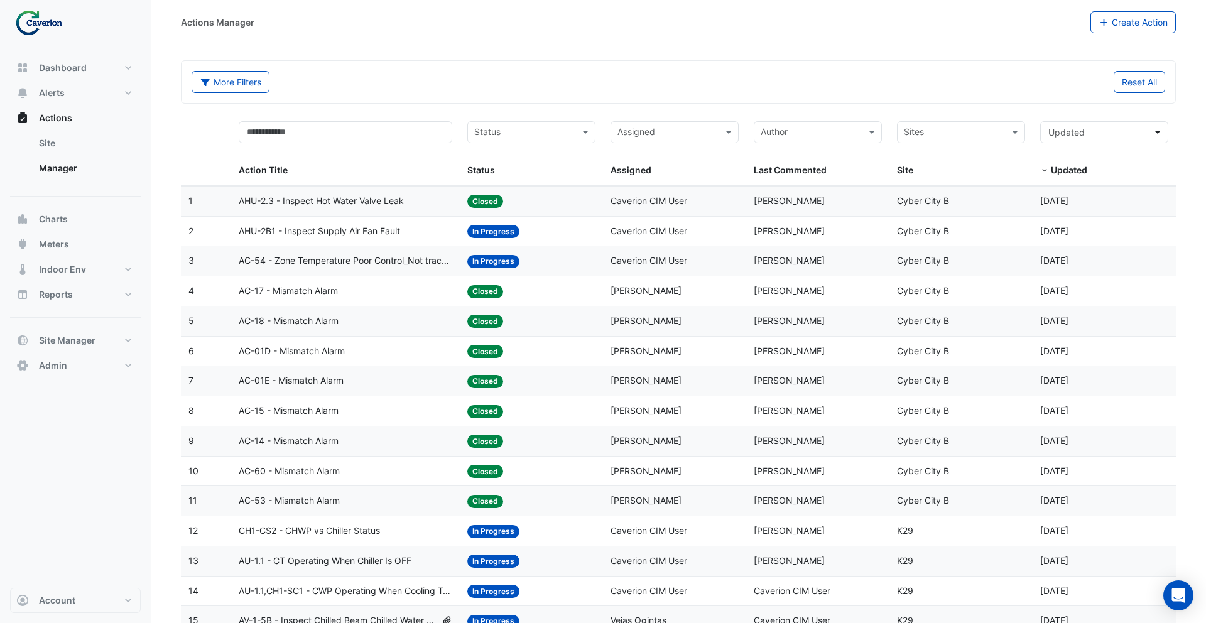
click at [340, 202] on span "AHU-2.3 - Inspect Hot Water Valve Leak" at bounding box center [321, 201] width 165 height 14
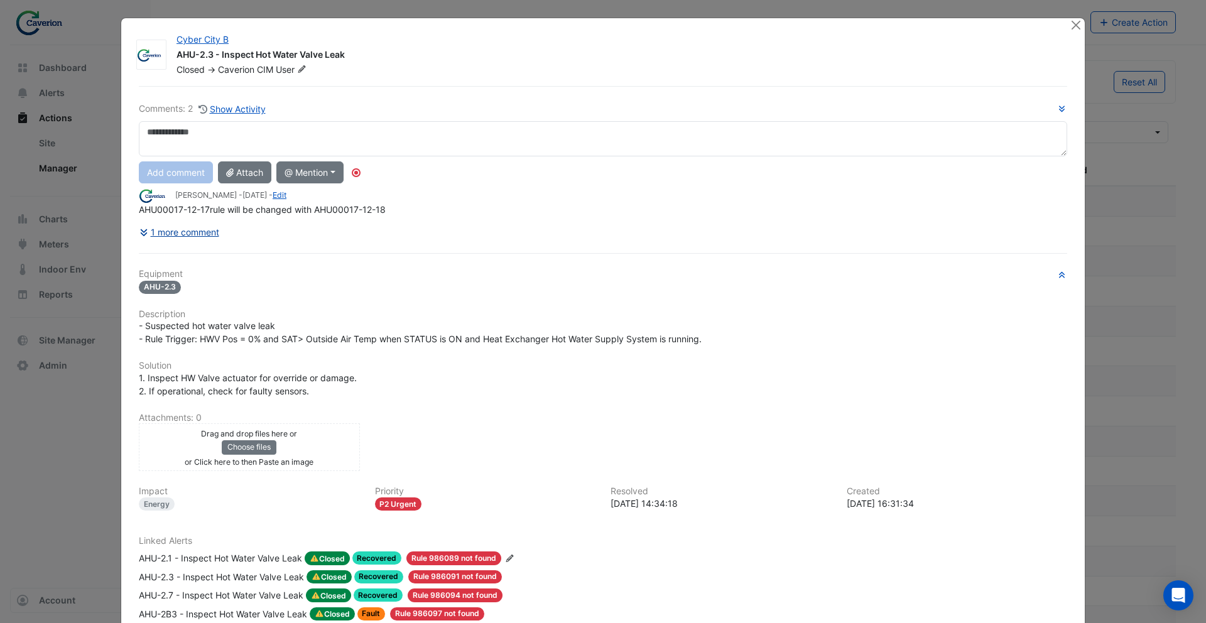
click at [202, 236] on button "1 more comment" at bounding box center [179, 232] width 81 height 22
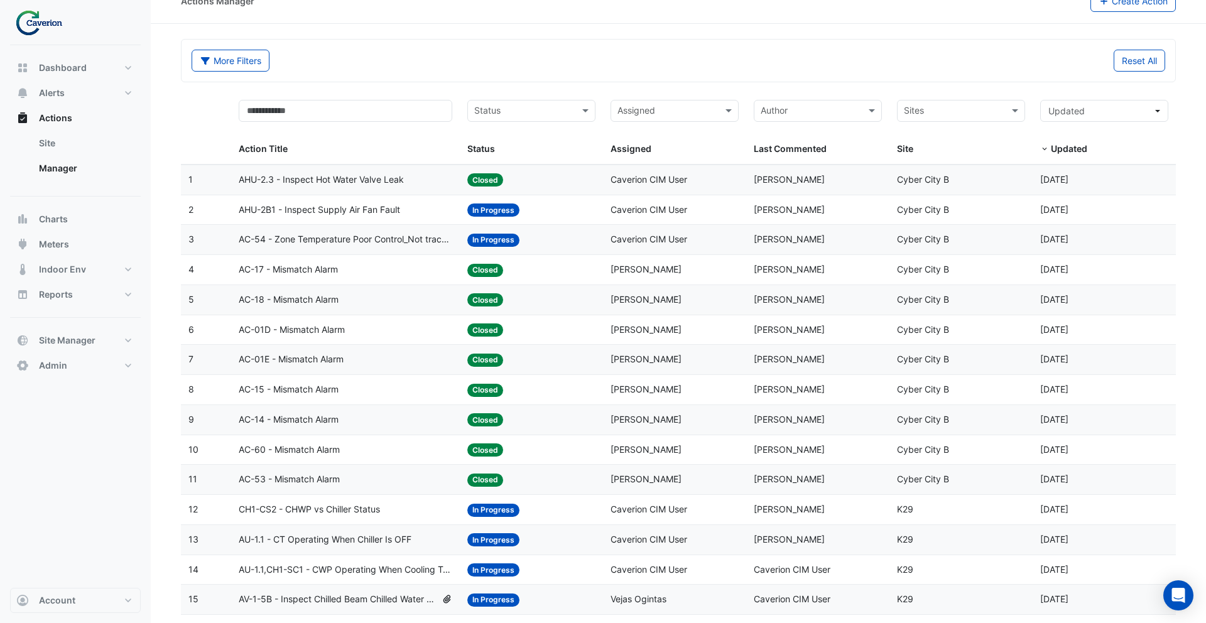
scroll to position [27, 0]
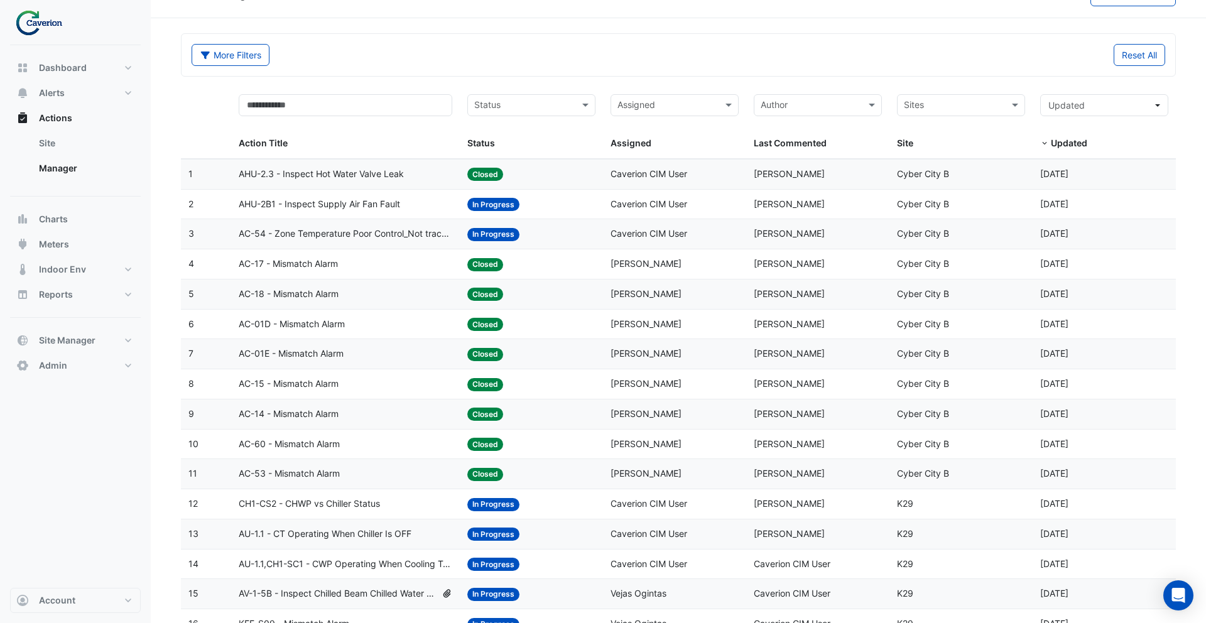
click at [343, 267] on div "AC-17 - Mismatch Alarm" at bounding box center [346, 264] width 214 height 14
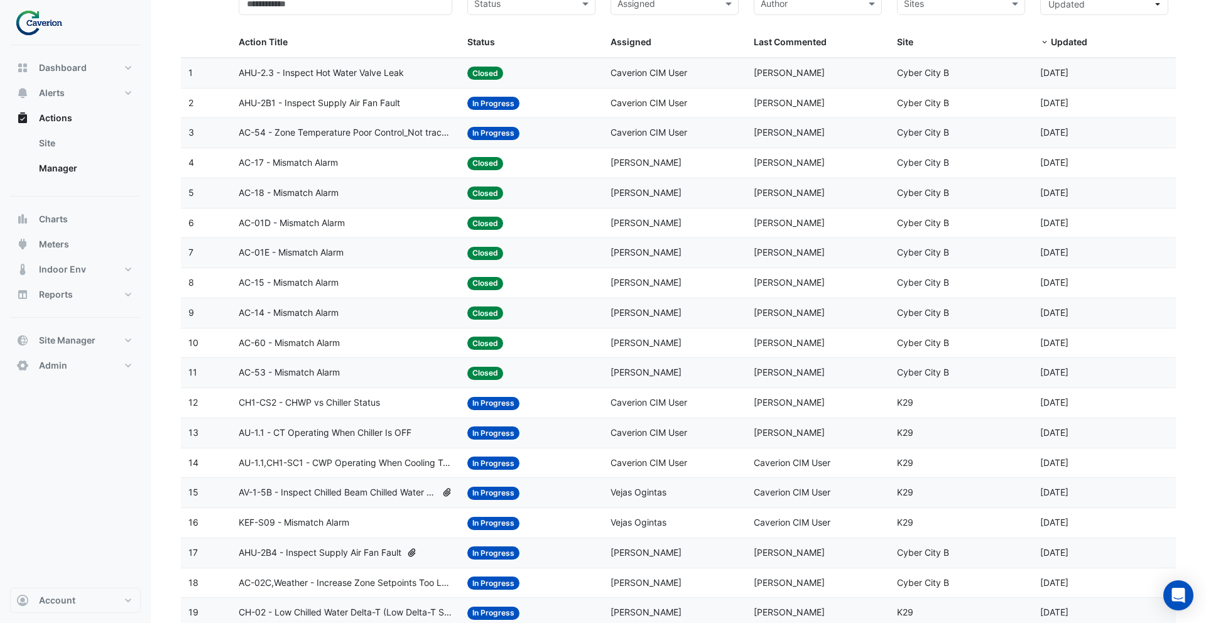
scroll to position [131, 0]
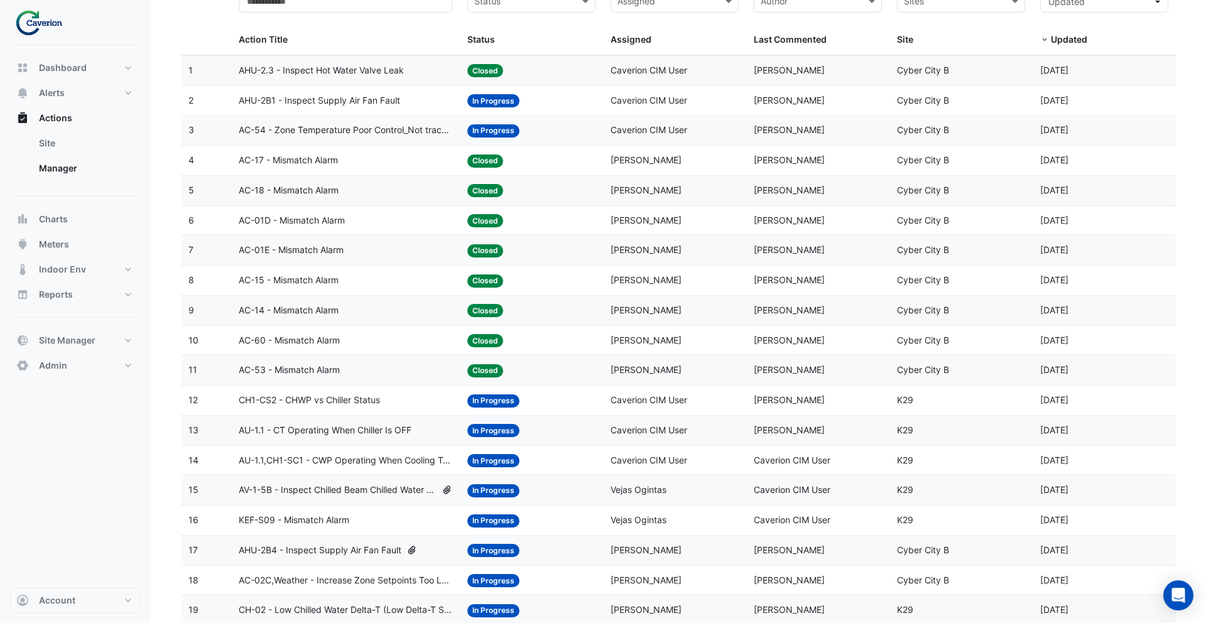
click at [388, 406] on div "CH1-CS2 - CHWP vs Chiller Status" at bounding box center [346, 400] width 214 height 14
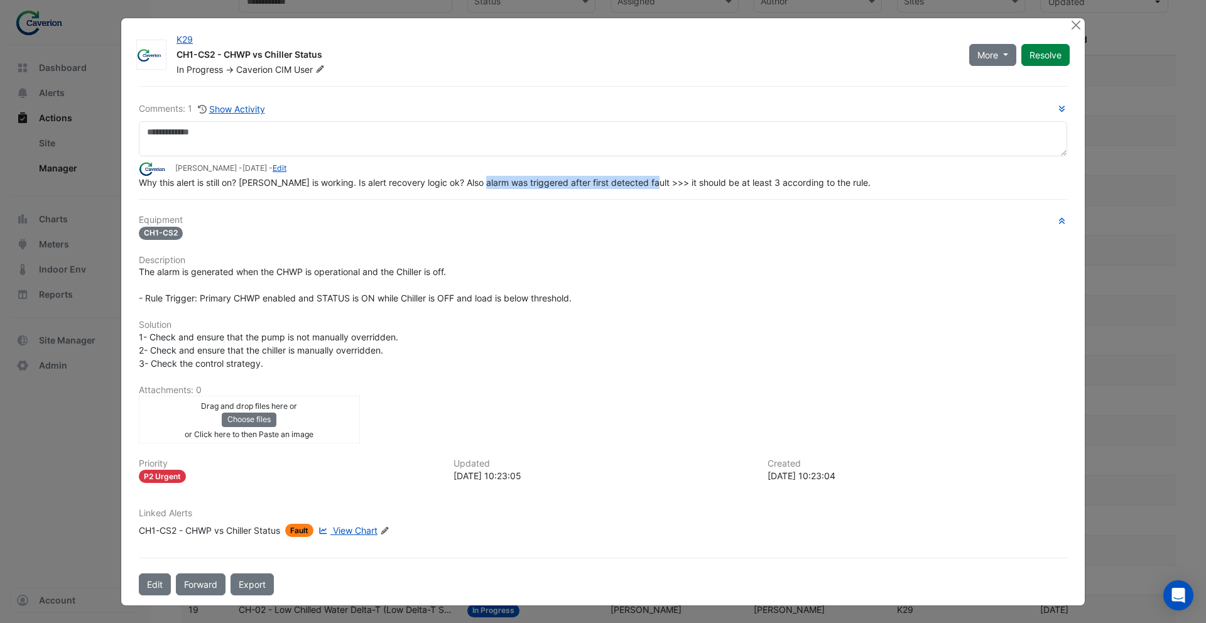
drag, startPoint x: 521, startPoint y: 209, endPoint x: 647, endPoint y: 184, distance: 129.2
click at [647, 184] on span "Why this alert is still on? Chiller is working. Is alert recovery logic ok? Als…" at bounding box center [505, 182] width 732 height 11
click at [649, 184] on span "Why this alert is still on? Chiller is working. Is alert recovery logic ok? Als…" at bounding box center [505, 182] width 732 height 11
click at [347, 536] on span "View Chart" at bounding box center [355, 530] width 45 height 11
click at [259, 107] on button "Show Activity" at bounding box center [231, 109] width 68 height 14
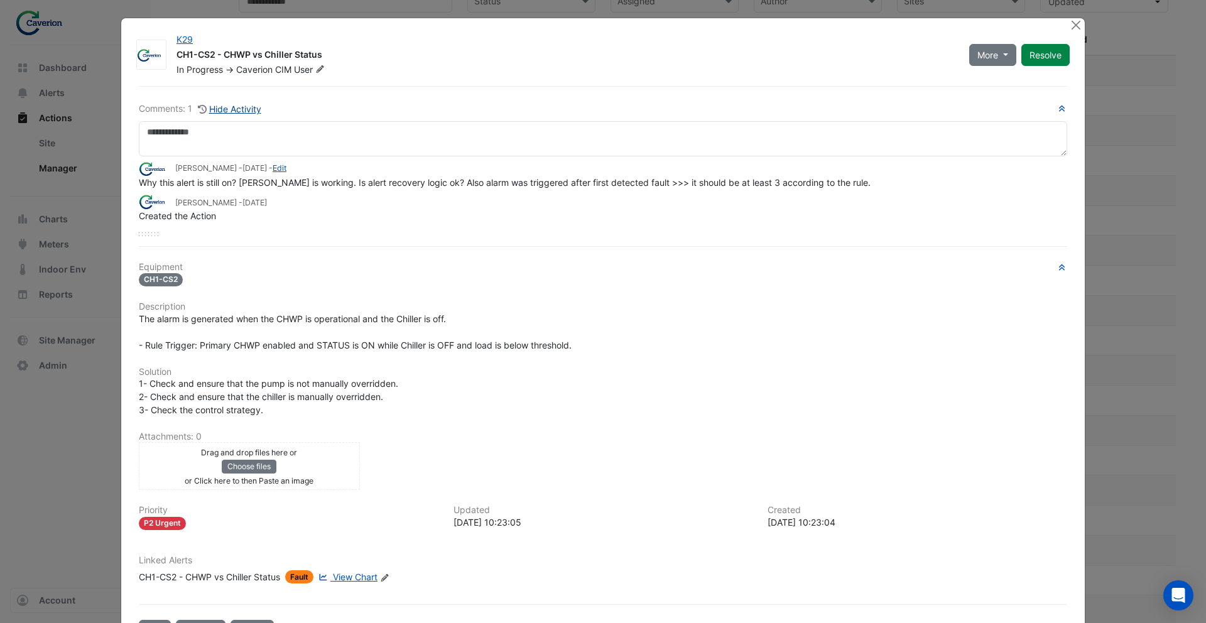
click at [238, 113] on button "Hide Activity" at bounding box center [229, 109] width 65 height 14
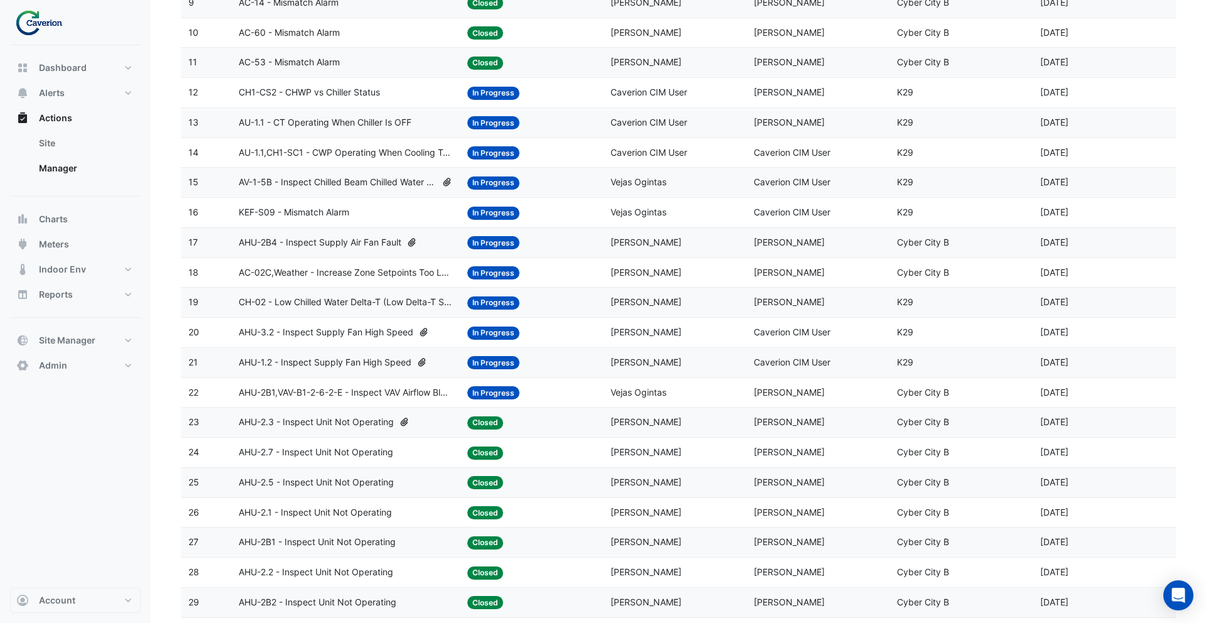
scroll to position [453, 0]
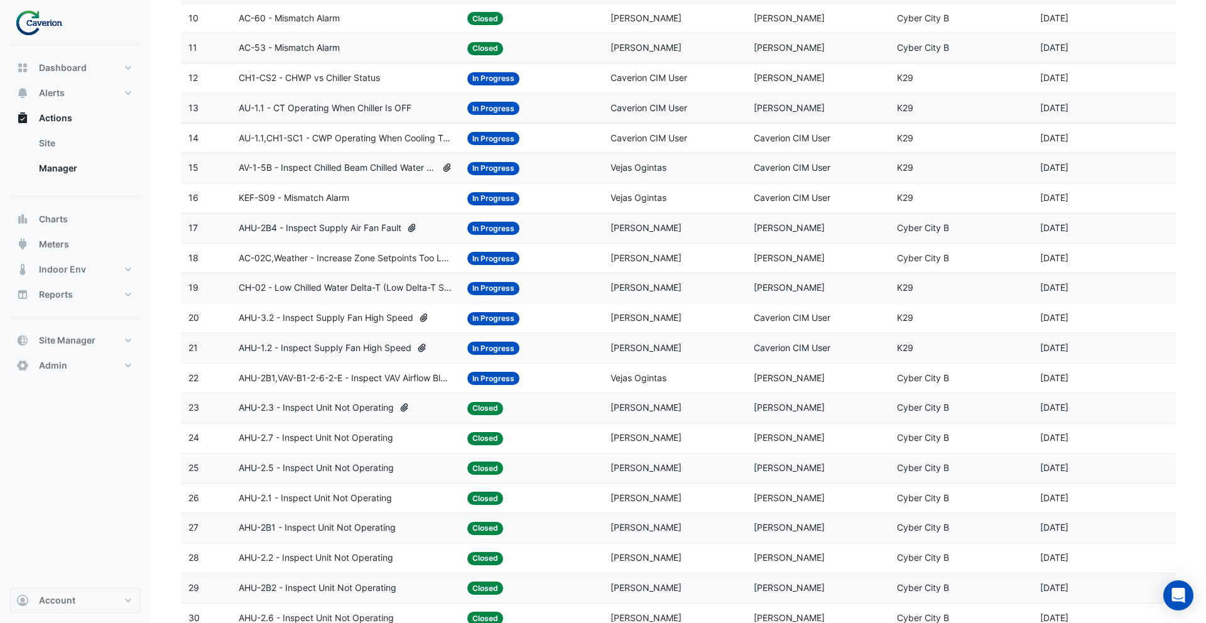
click at [408, 144] on span "AU-1.1,CH1-SC1 - CWP Operating When Cooling Tower Is OFF" at bounding box center [346, 138] width 214 height 14
click at [406, 172] on span "AV-1-5B - Inspect Chilled Beam Chilled Water Valve Override Closed" at bounding box center [338, 168] width 198 height 14
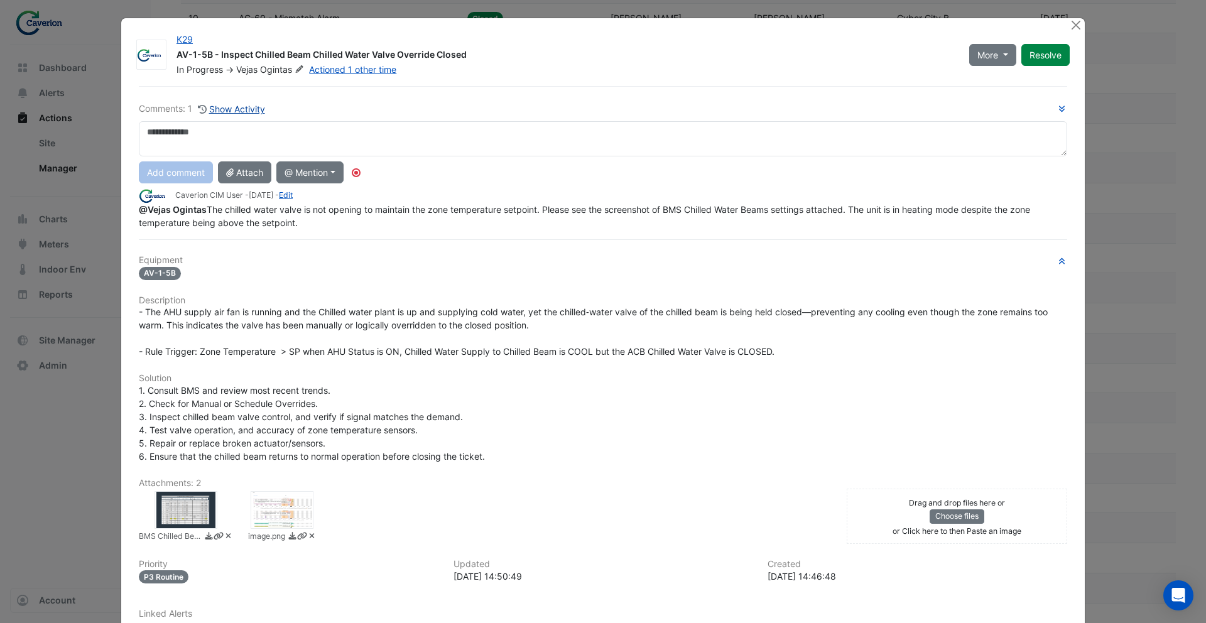
click at [249, 111] on button "Show Activity" at bounding box center [231, 109] width 68 height 14
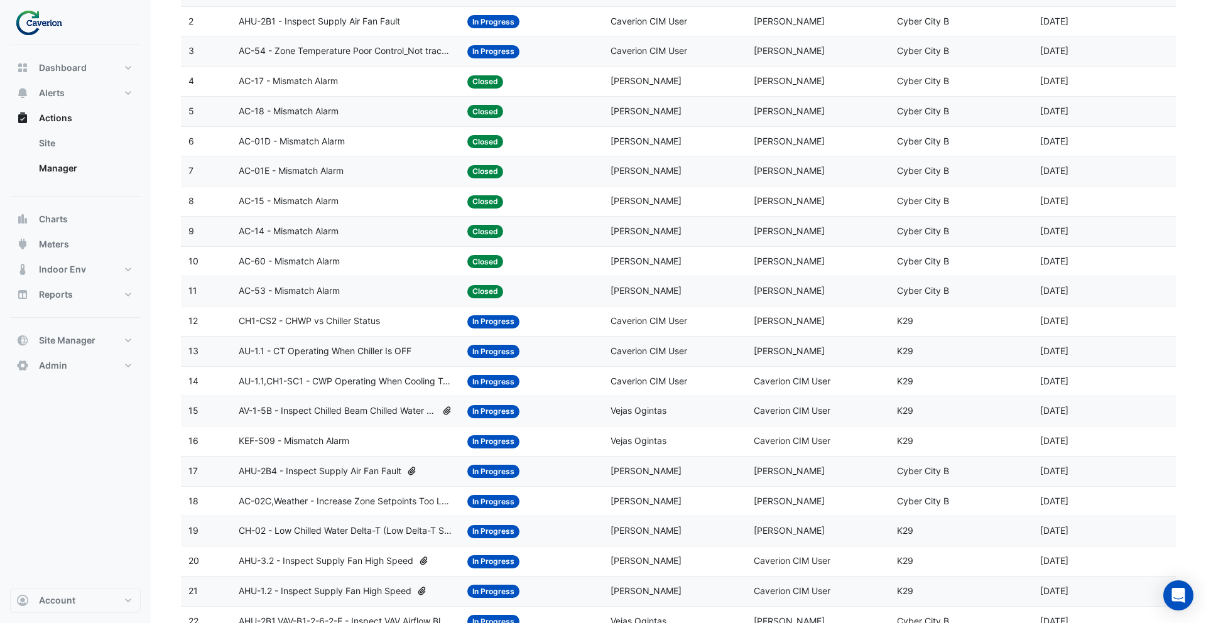
scroll to position [0, 0]
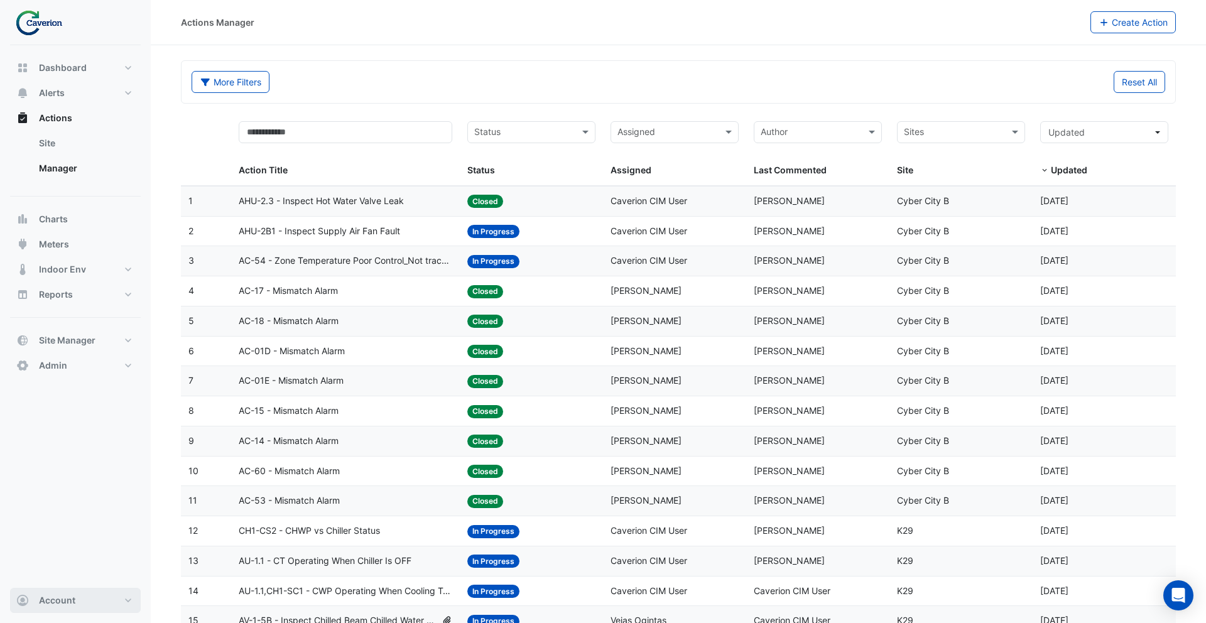
click at [85, 598] on button "Account" at bounding box center [75, 600] width 131 height 25
click at [77, 574] on link "Sign Out" at bounding box center [75, 568] width 119 height 25
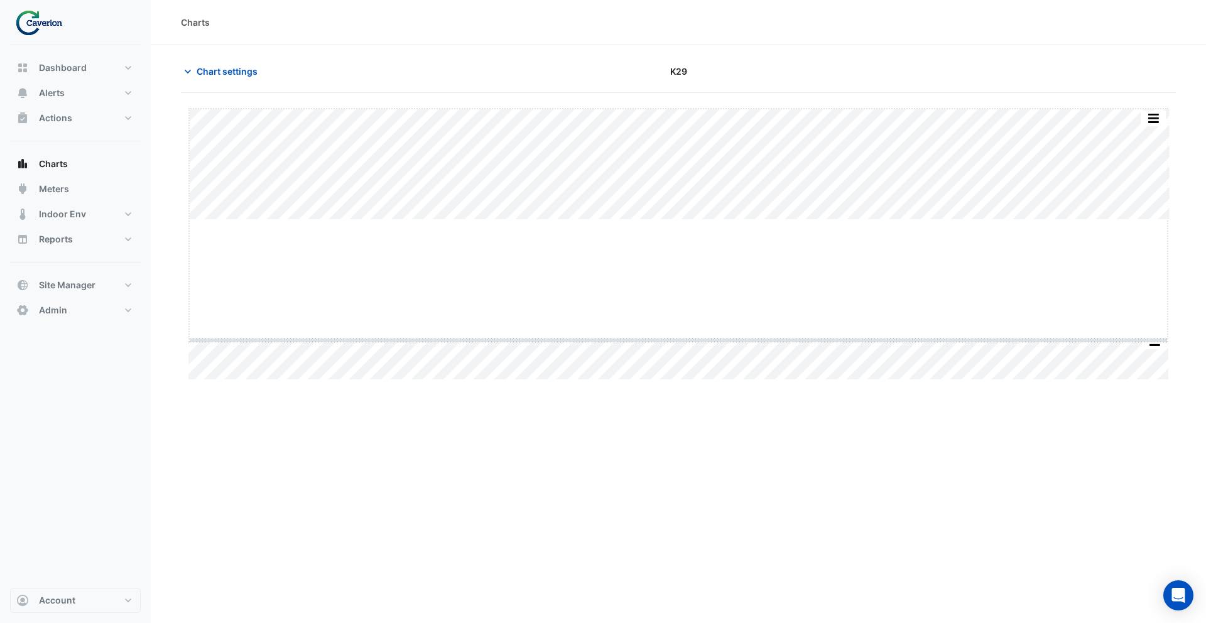
drag, startPoint x: 674, startPoint y: 220, endPoint x: 671, endPoint y: 342, distance: 121.3
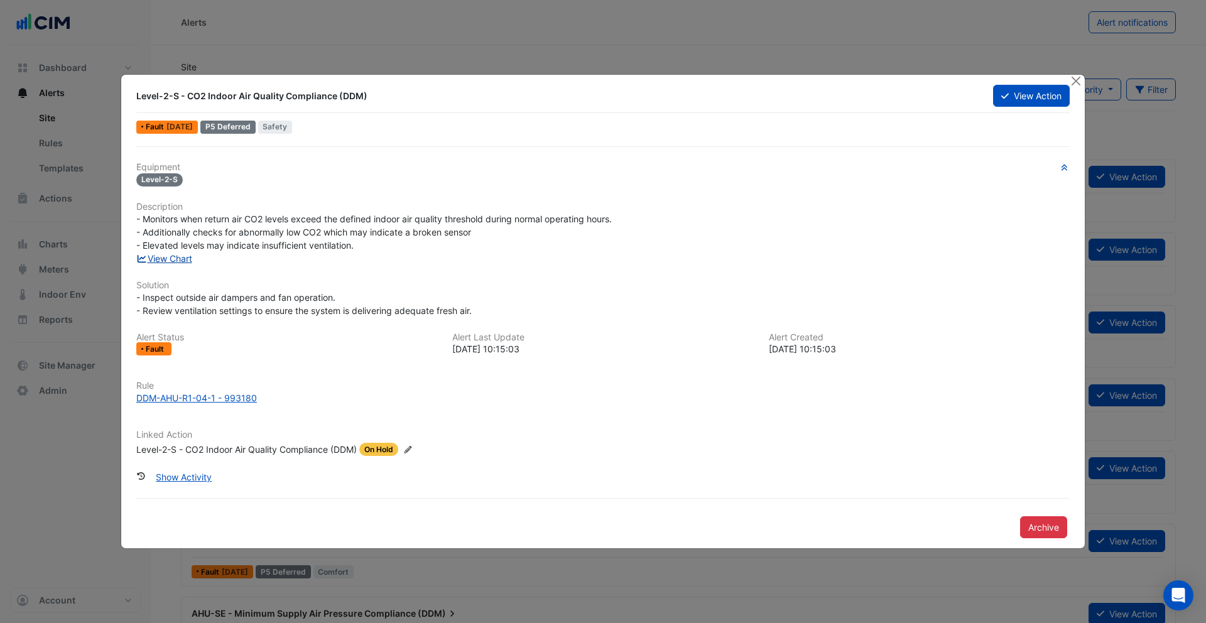
click at [164, 257] on link "View Chart" at bounding box center [164, 258] width 56 height 11
click at [1078, 82] on button "Close" at bounding box center [1075, 81] width 13 height 13
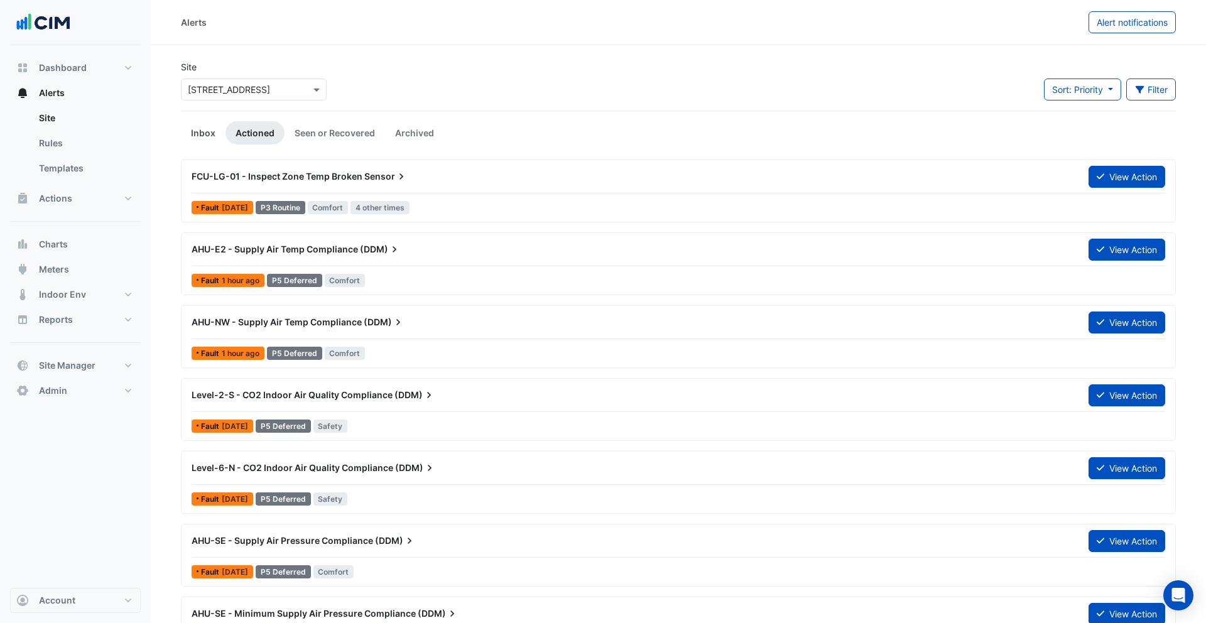
click at [209, 131] on link "Inbox" at bounding box center [203, 132] width 45 height 23
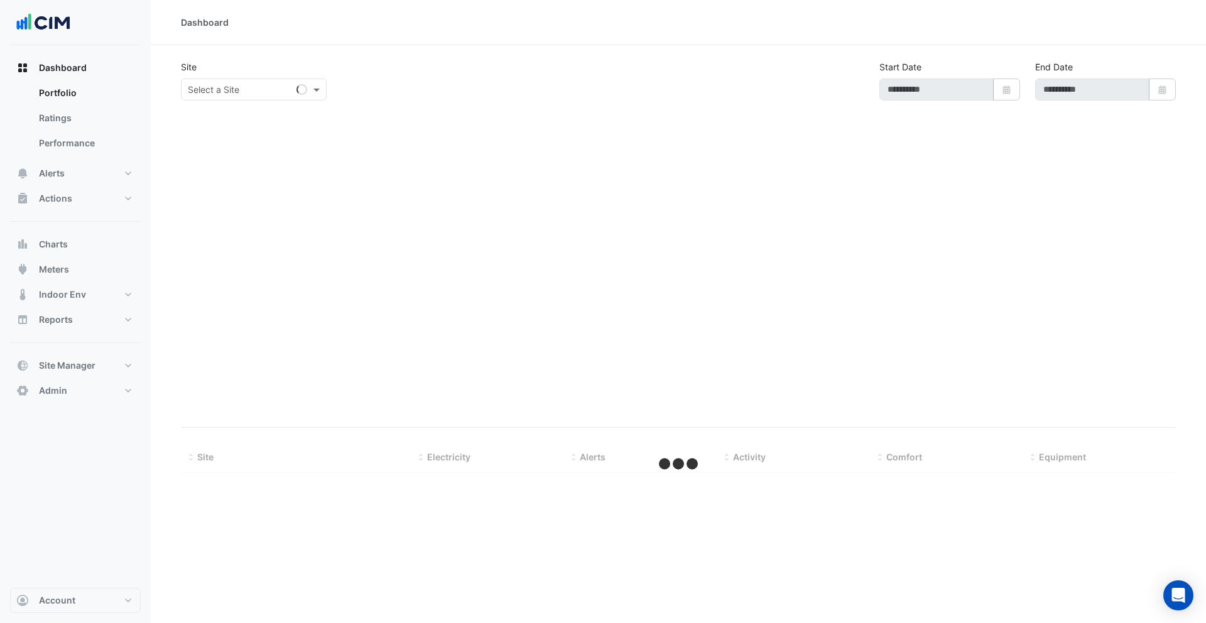
type input "**********"
select select "***"
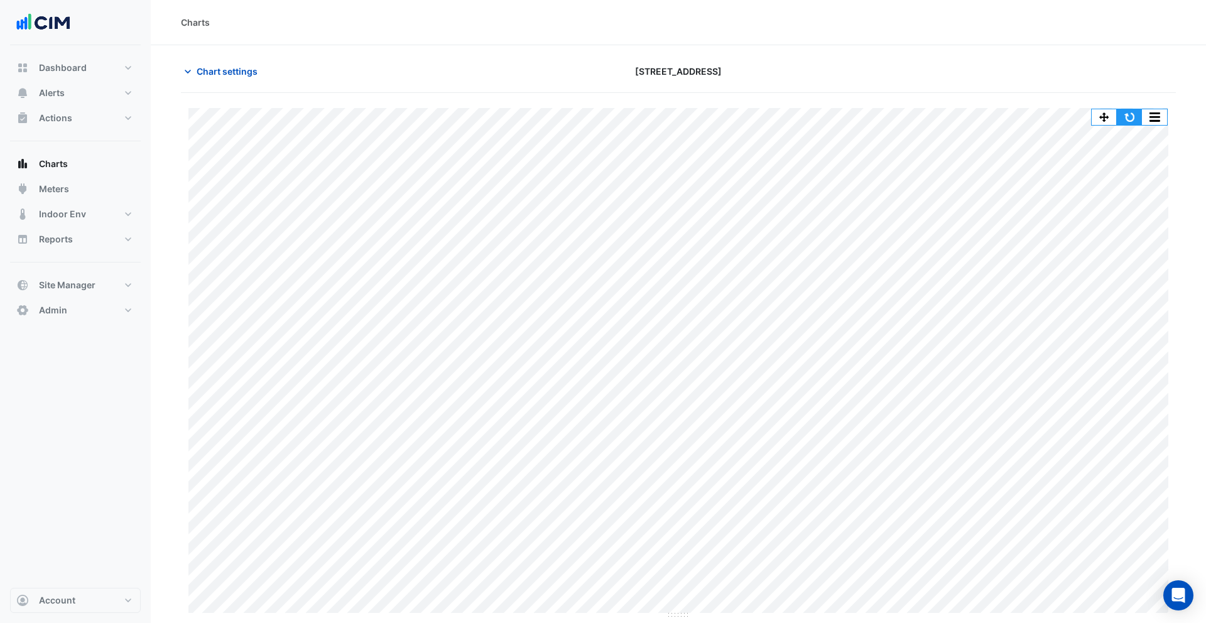
click at [1130, 114] on button "button" at bounding box center [1129, 117] width 25 height 16
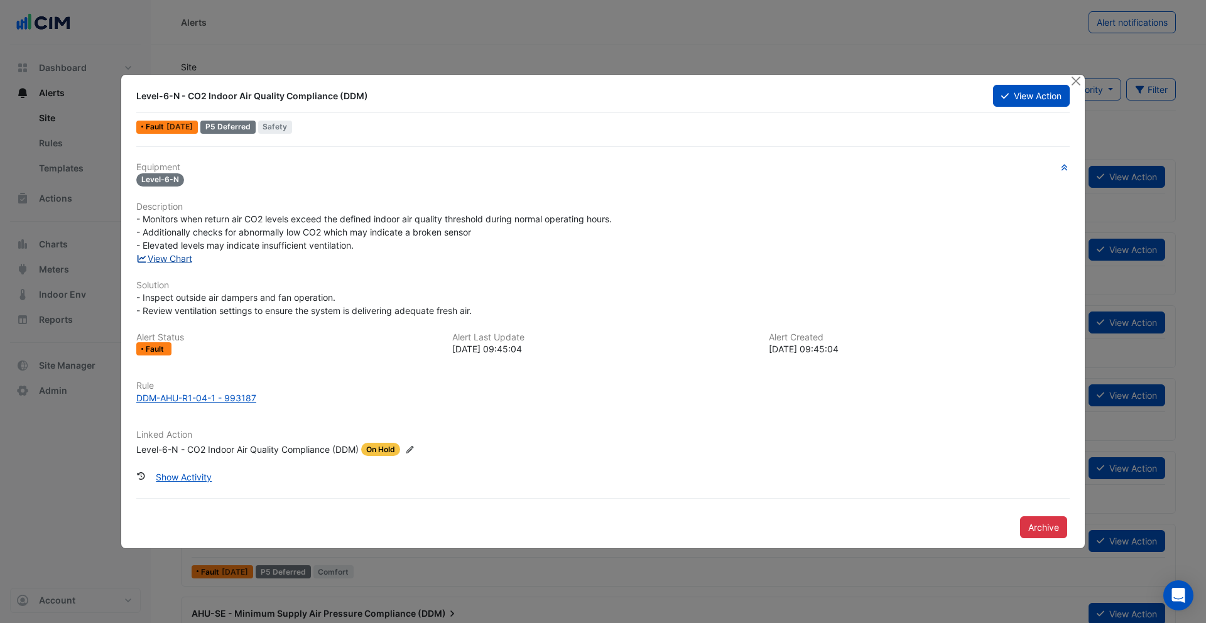
click at [163, 256] on link "View Chart" at bounding box center [164, 258] width 56 height 11
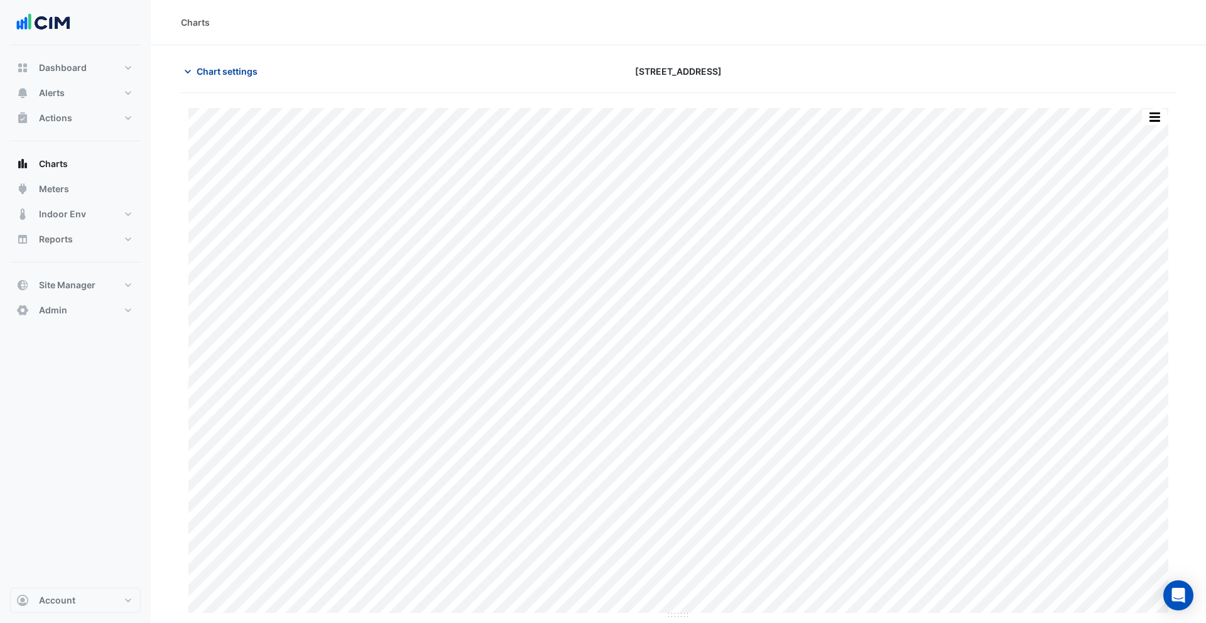
click at [227, 77] on span "Chart settings" at bounding box center [227, 71] width 61 height 13
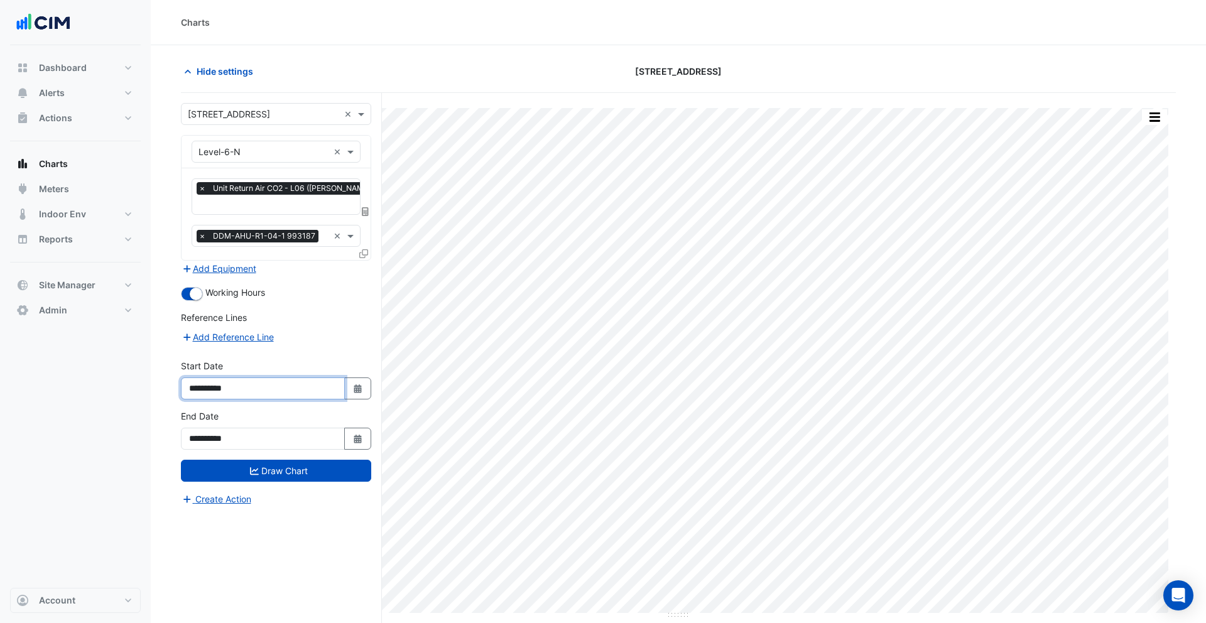
click at [222, 389] on input "**********" at bounding box center [263, 388] width 164 height 22
type input "**********"
click at [303, 468] on button "Draw Chart" at bounding box center [276, 471] width 190 height 22
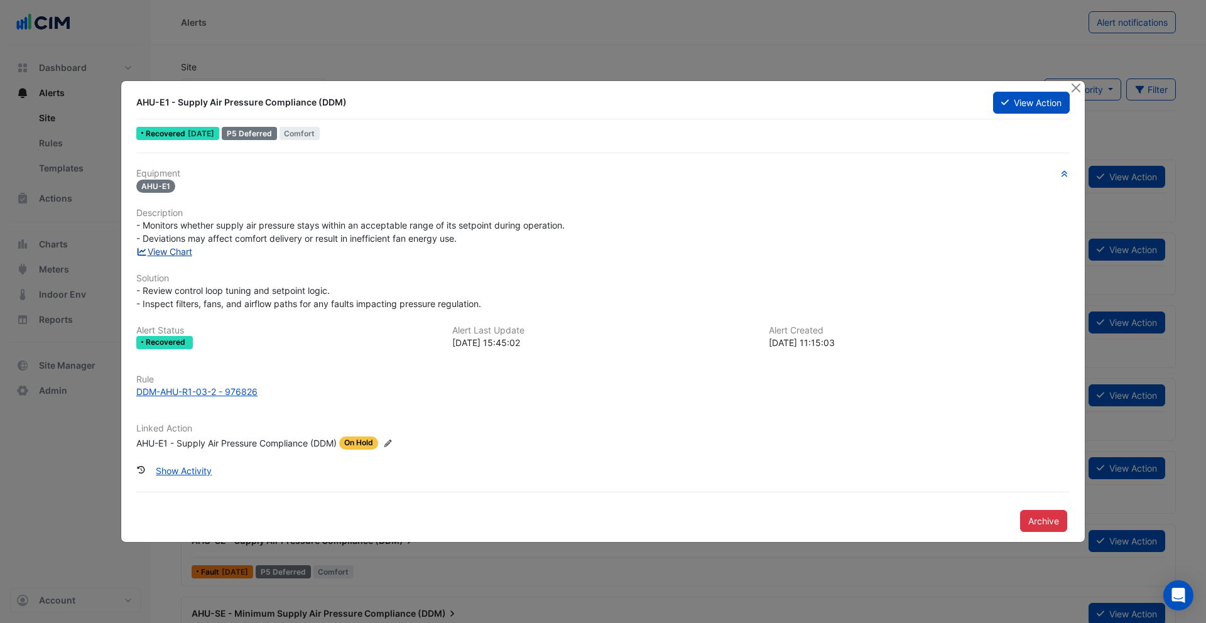
click at [168, 254] on link "View Chart" at bounding box center [164, 251] width 56 height 11
click at [224, 385] on div "DDM-AHU-R1-03-2 - 976826" at bounding box center [196, 391] width 121 height 13
click at [1076, 91] on button "Close" at bounding box center [1075, 87] width 13 height 13
drag, startPoint x: 1073, startPoint y: 92, endPoint x: 1059, endPoint y: 57, distance: 37.4
click at [1073, 92] on button "Close" at bounding box center [1075, 87] width 13 height 13
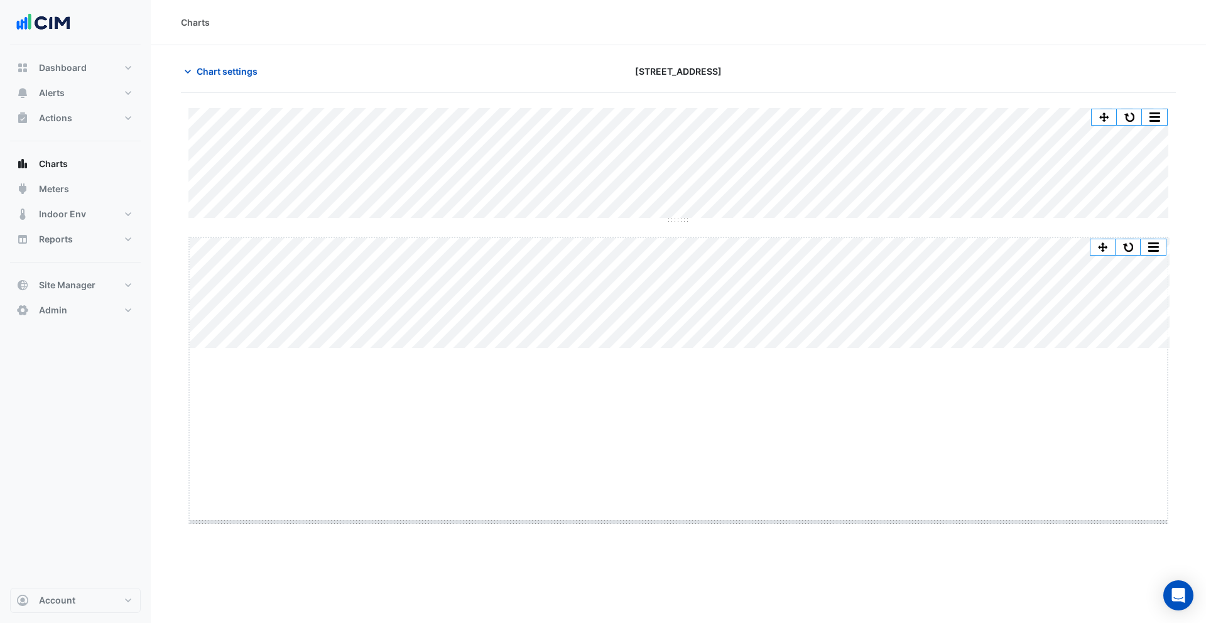
drag, startPoint x: 678, startPoint y: 349, endPoint x: 674, endPoint y: 523, distance: 174.0
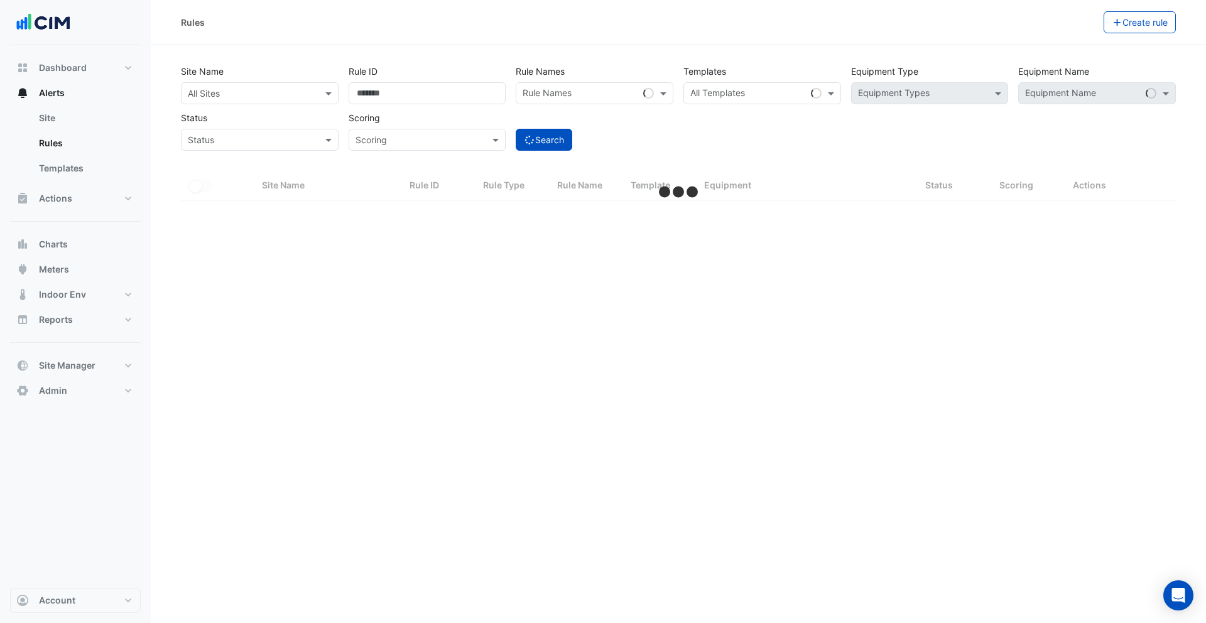
select select "***"
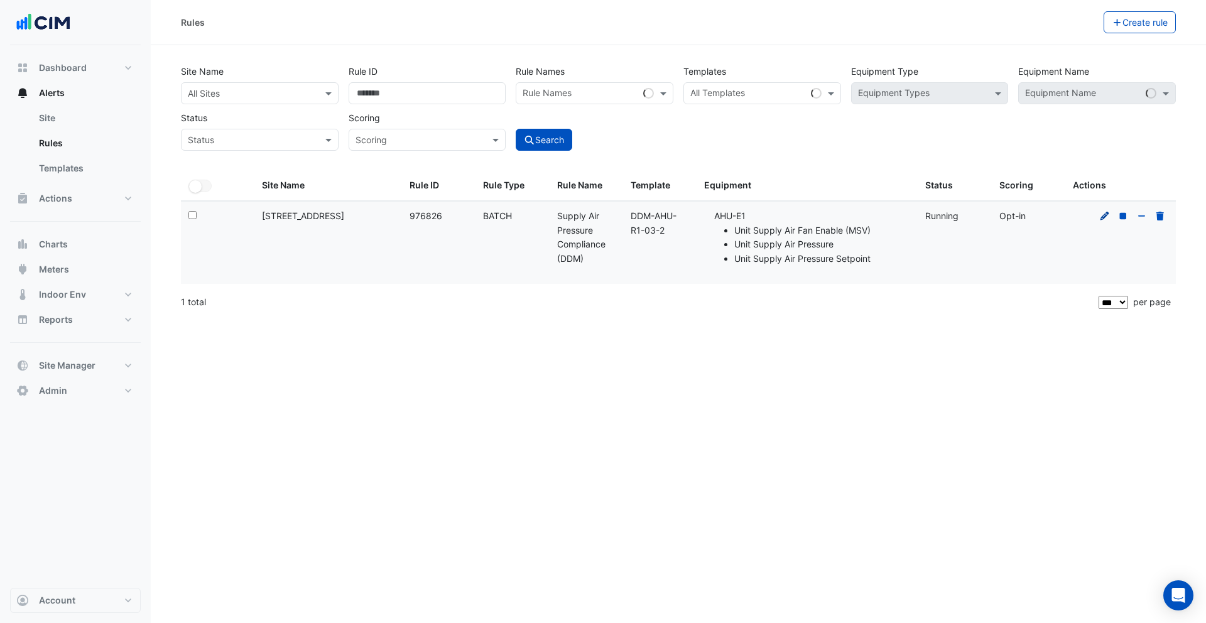
click at [1102, 217] on icon at bounding box center [1104, 215] width 9 height 9
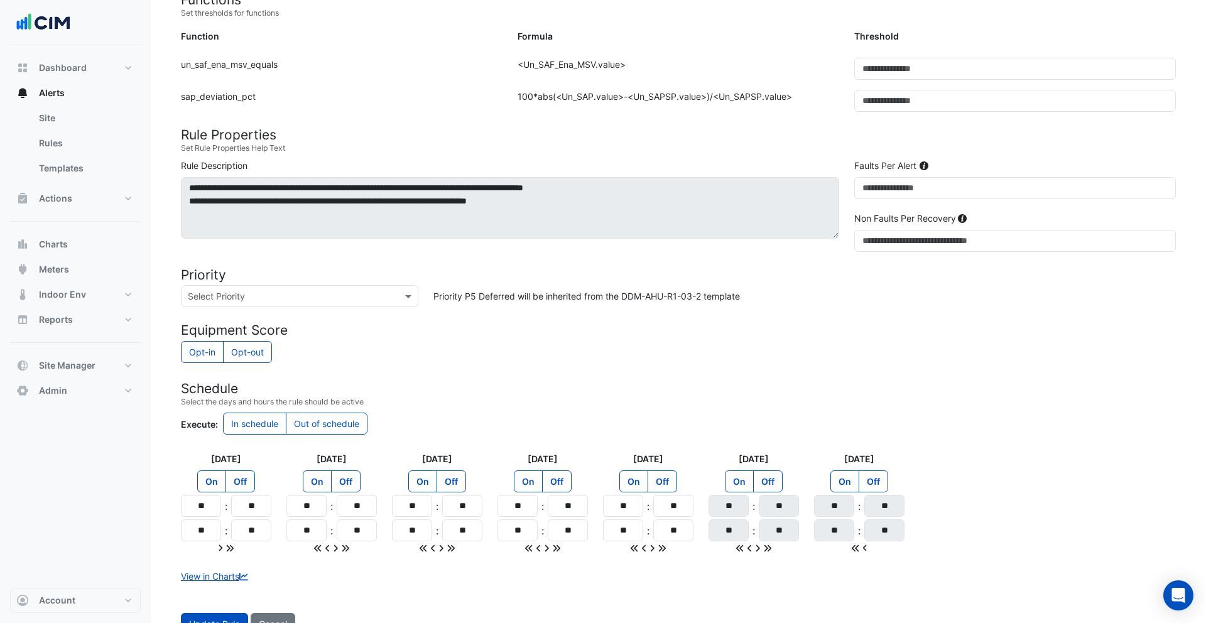
scroll to position [412, 0]
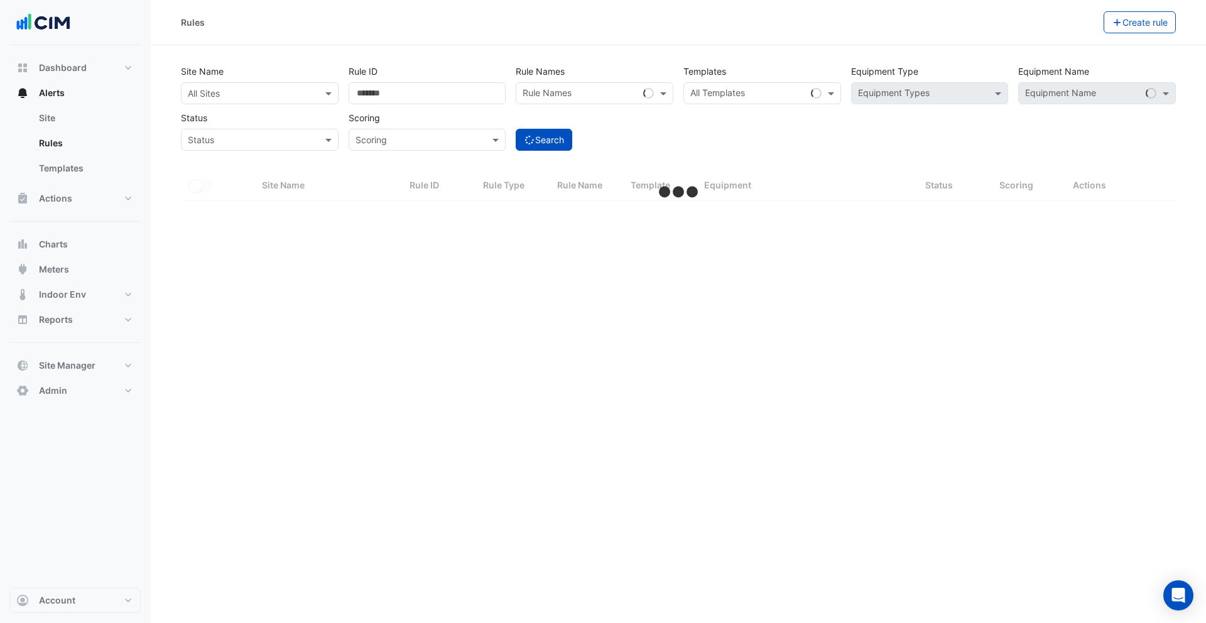
select select "***"
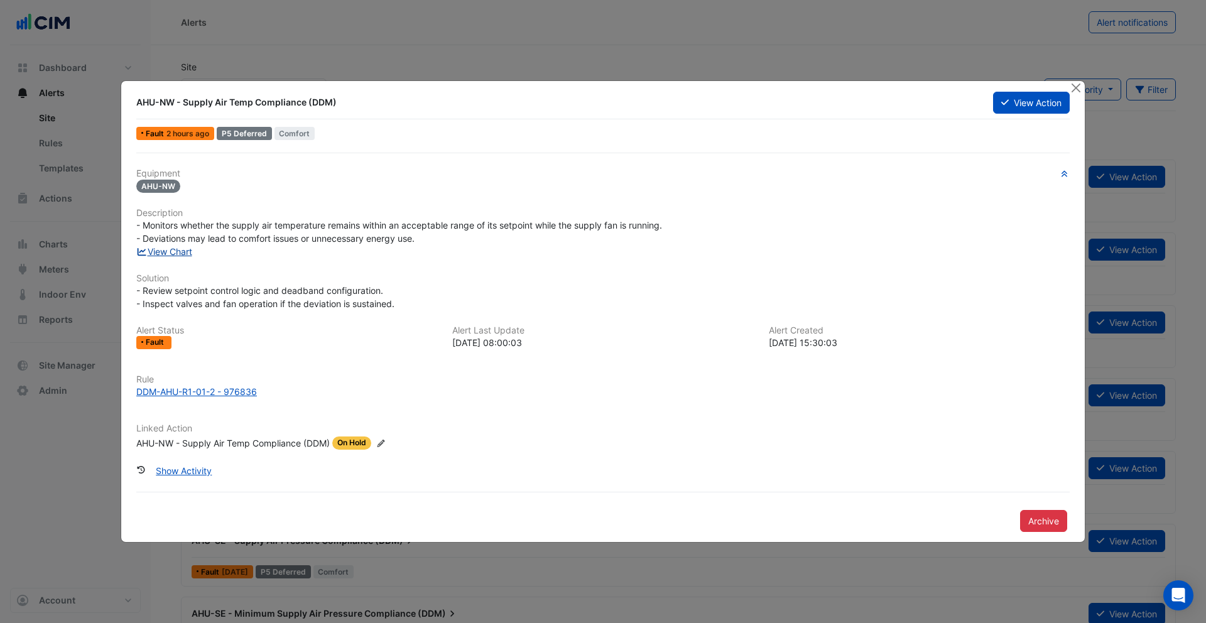
click at [162, 255] on link "View Chart" at bounding box center [164, 251] width 56 height 11
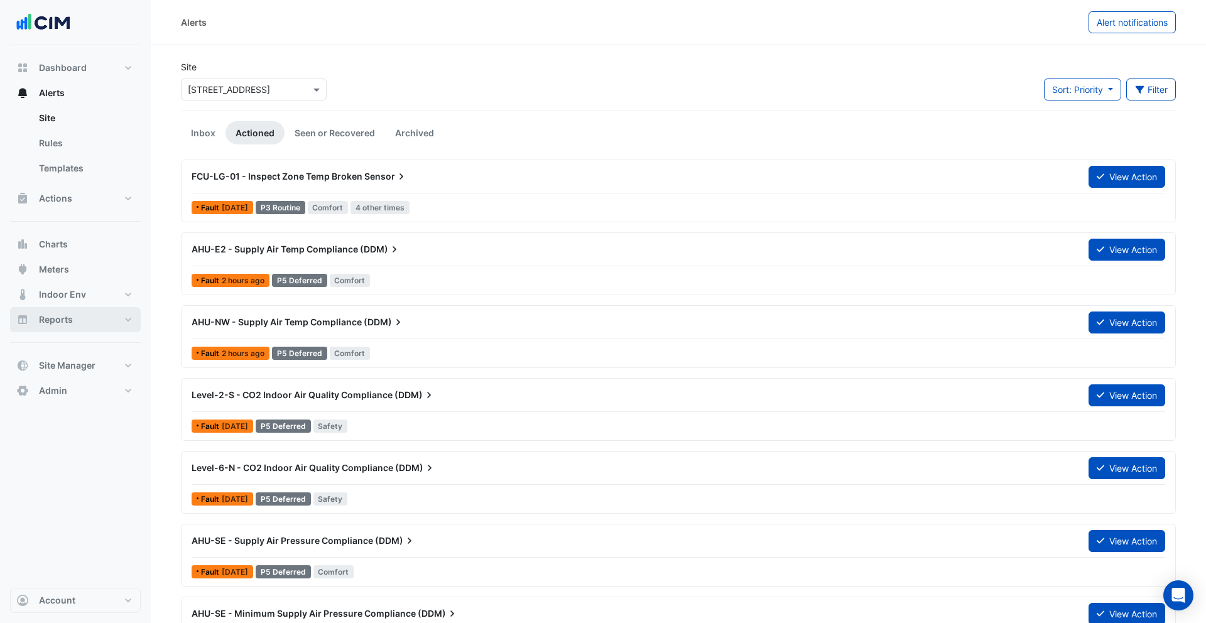
click at [83, 315] on button "Reports" at bounding box center [75, 319] width 131 height 25
select select "***"
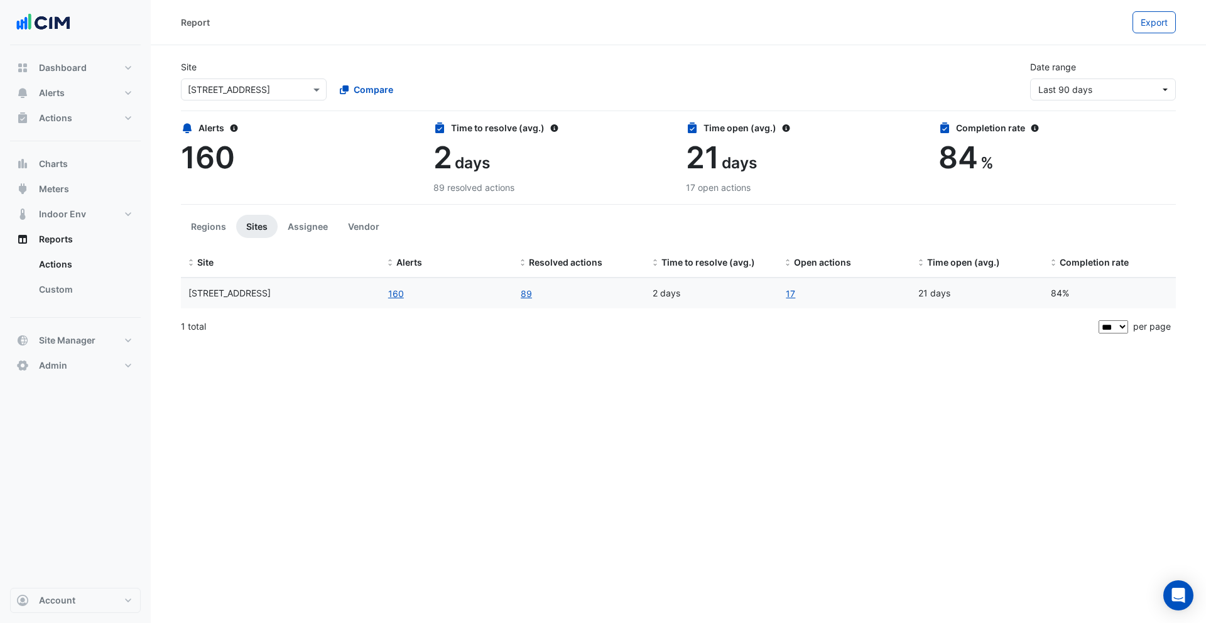
click at [267, 90] on input "text" at bounding box center [241, 90] width 107 height 13
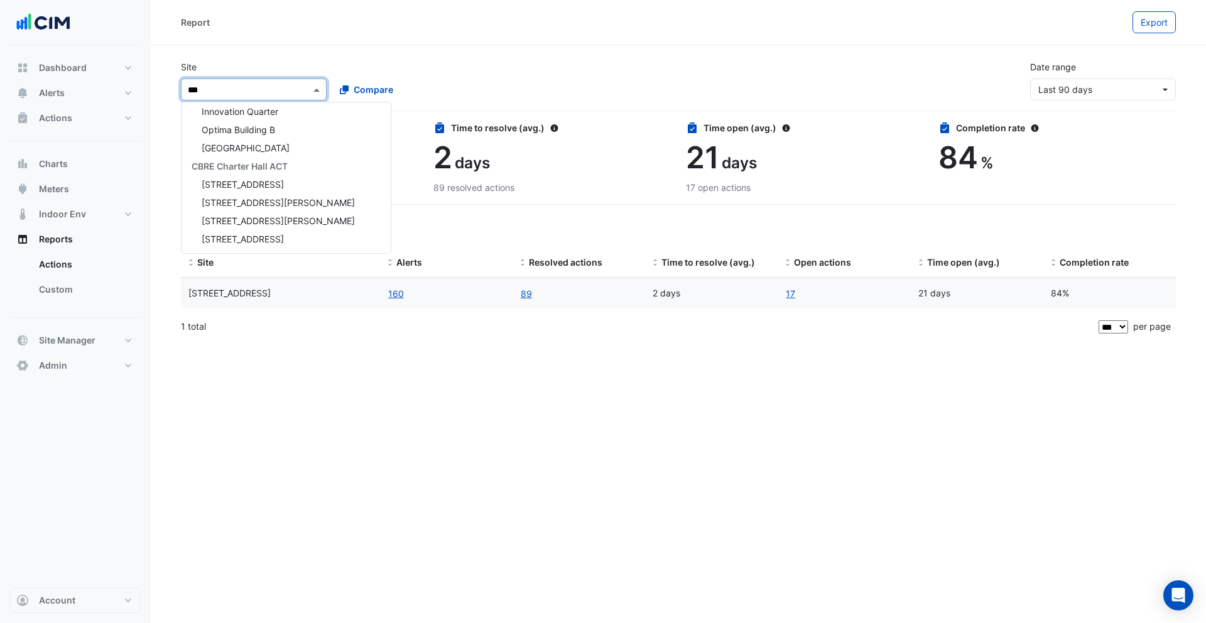
scroll to position [1061, 0]
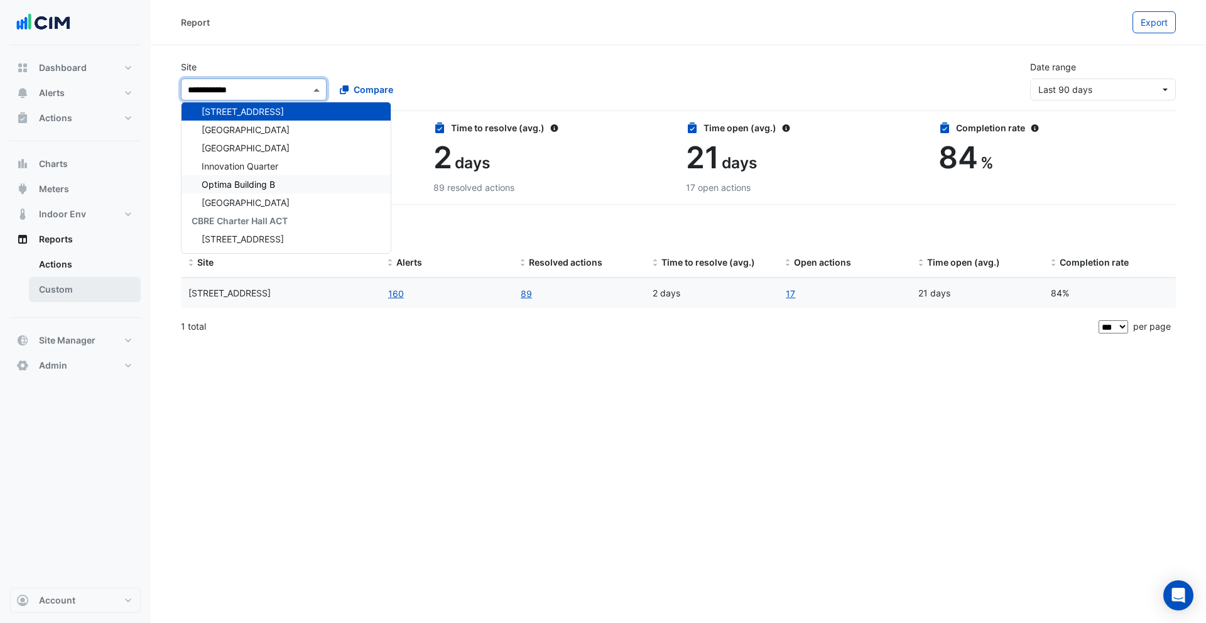
type input "**********"
click at [91, 286] on link "Custom" at bounding box center [85, 289] width 112 height 25
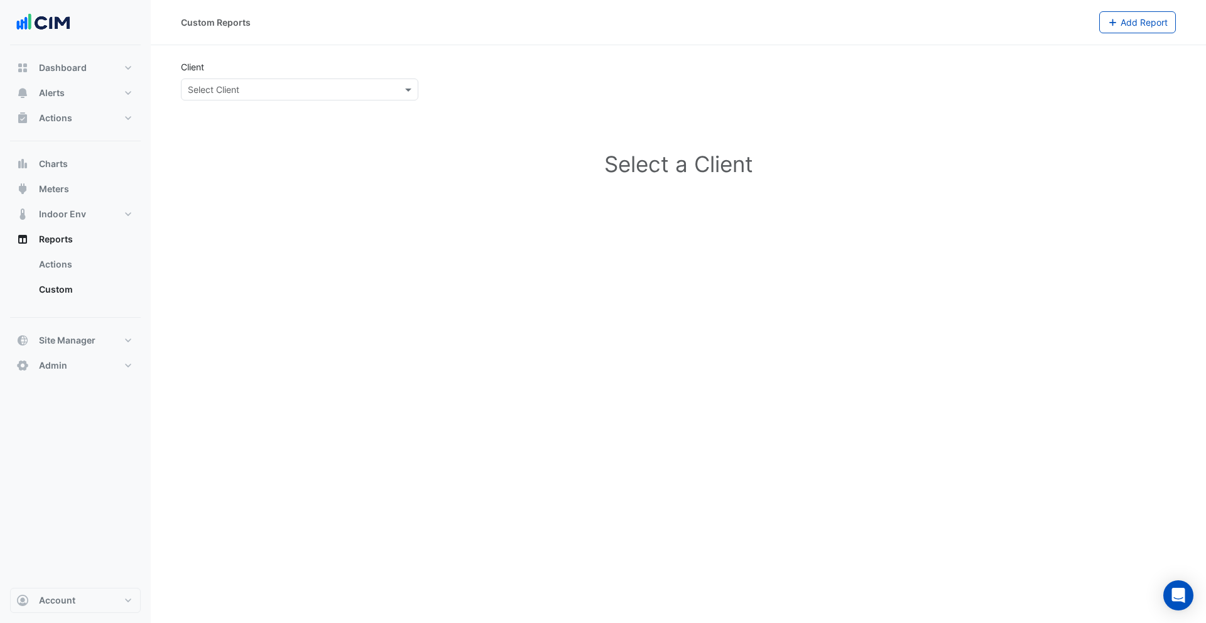
click at [253, 97] on div "Select Client" at bounding box center [299, 90] width 237 height 22
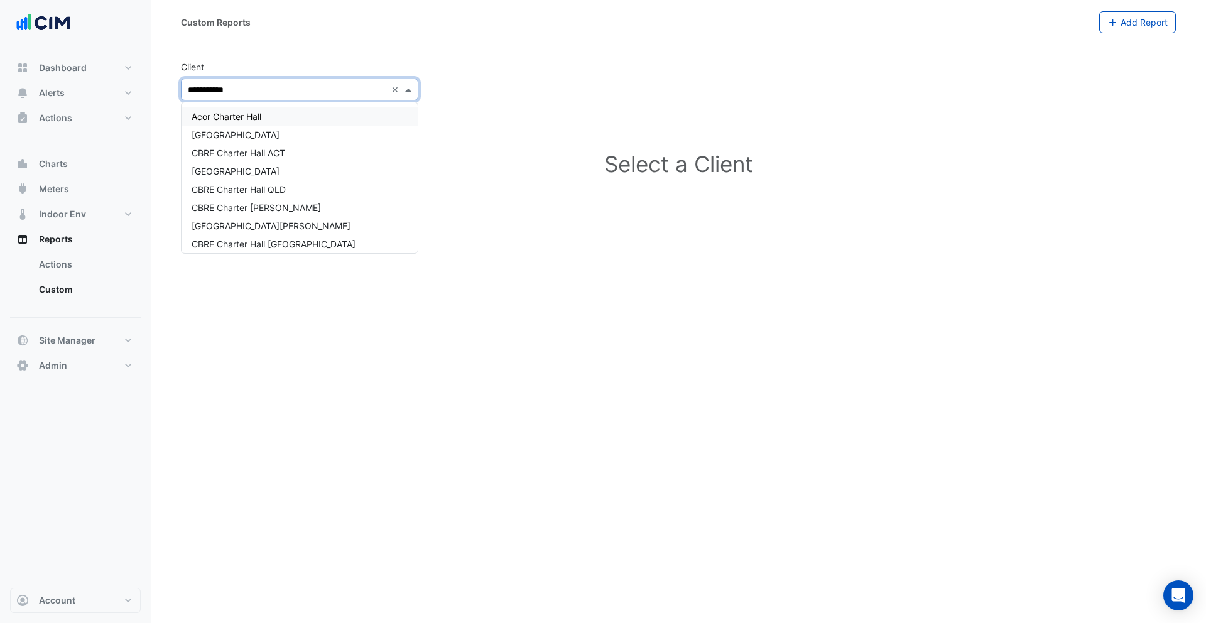
type input "**********"
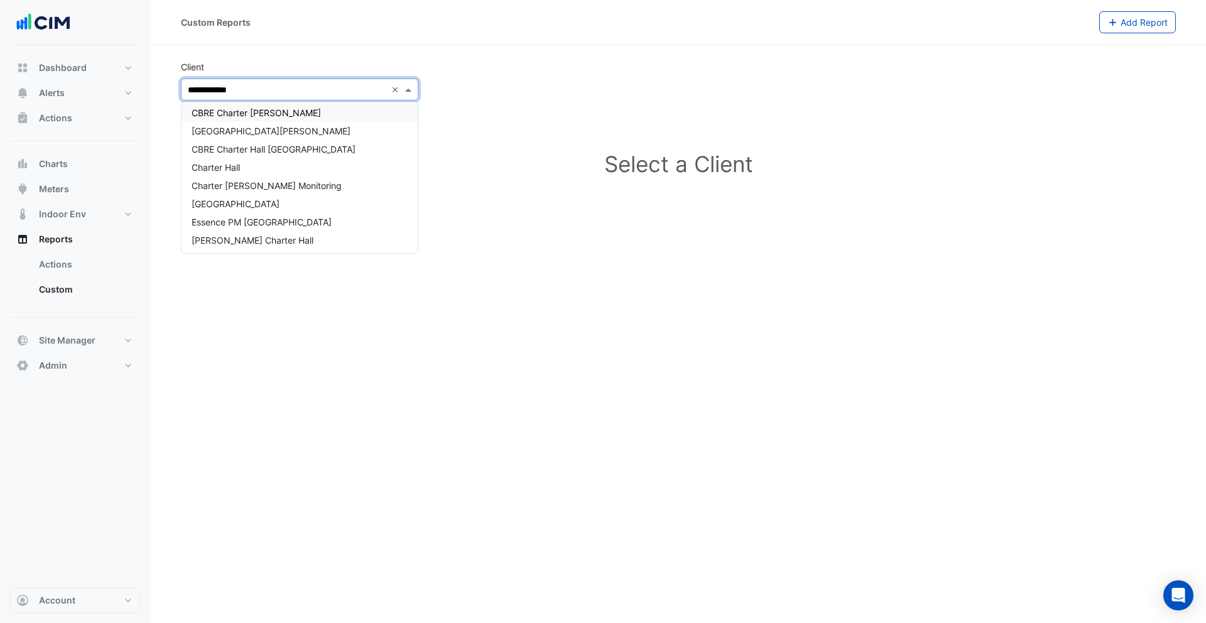
scroll to position [114, 0]
click at [258, 152] on div "Charter Hall" at bounding box center [299, 148] width 236 height 18
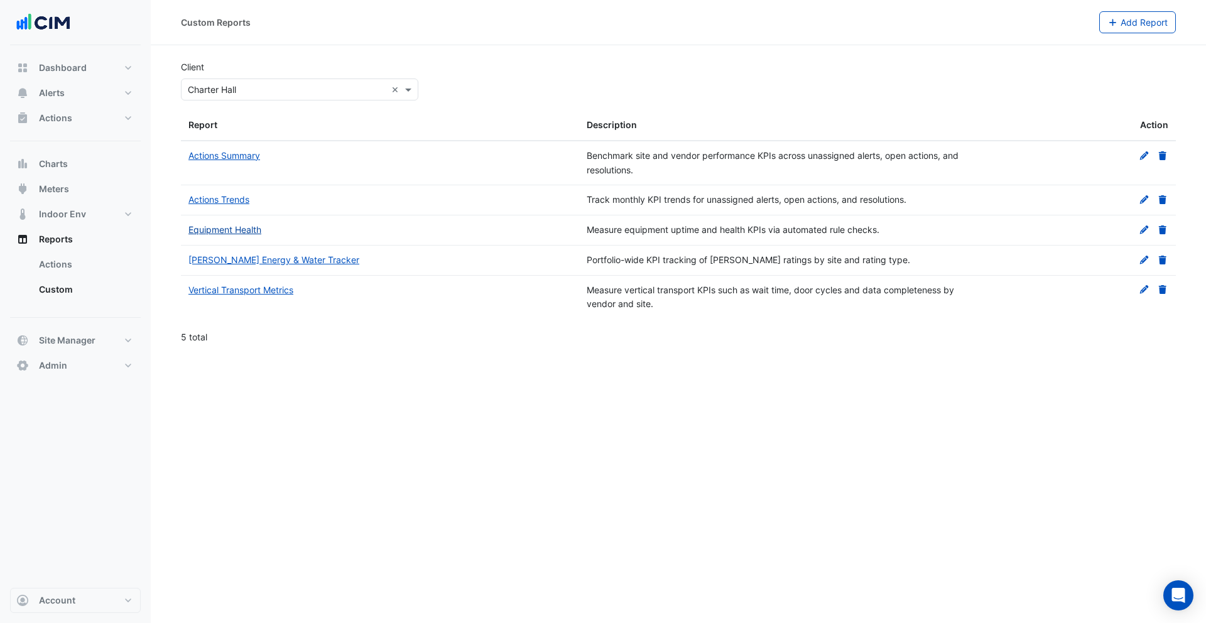
click at [260, 227] on link "Equipment Health" at bounding box center [224, 229] width 73 height 11
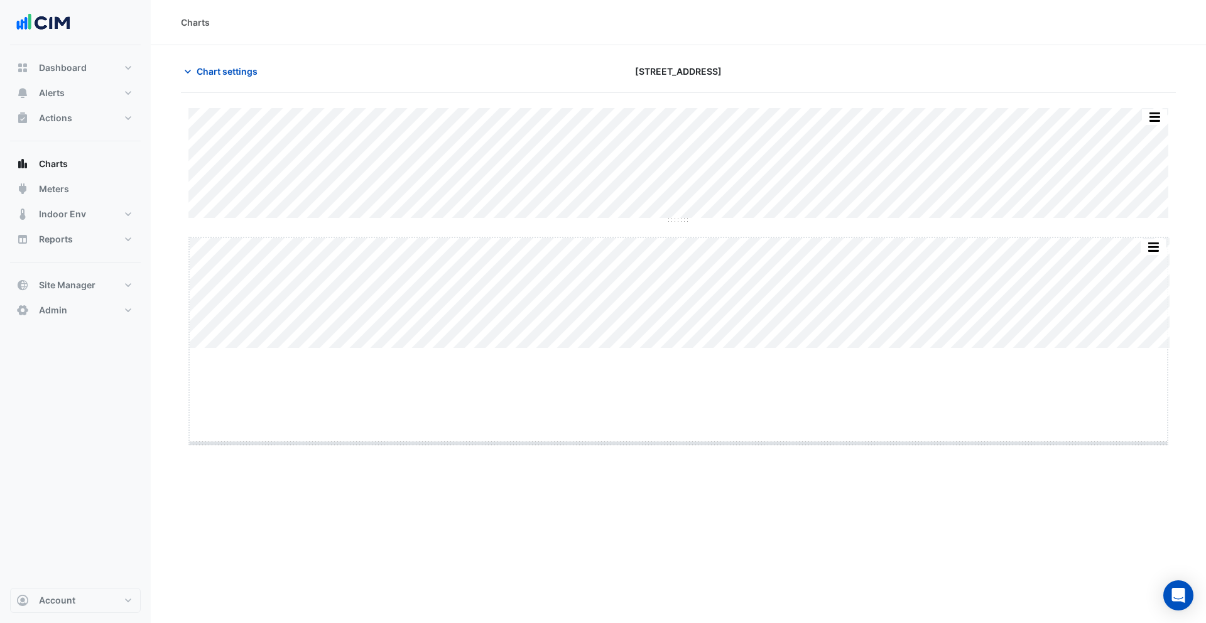
drag, startPoint x: 677, startPoint y: 349, endPoint x: 686, endPoint y: 453, distance: 104.6
click at [241, 76] on span "Chart settings" at bounding box center [227, 71] width 61 height 13
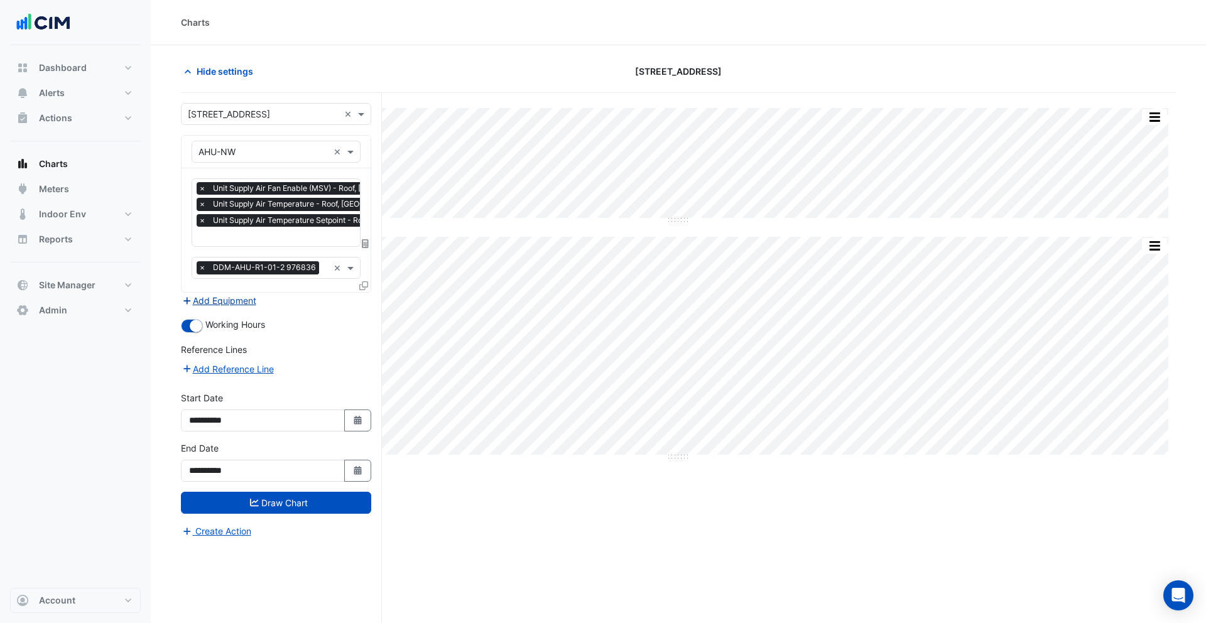
click at [222, 302] on button "Add Equipment" at bounding box center [219, 300] width 76 height 14
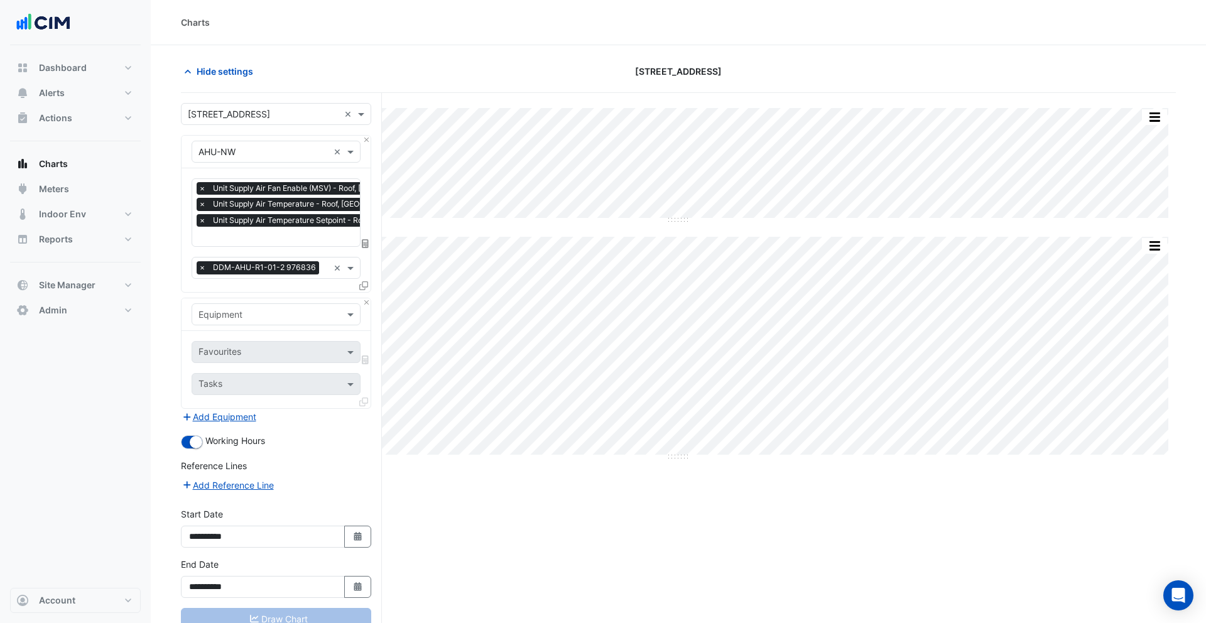
click at [244, 312] on input "text" at bounding box center [263, 314] width 130 height 13
type input "****"
click at [255, 339] on div "Weather" at bounding box center [276, 340] width 168 height 18
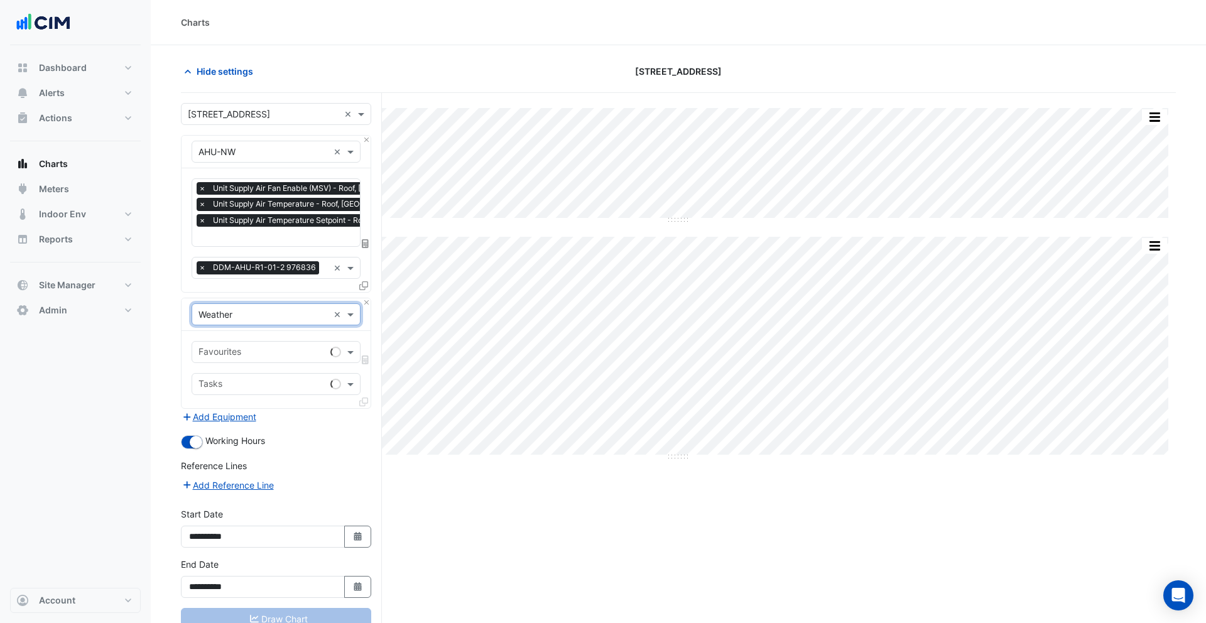
click at [265, 349] on input "text" at bounding box center [261, 353] width 127 height 13
type input "****"
click at [268, 373] on span "Temperature ([PERSON_NAME])" at bounding box center [268, 377] width 133 height 11
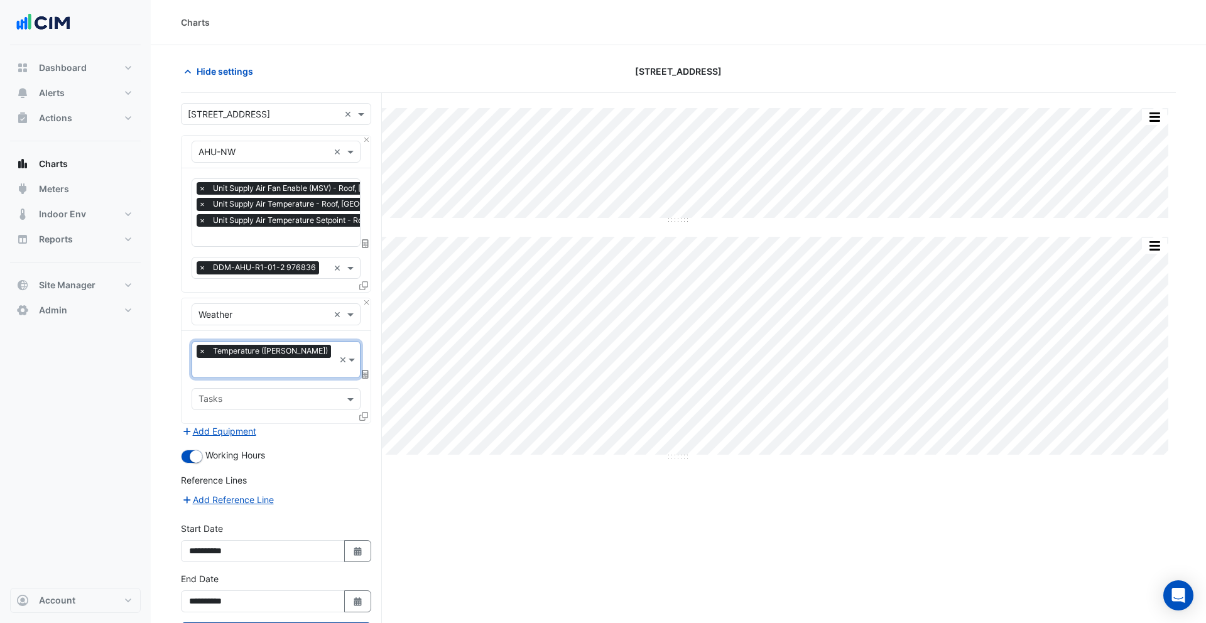
click at [322, 622] on button "Draw Chart" at bounding box center [276, 633] width 190 height 22
